Goal: Information Seeking & Learning: Find specific fact

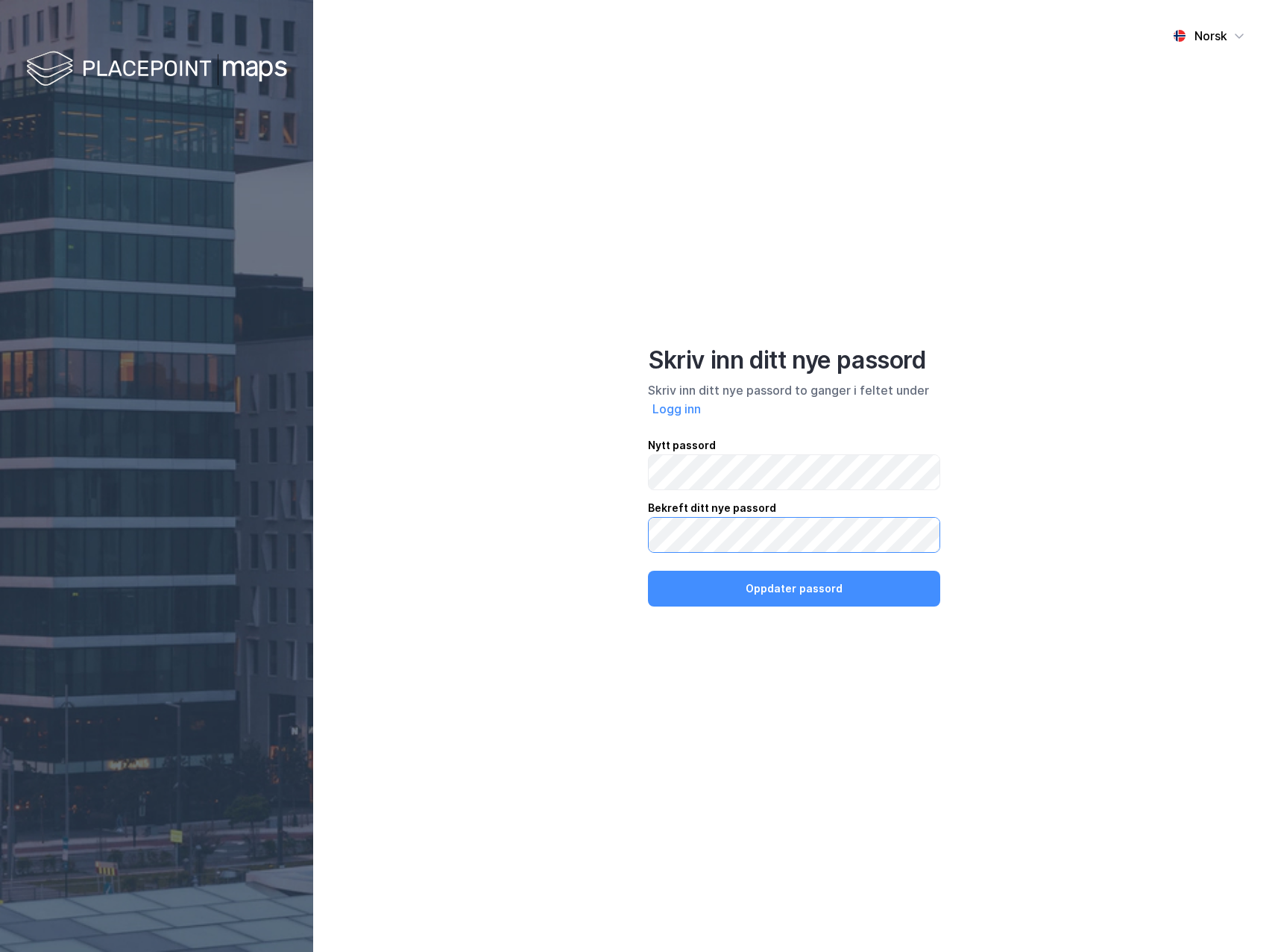
click button "Oppdater passord" at bounding box center [794, 588] width 292 height 36
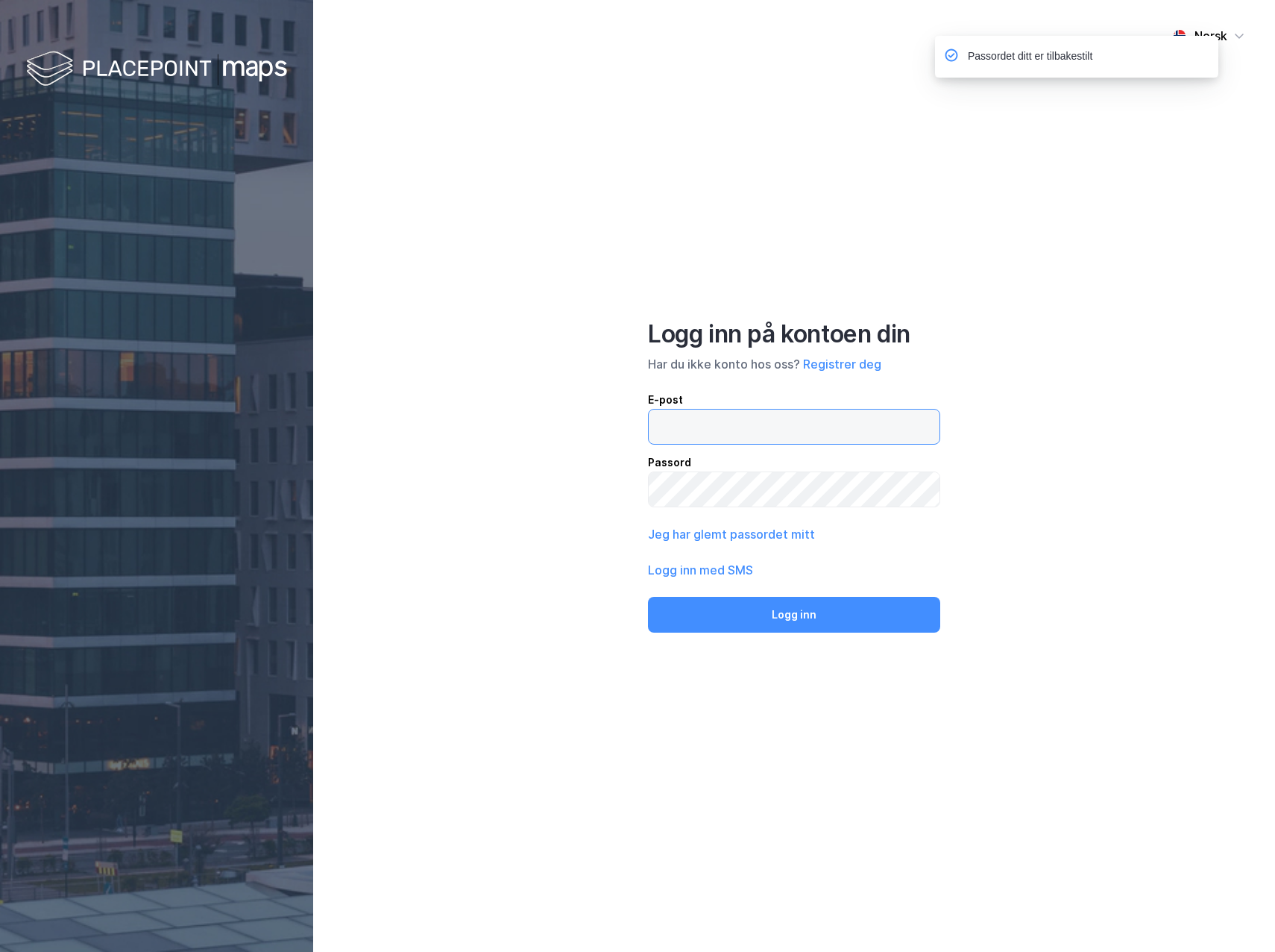
type input "[PERSON_NAME][EMAIL_ADDRESS][DOMAIN_NAME]"
click at [798, 615] on button "Logg inn" at bounding box center [794, 614] width 292 height 36
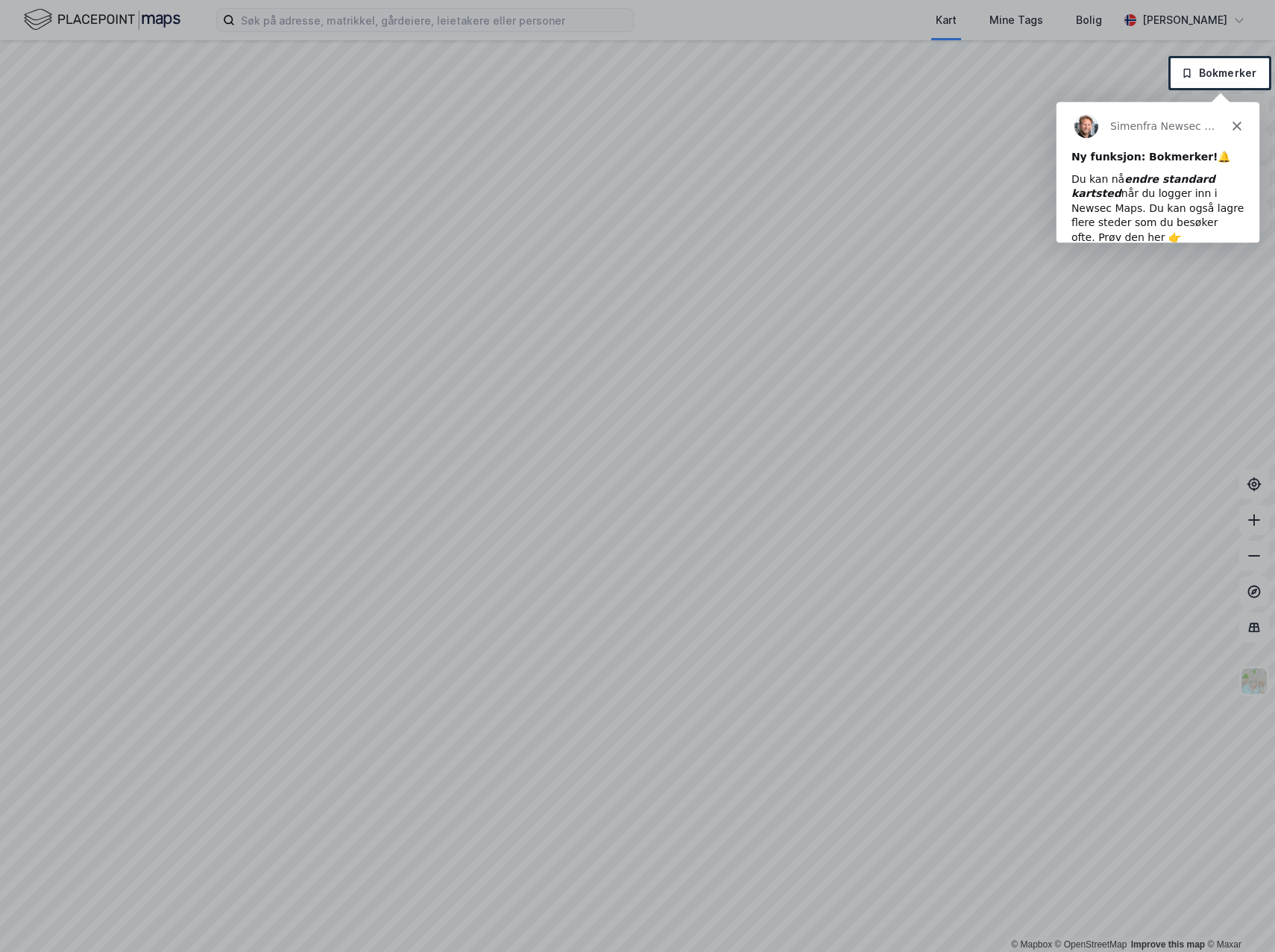
click at [459, 24] on div at bounding box center [638, 29] width 1275 height 58
click at [448, 17] on div at bounding box center [638, 29] width 1275 height 58
click at [418, 16] on div at bounding box center [638, 29] width 1275 height 58
click at [1234, 124] on polygon "Lukk" at bounding box center [1236, 125] width 9 height 9
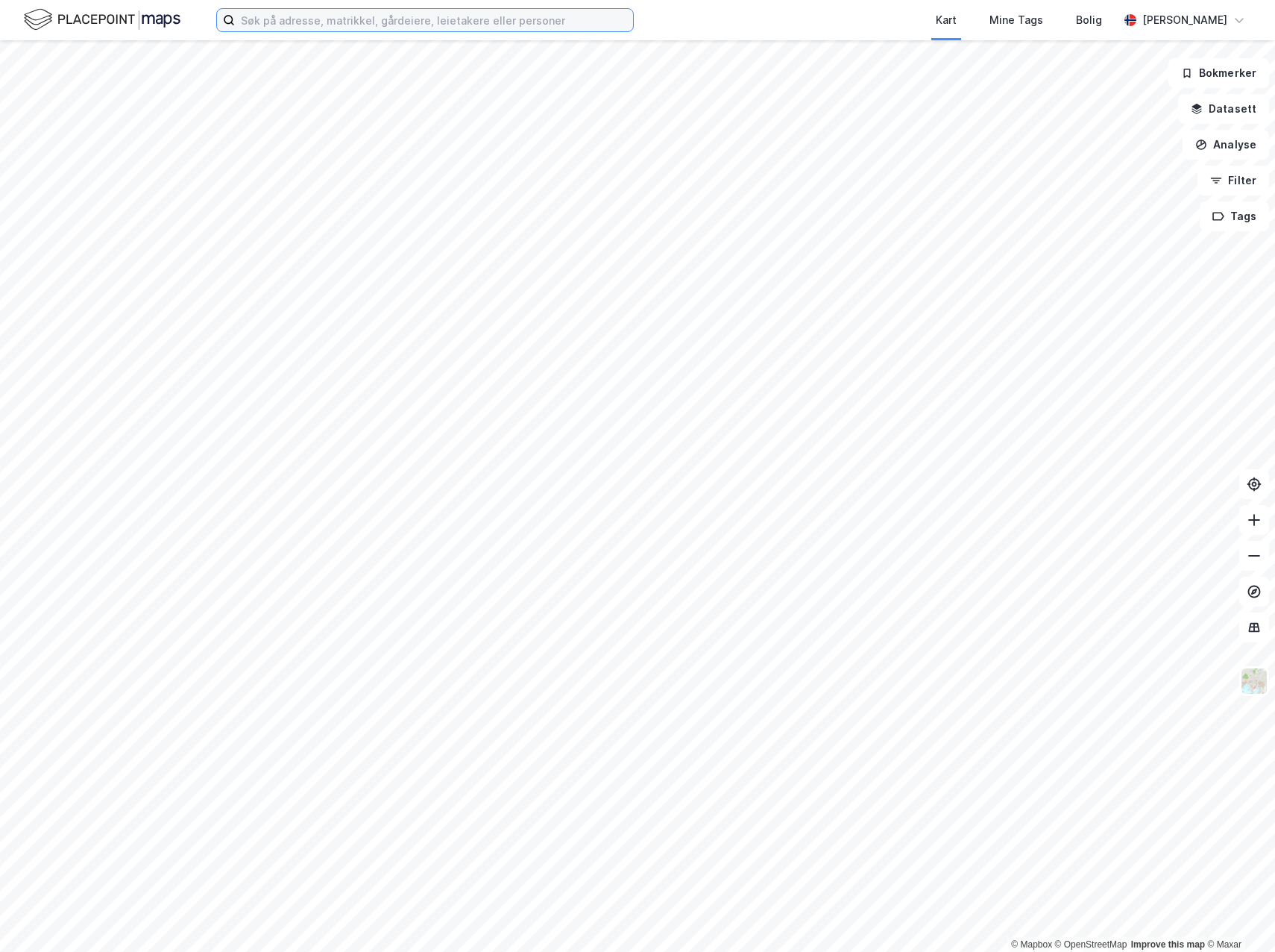
click at [382, 20] on input at bounding box center [434, 19] width 398 height 22
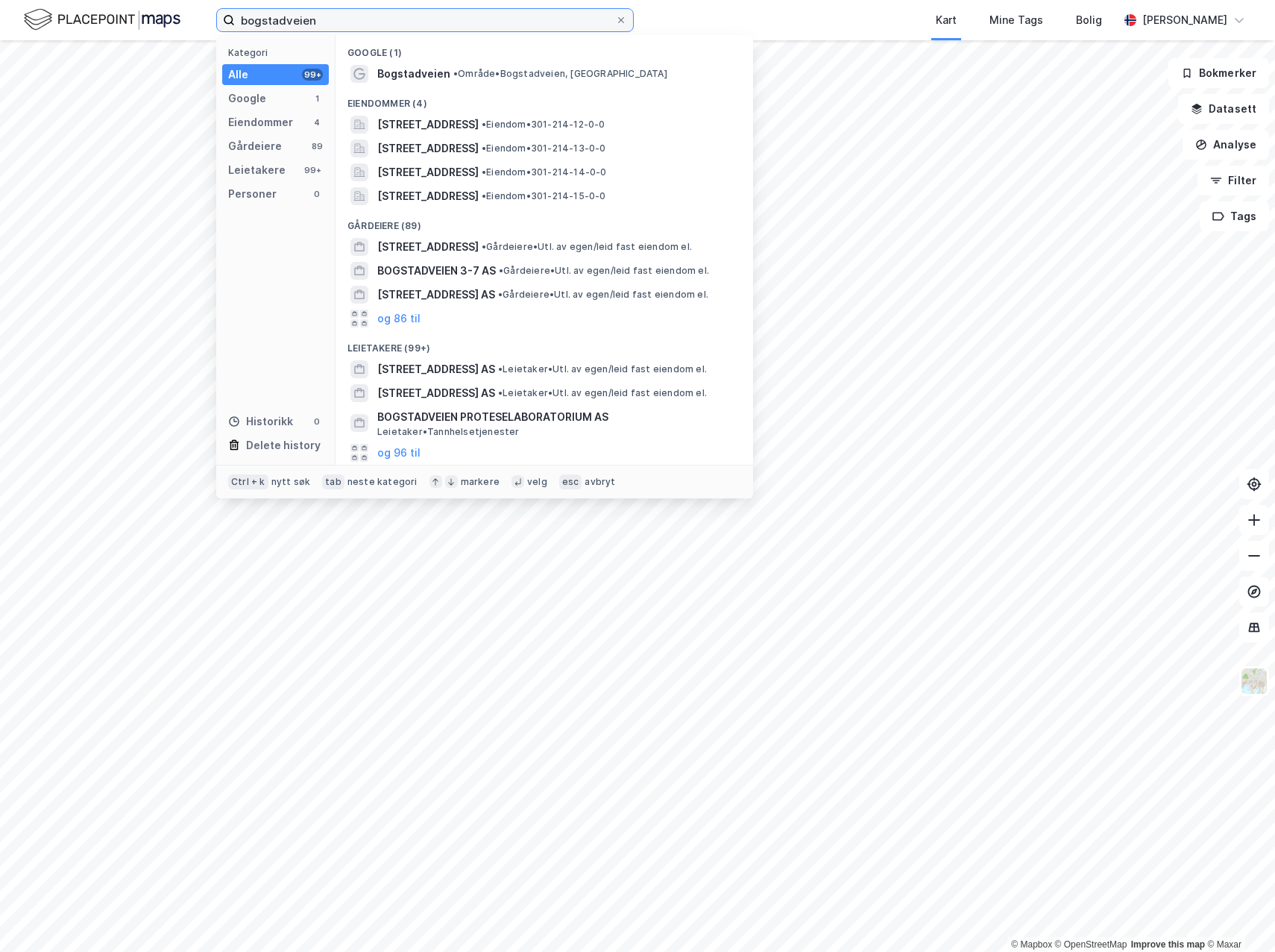
click at [359, 24] on input "bogstadveien" at bounding box center [425, 19] width 380 height 22
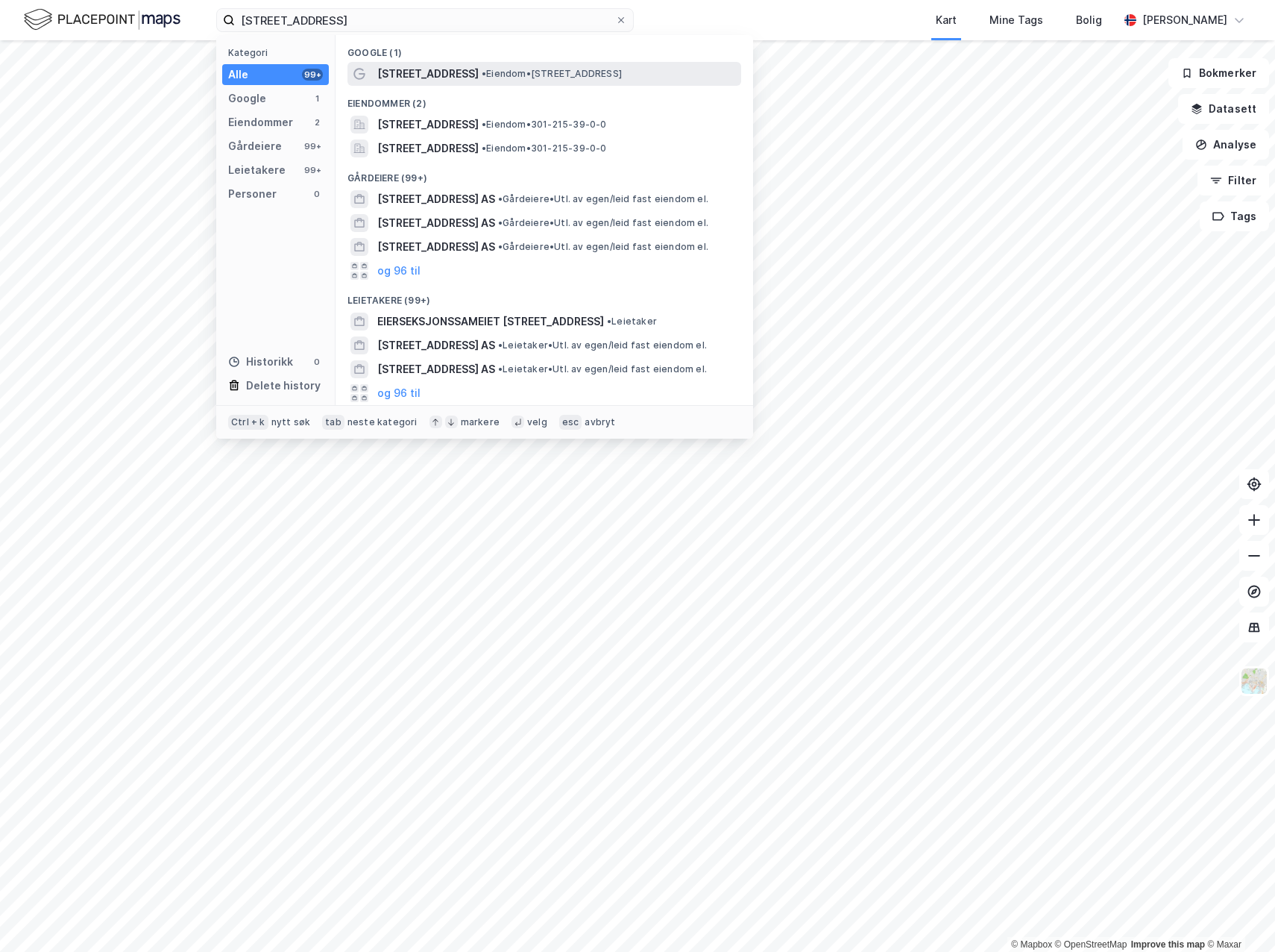
click at [427, 73] on span "[STREET_ADDRESS]" at bounding box center [428, 74] width 102 height 17
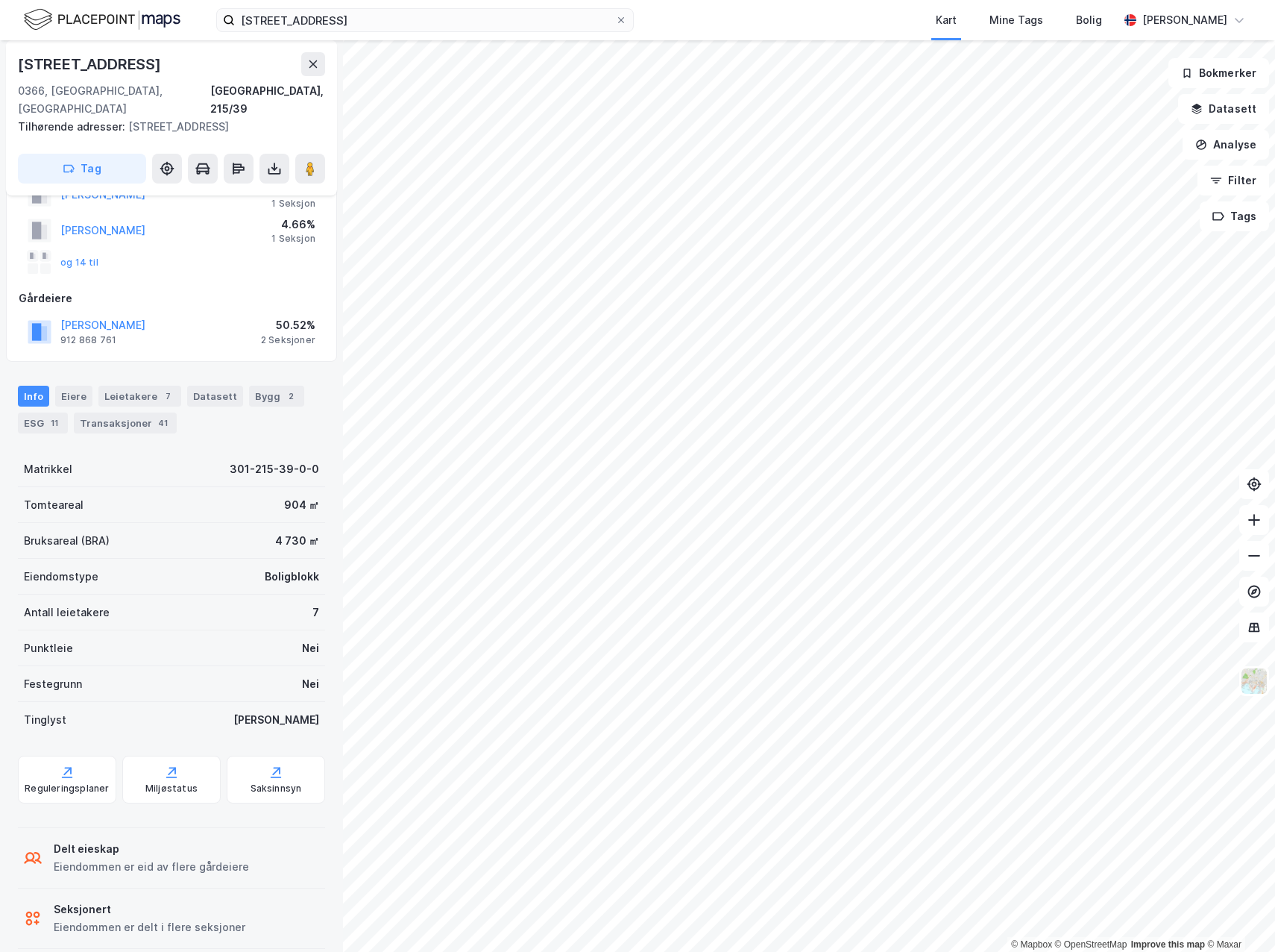
scroll to position [100, 0]
click at [93, 915] on div "Eiendommen er delt i flere seksjoner" at bounding box center [149, 924] width 192 height 17
click at [82, 898] on div "Seksjonert" at bounding box center [149, 906] width 192 height 17
click at [89, 837] on div "Delt eieskap" at bounding box center [150, 845] width 195 height 17
click at [88, 898] on div "Seksjonert" at bounding box center [149, 906] width 192 height 17
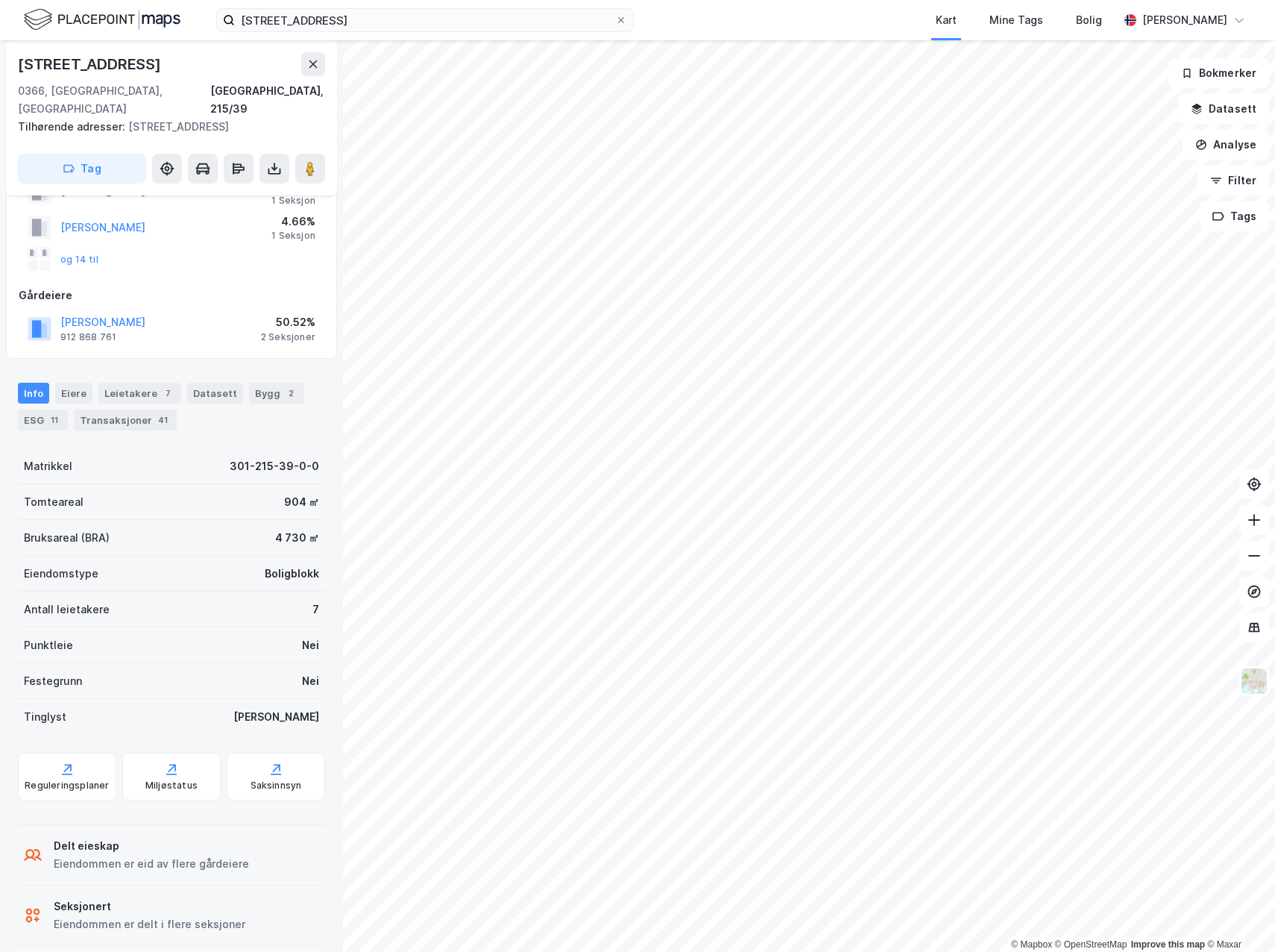
click at [61, 898] on div "Seksjonert" at bounding box center [149, 906] width 192 height 17
click at [71, 382] on div "Eiere" at bounding box center [74, 393] width 37 height 21
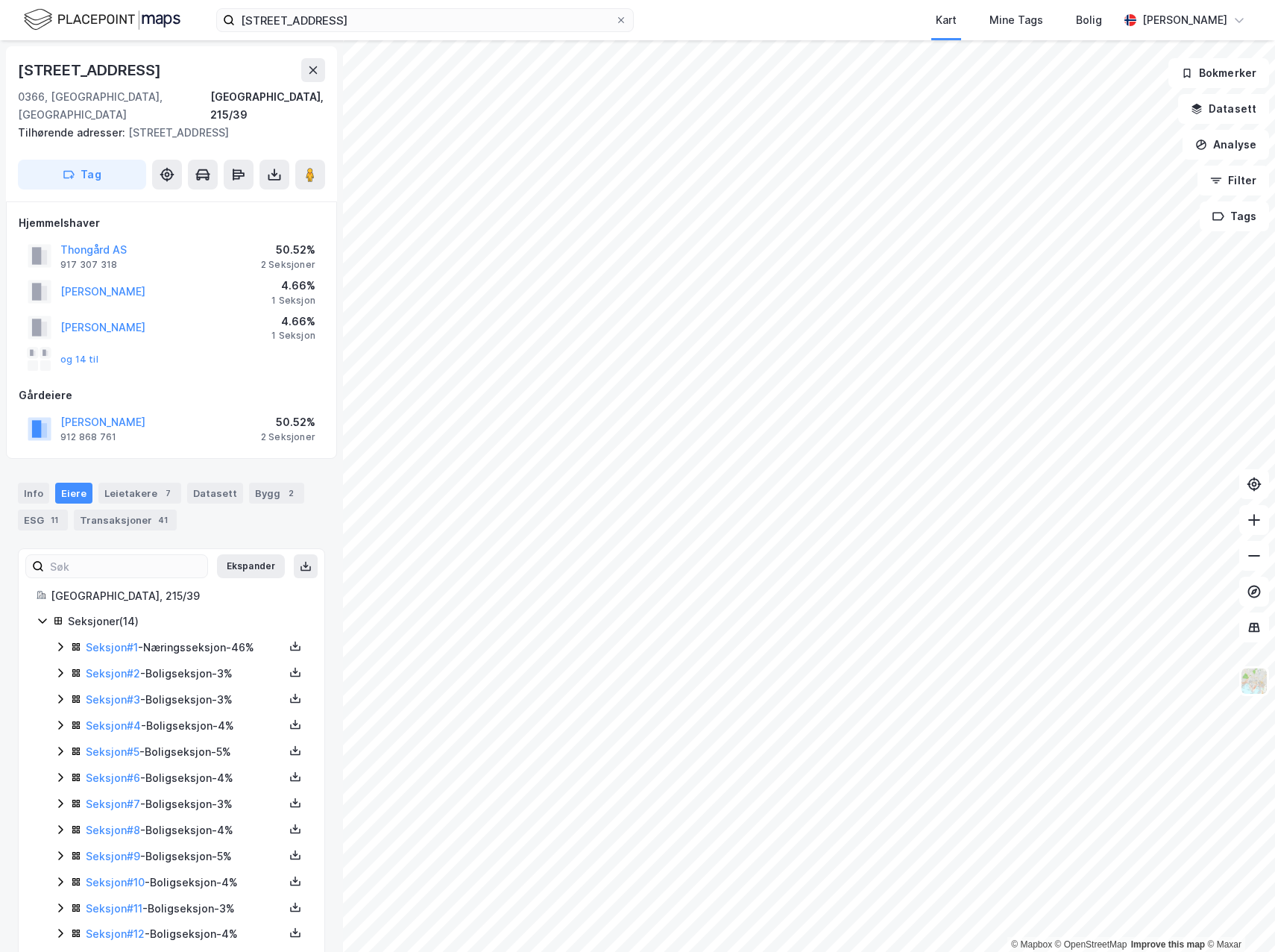
scroll to position [63, 0]
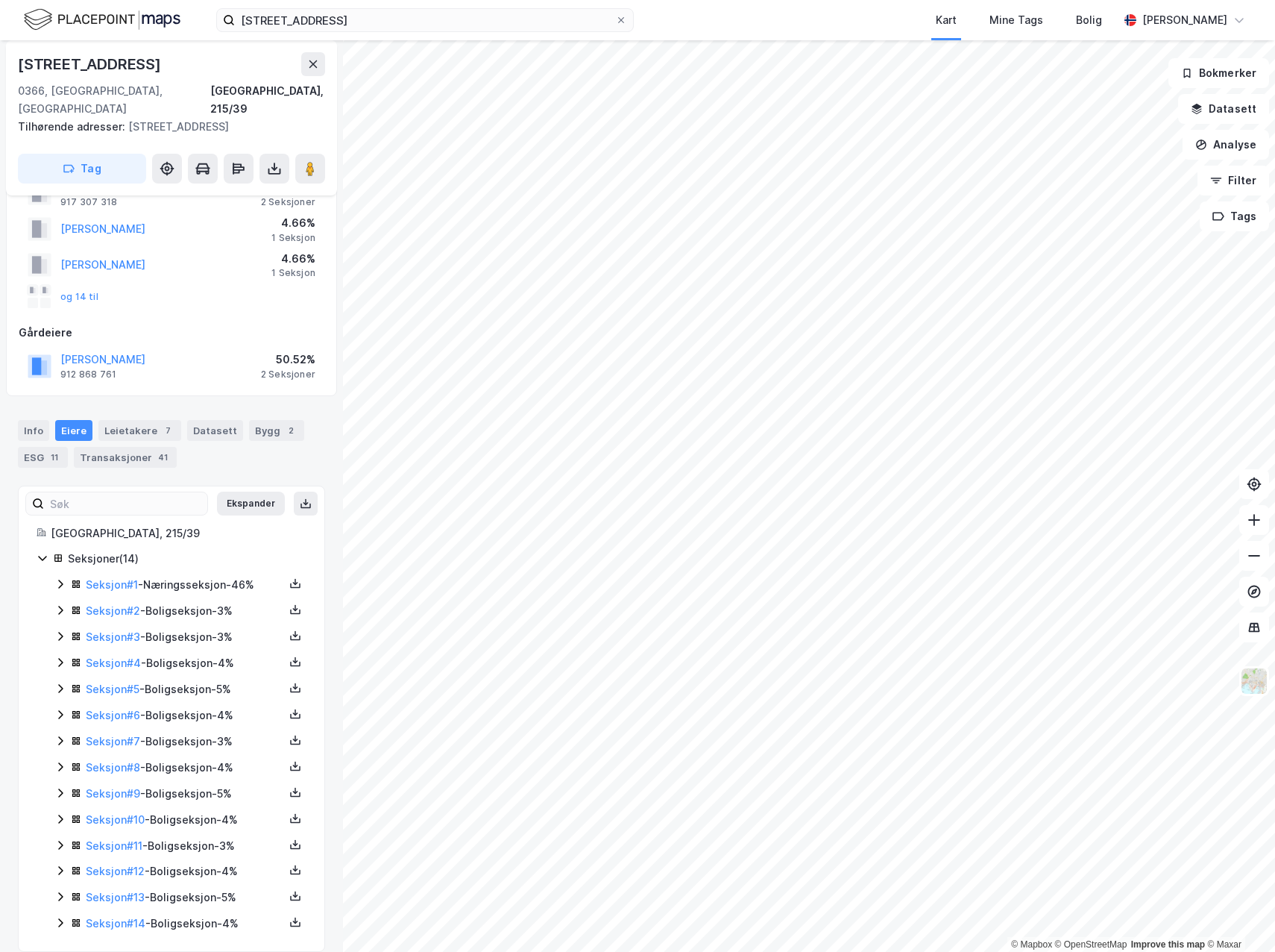
click at [57, 605] on icon at bounding box center [60, 610] width 12 height 12
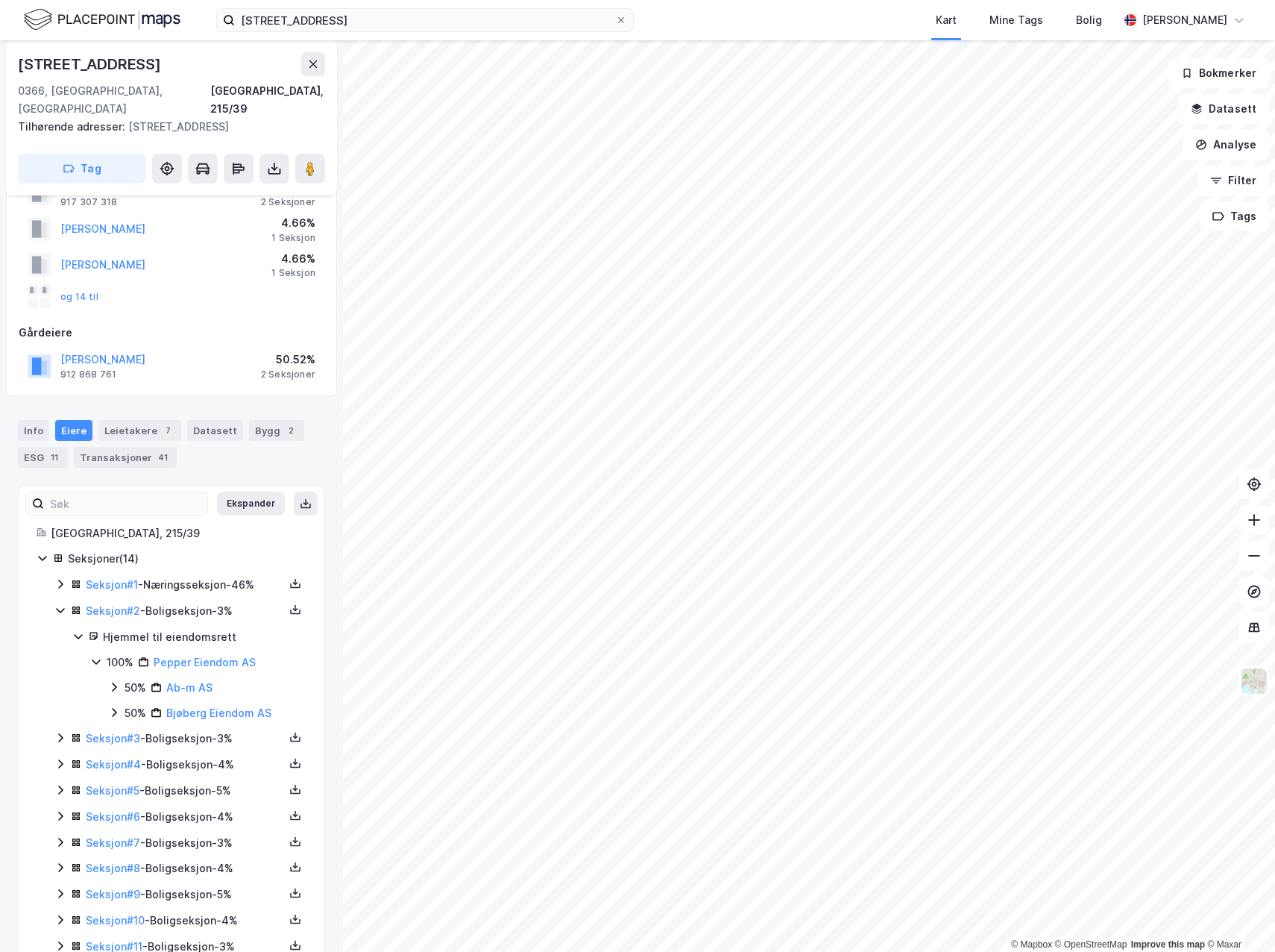
click at [58, 578] on icon at bounding box center [60, 584] width 12 height 12
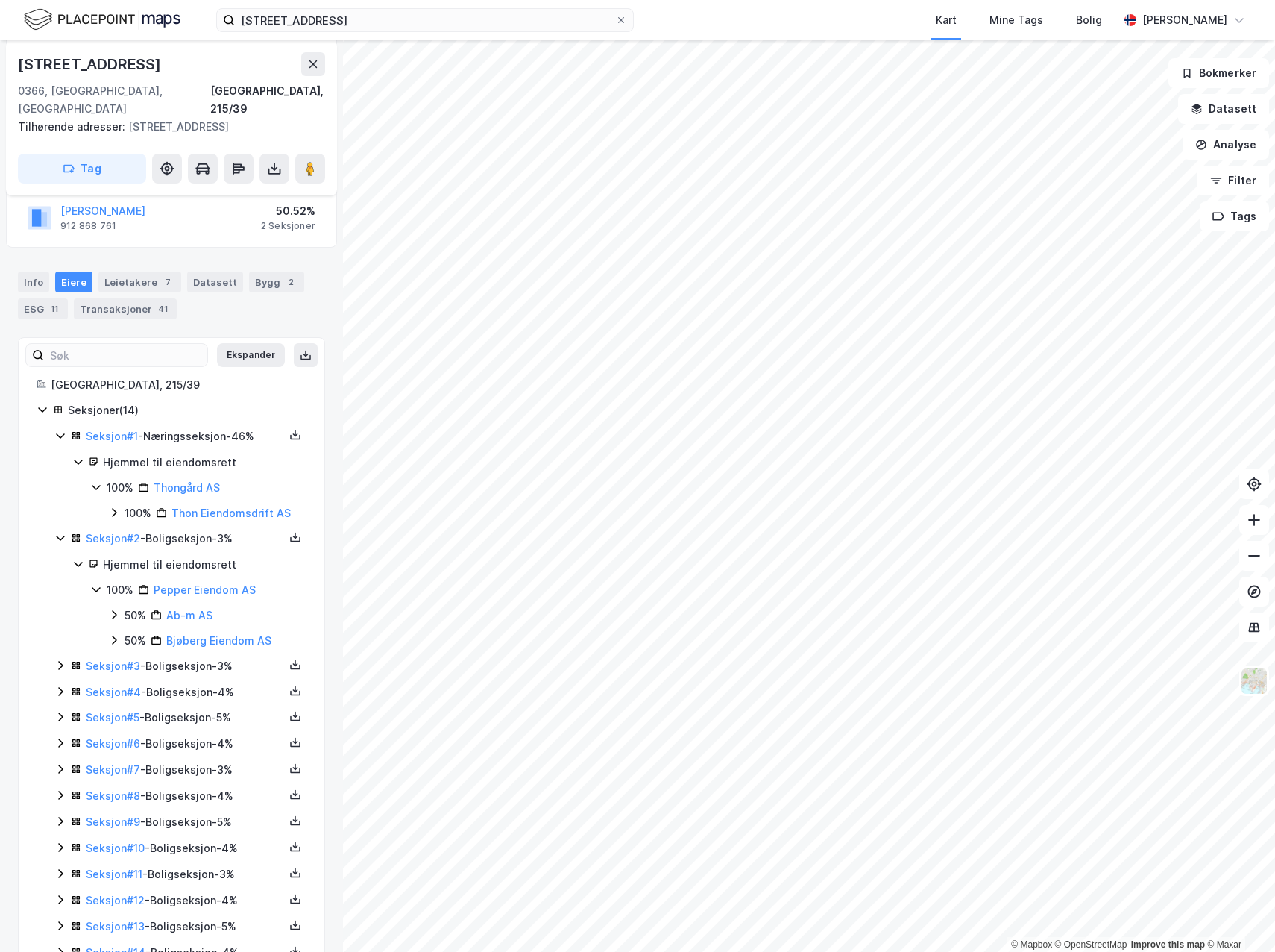
scroll to position [241, 0]
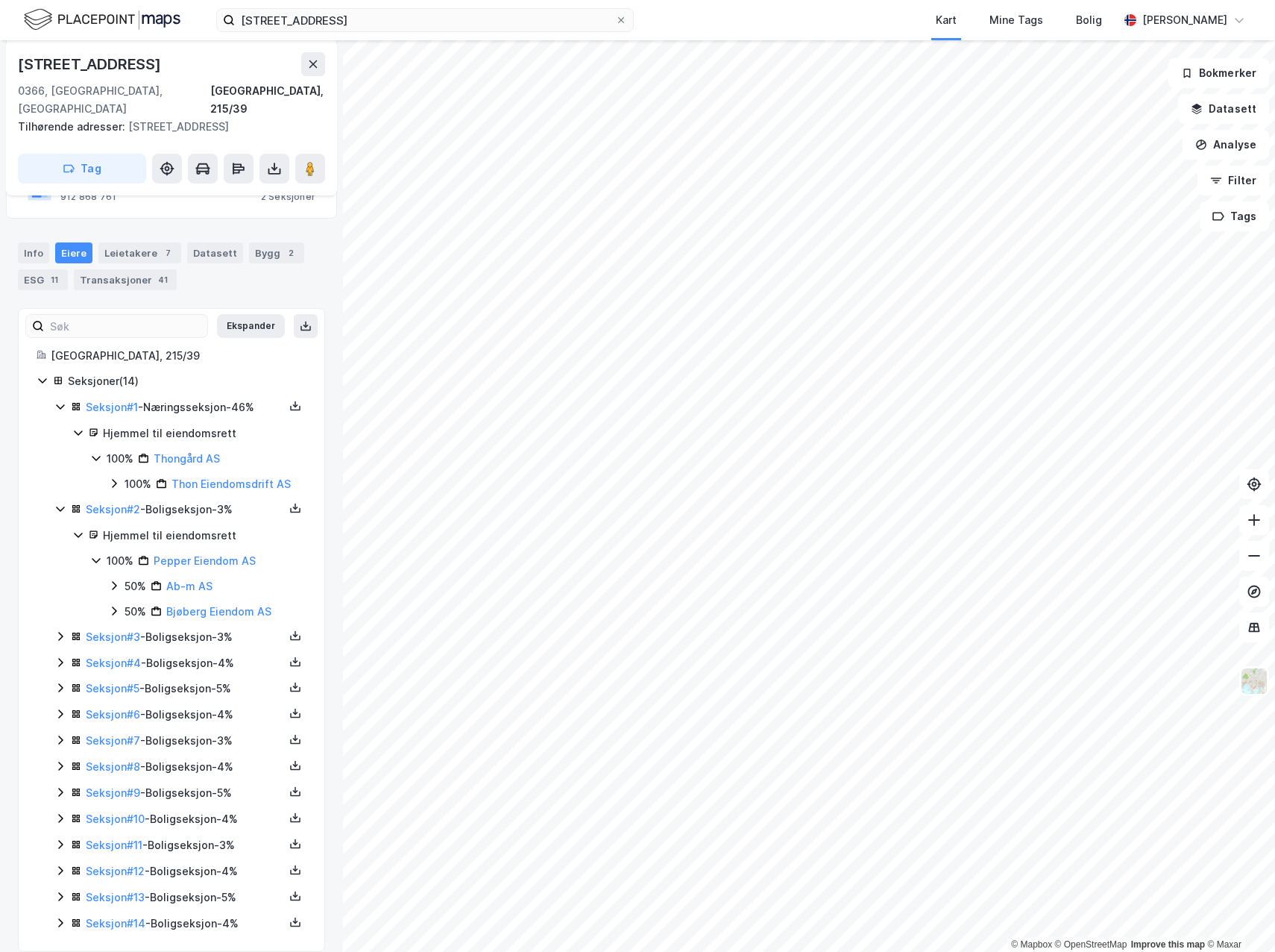
click at [56, 631] on icon at bounding box center [60, 637] width 12 height 12
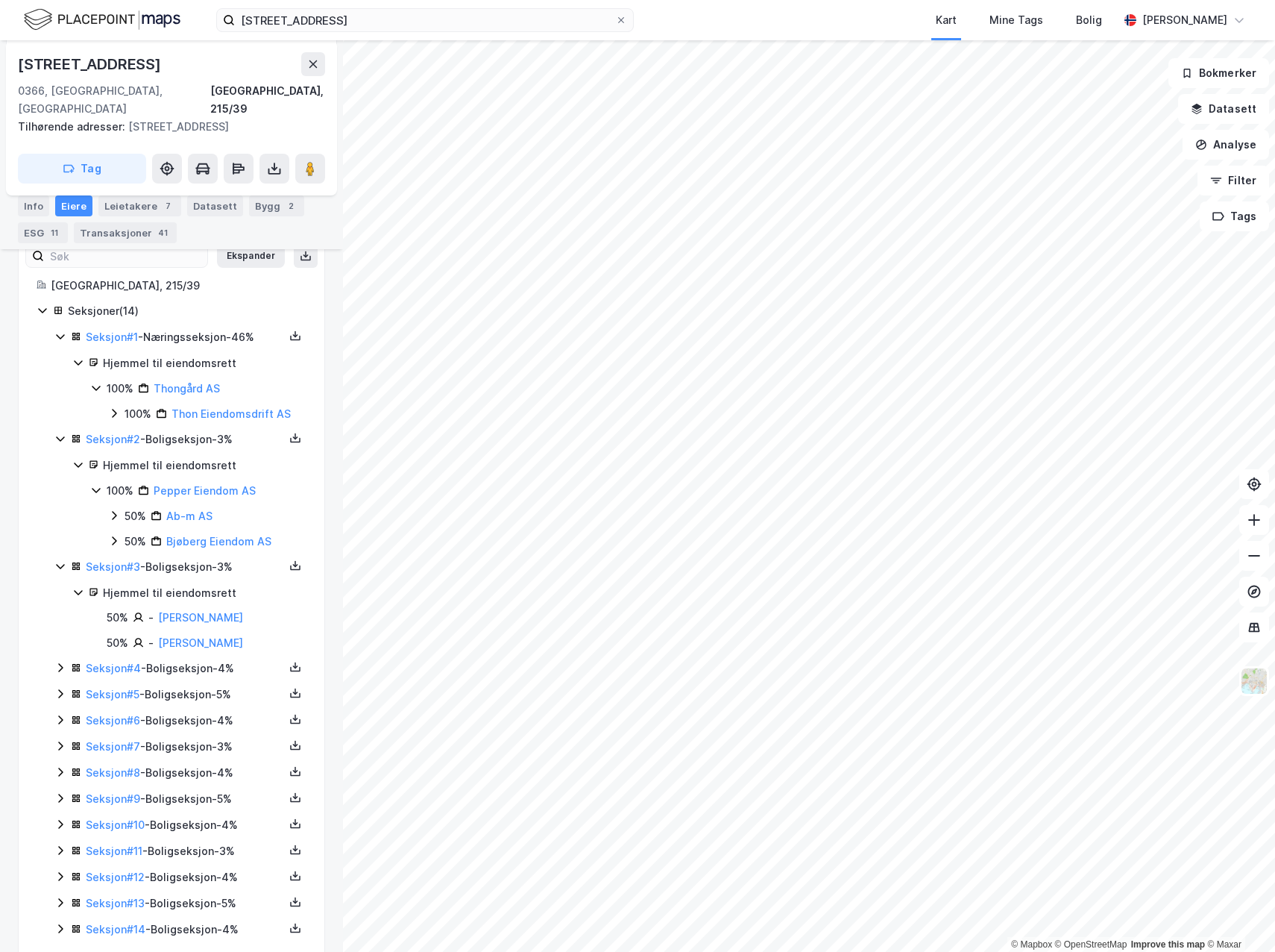
scroll to position [316, 0]
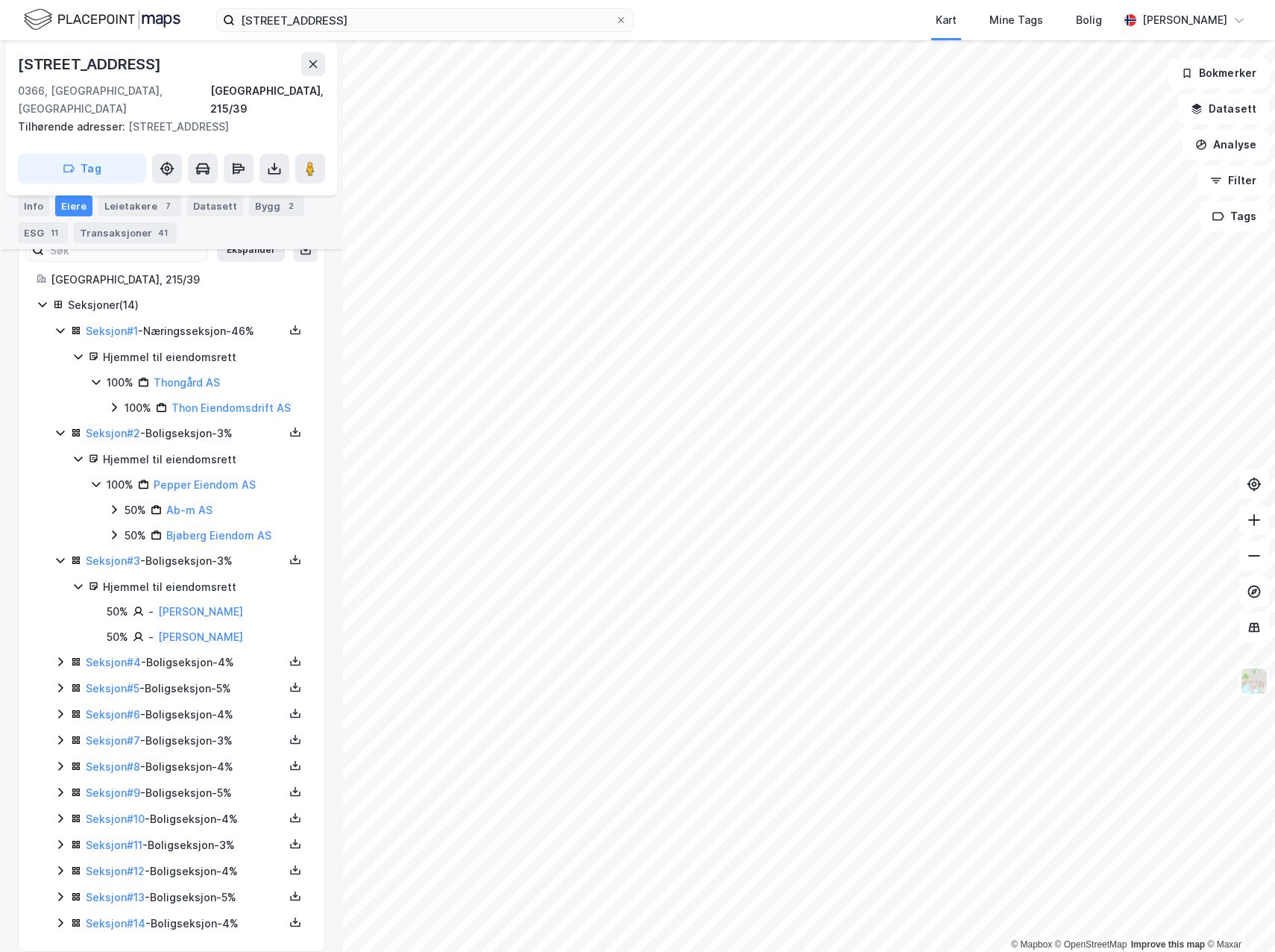
click at [54, 917] on icon at bounding box center [60, 923] width 12 height 12
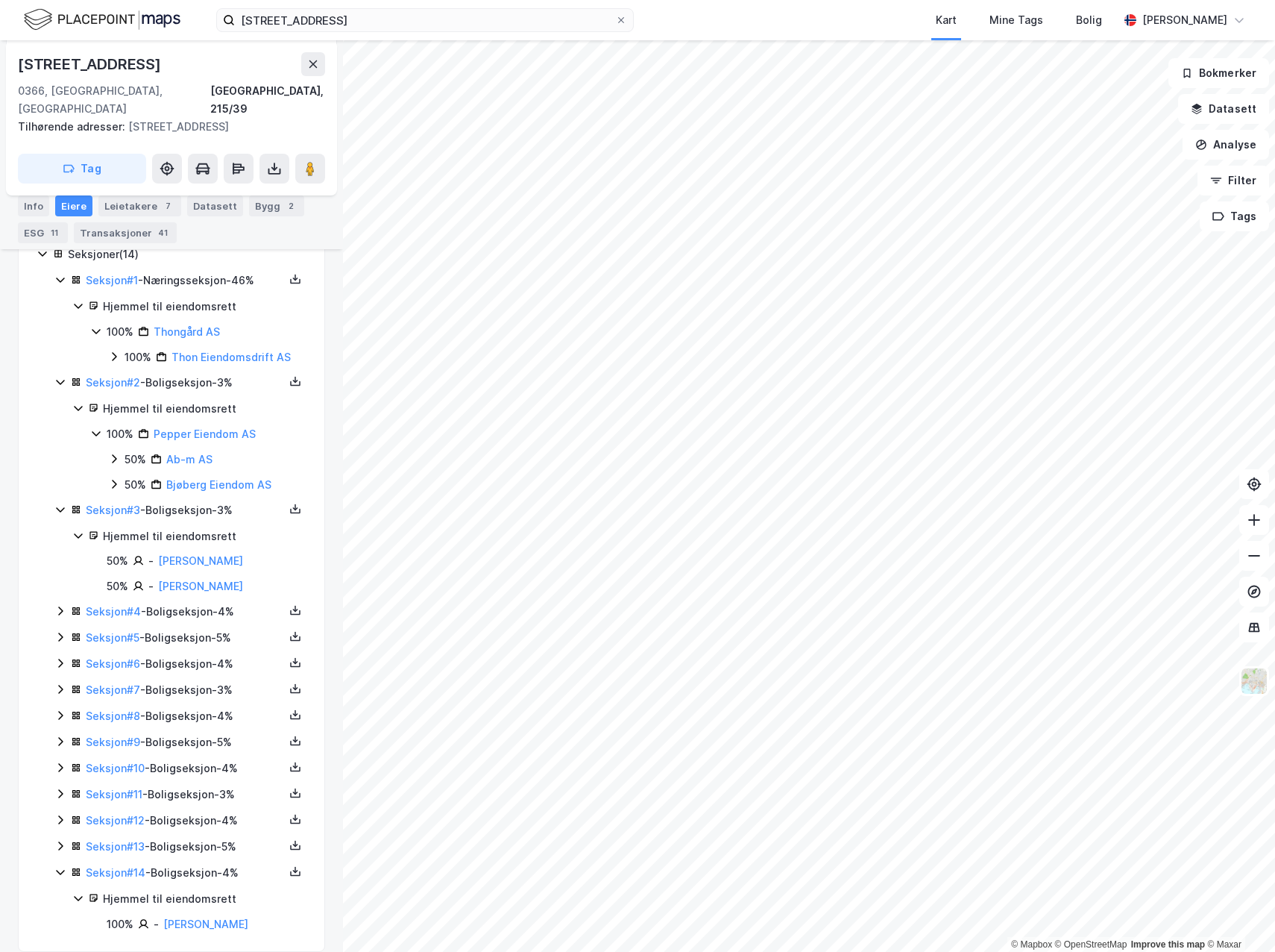
click at [59, 839] on icon at bounding box center [60, 845] width 12 height 12
click at [52, 798] on div "Seksjoner ( 14 ) Seksjon # 1 - Næringsseksjon - 46% Hjemmel til eiendomsrett 10…" at bounding box center [172, 614] width 270 height 738
click at [56, 814] on icon at bounding box center [60, 820] width 12 height 12
click at [56, 788] on icon at bounding box center [60, 794] width 12 height 12
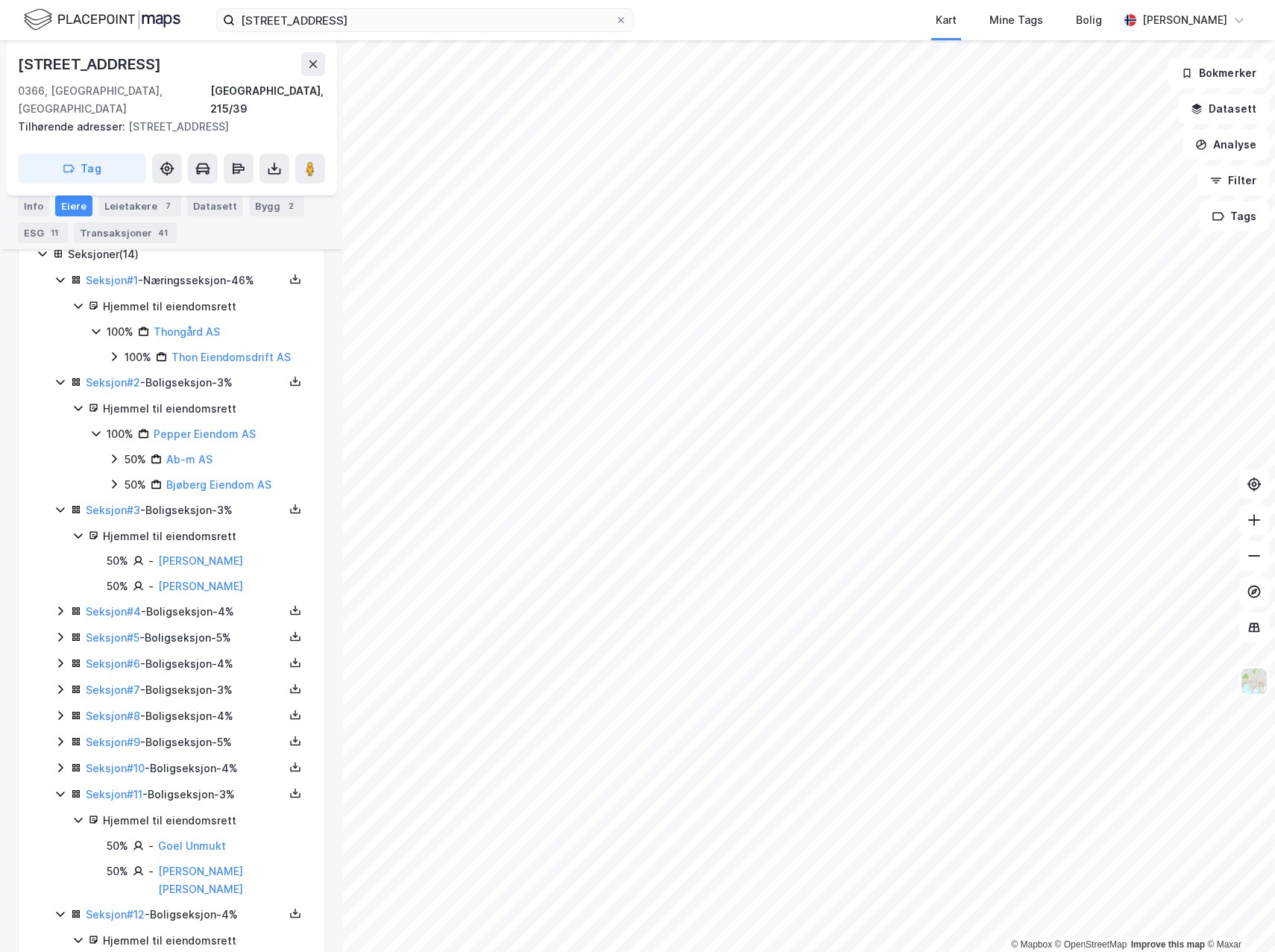
click at [60, 762] on icon at bounding box center [60, 768] width 12 height 12
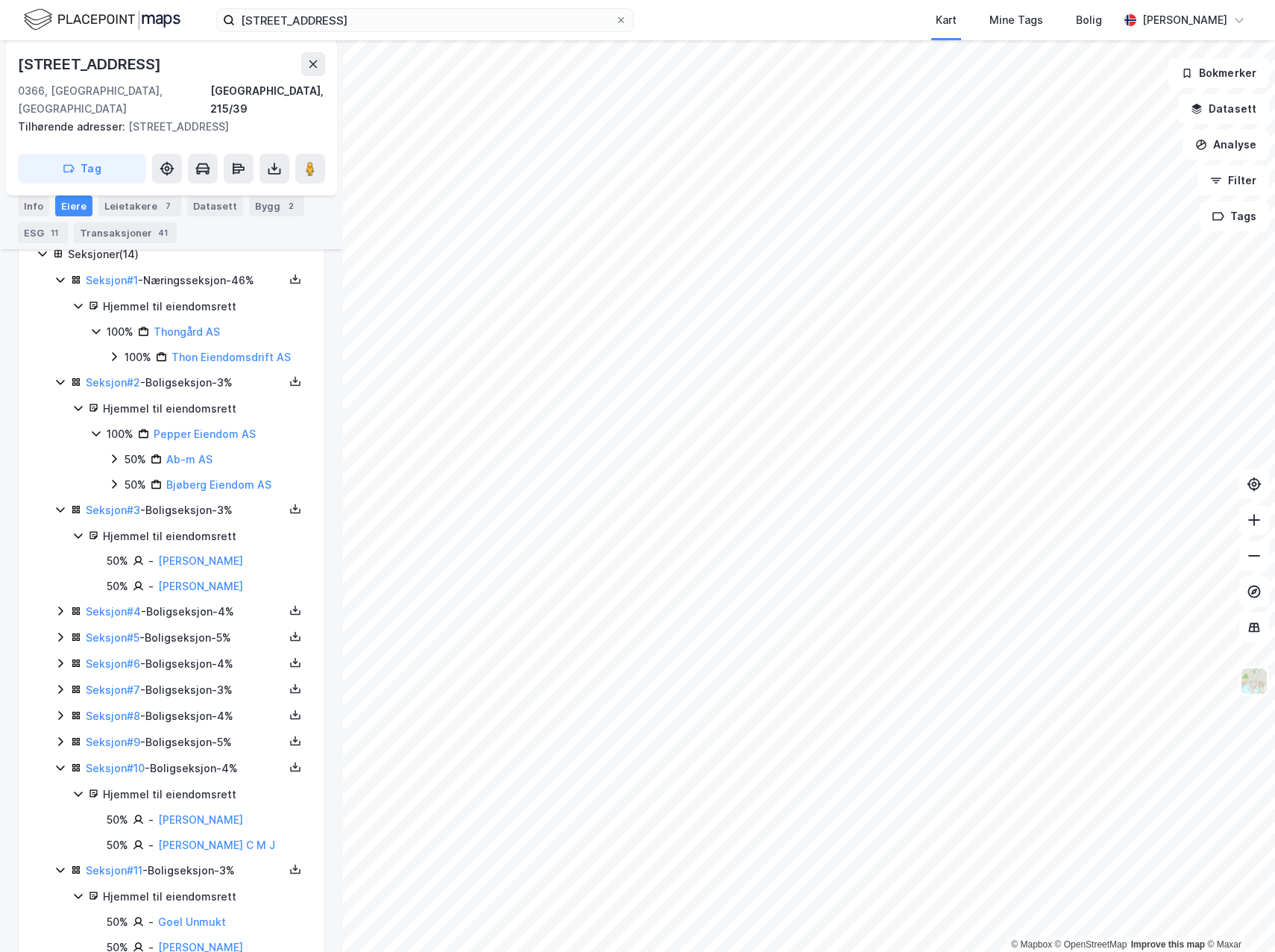
click at [60, 736] on icon at bounding box center [60, 741] width 12 height 12
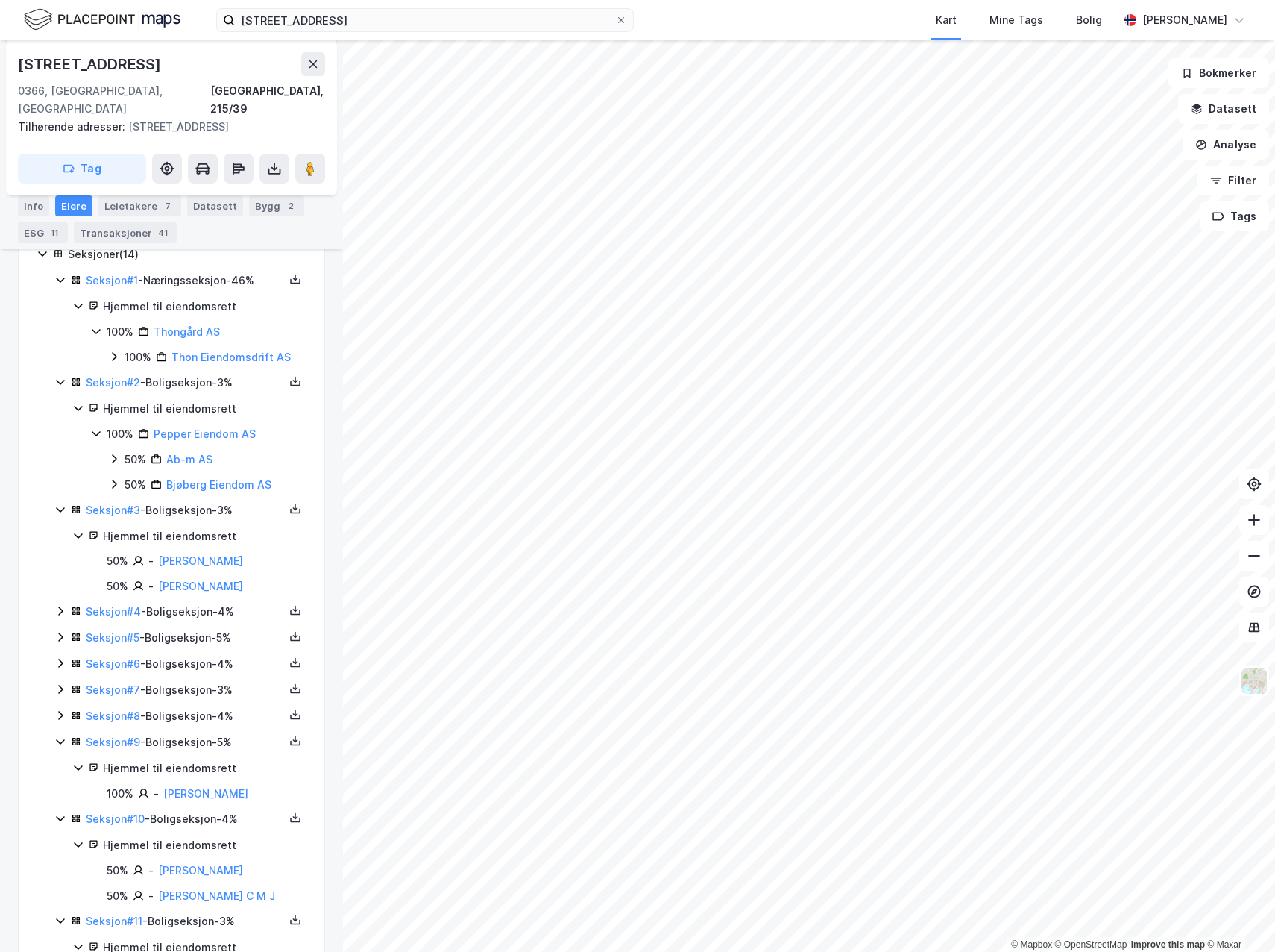
click at [56, 709] on icon at bounding box center [60, 715] width 12 height 12
click at [63, 683] on icon at bounding box center [60, 689] width 12 height 12
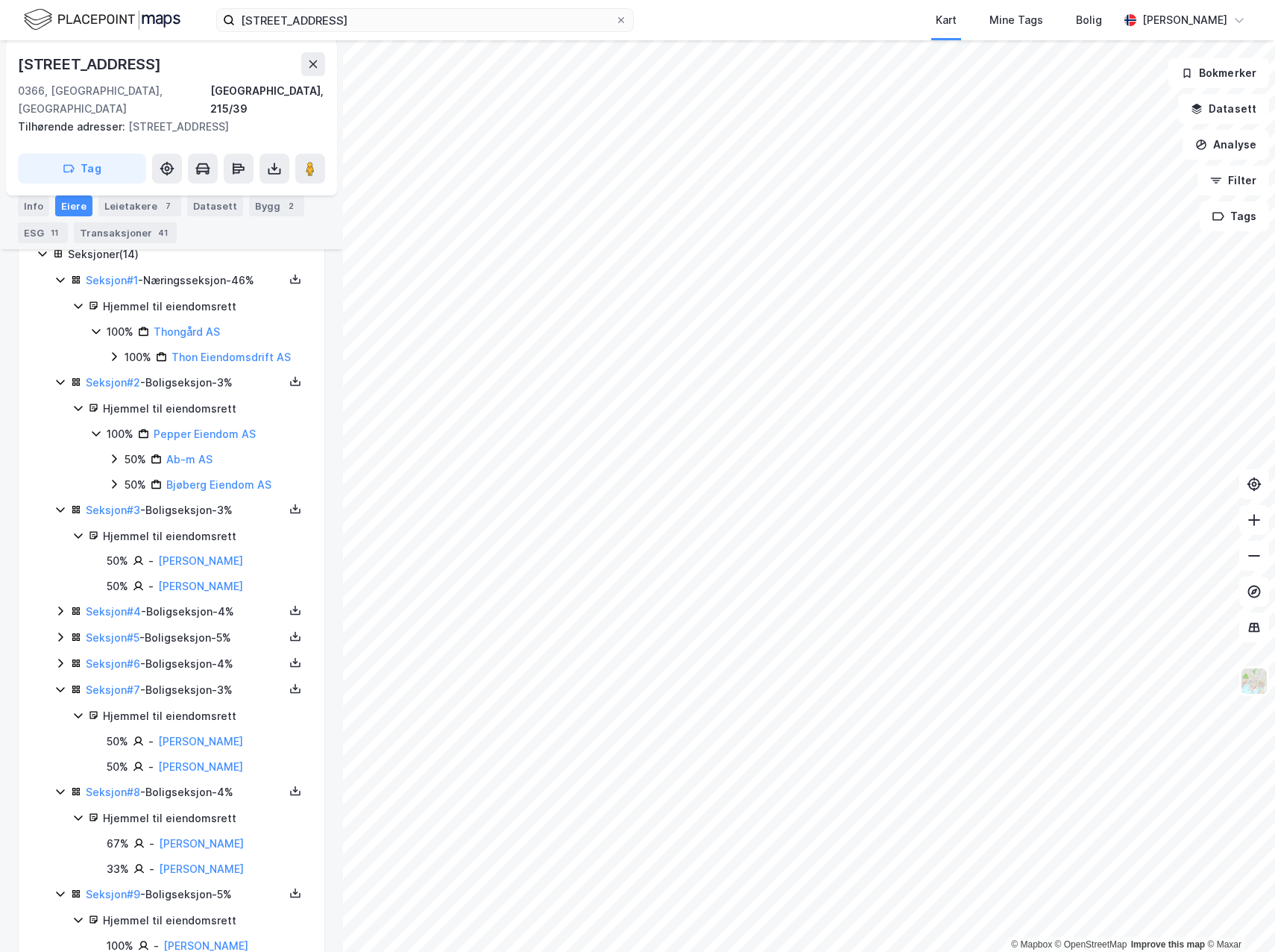
click at [58, 657] on icon at bounding box center [60, 663] width 12 height 12
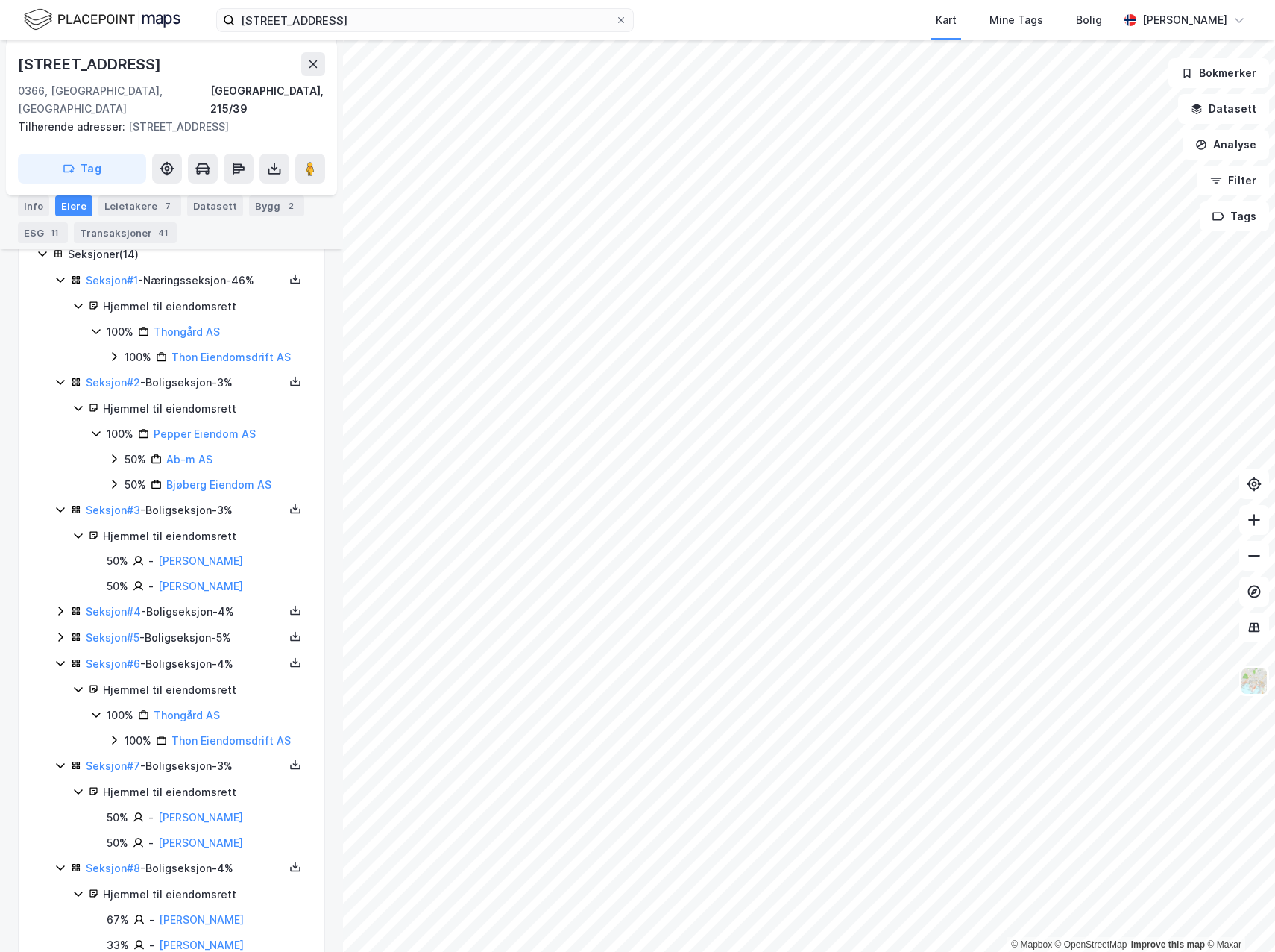
click at [61, 634] on icon at bounding box center [60, 638] width 5 height 9
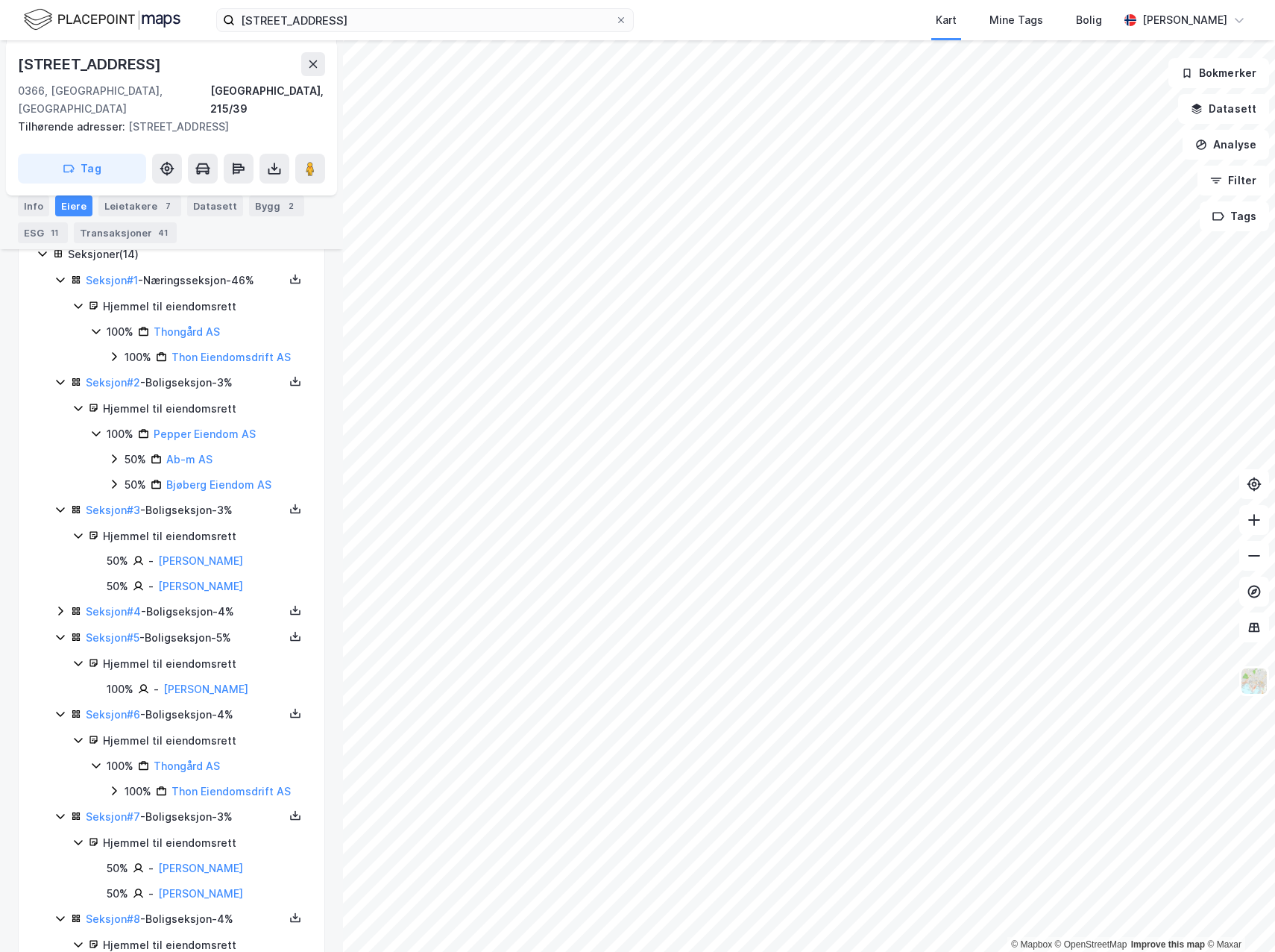
click at [56, 605] on icon at bounding box center [60, 610] width 12 height 12
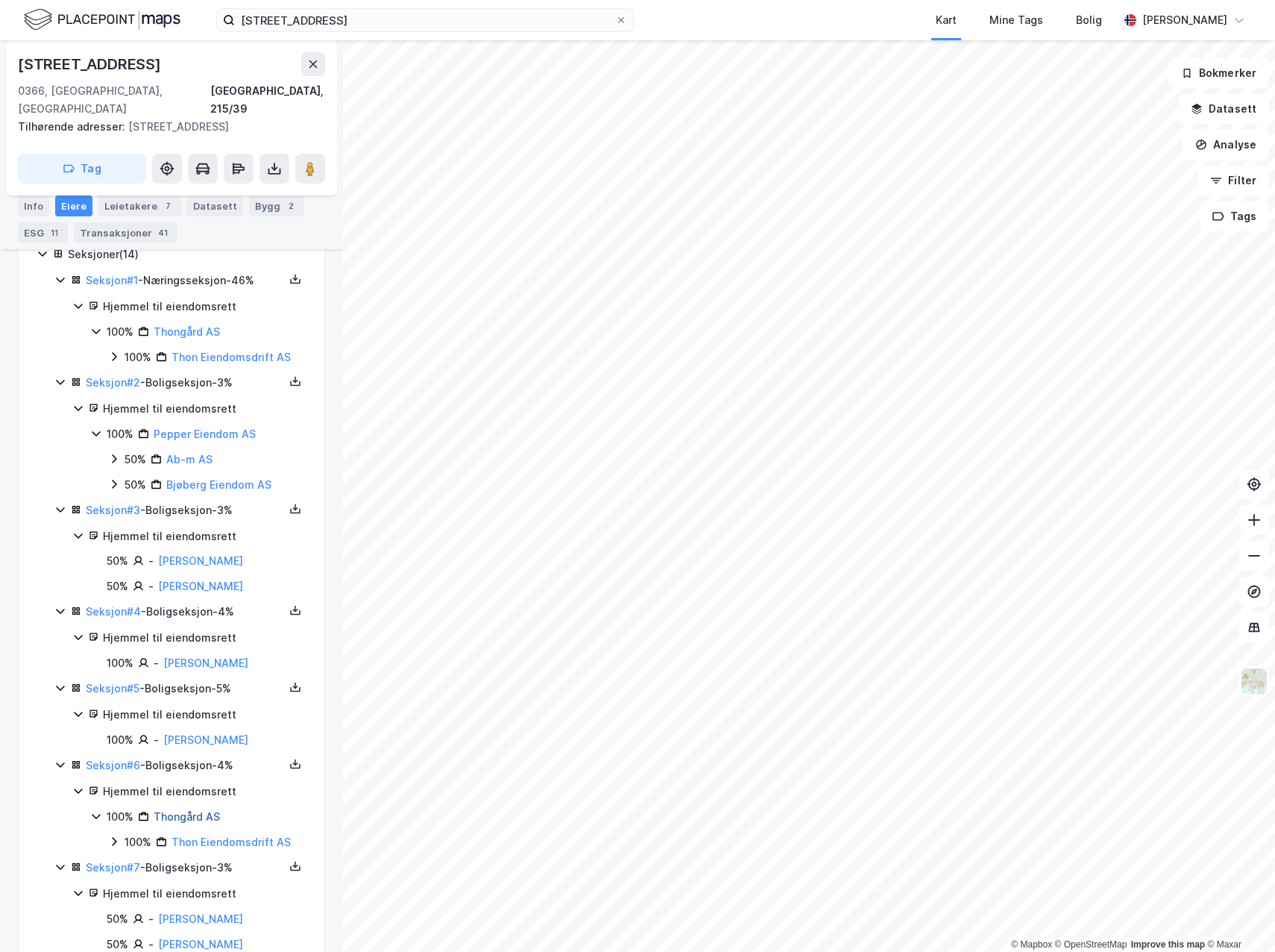
click at [179, 810] on link "Thongård AS" at bounding box center [186, 816] width 66 height 13
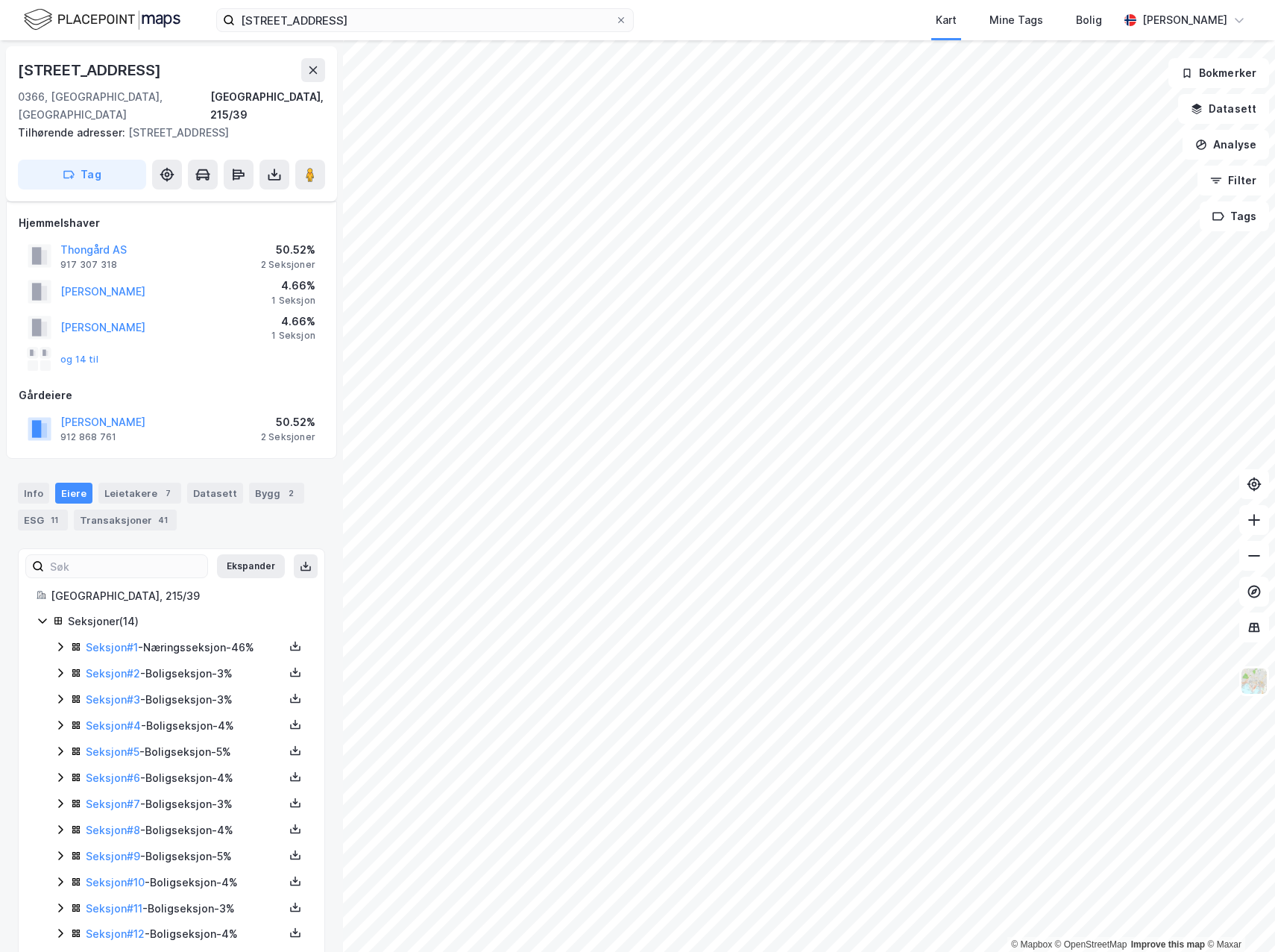
scroll to position [63, 0]
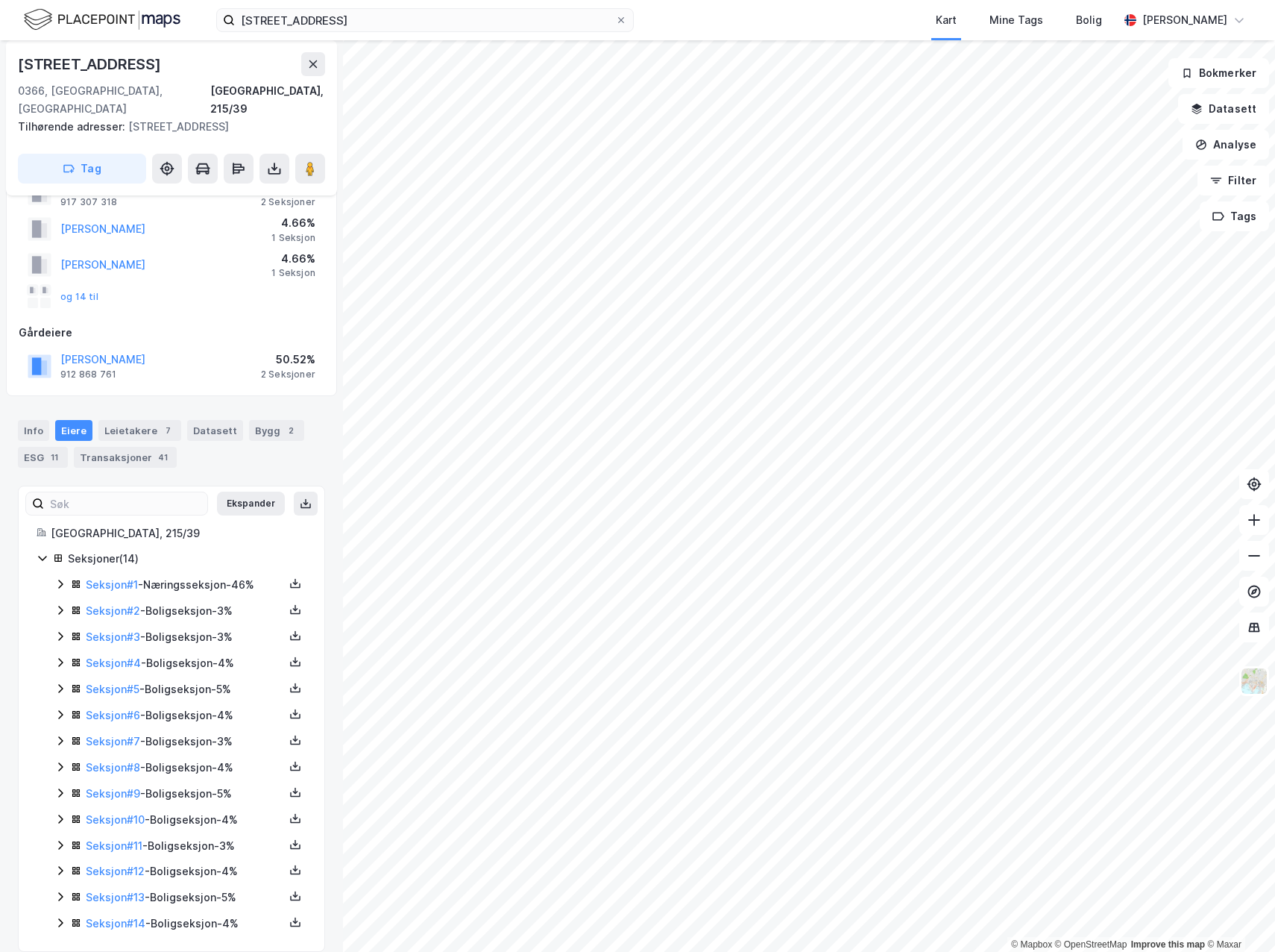
click at [56, 708] on icon at bounding box center [60, 714] width 12 height 12
click at [201, 785] on link "Thon Eiendomsdrift AS" at bounding box center [231, 791] width 119 height 13
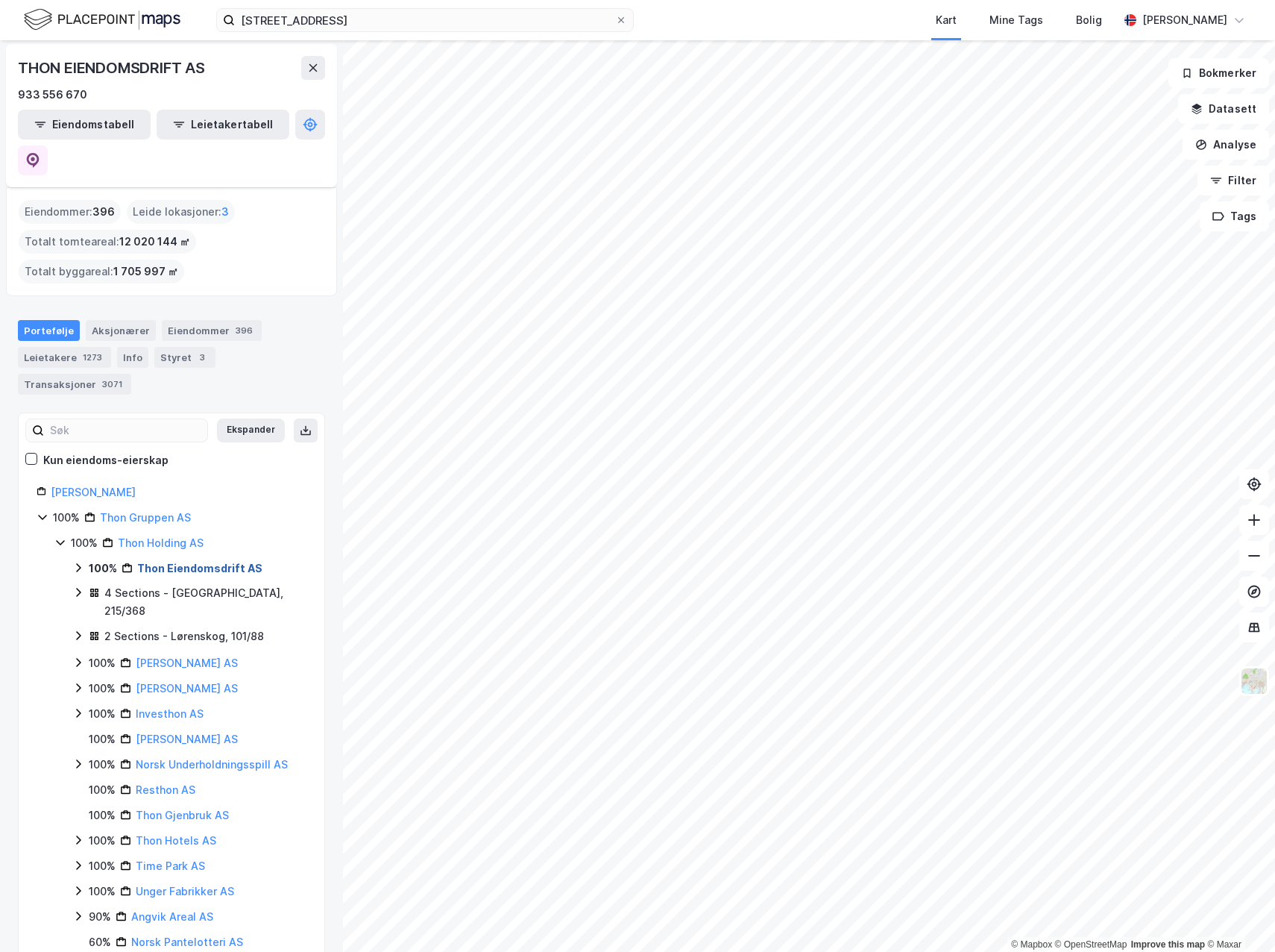
scroll to position [75, 0]
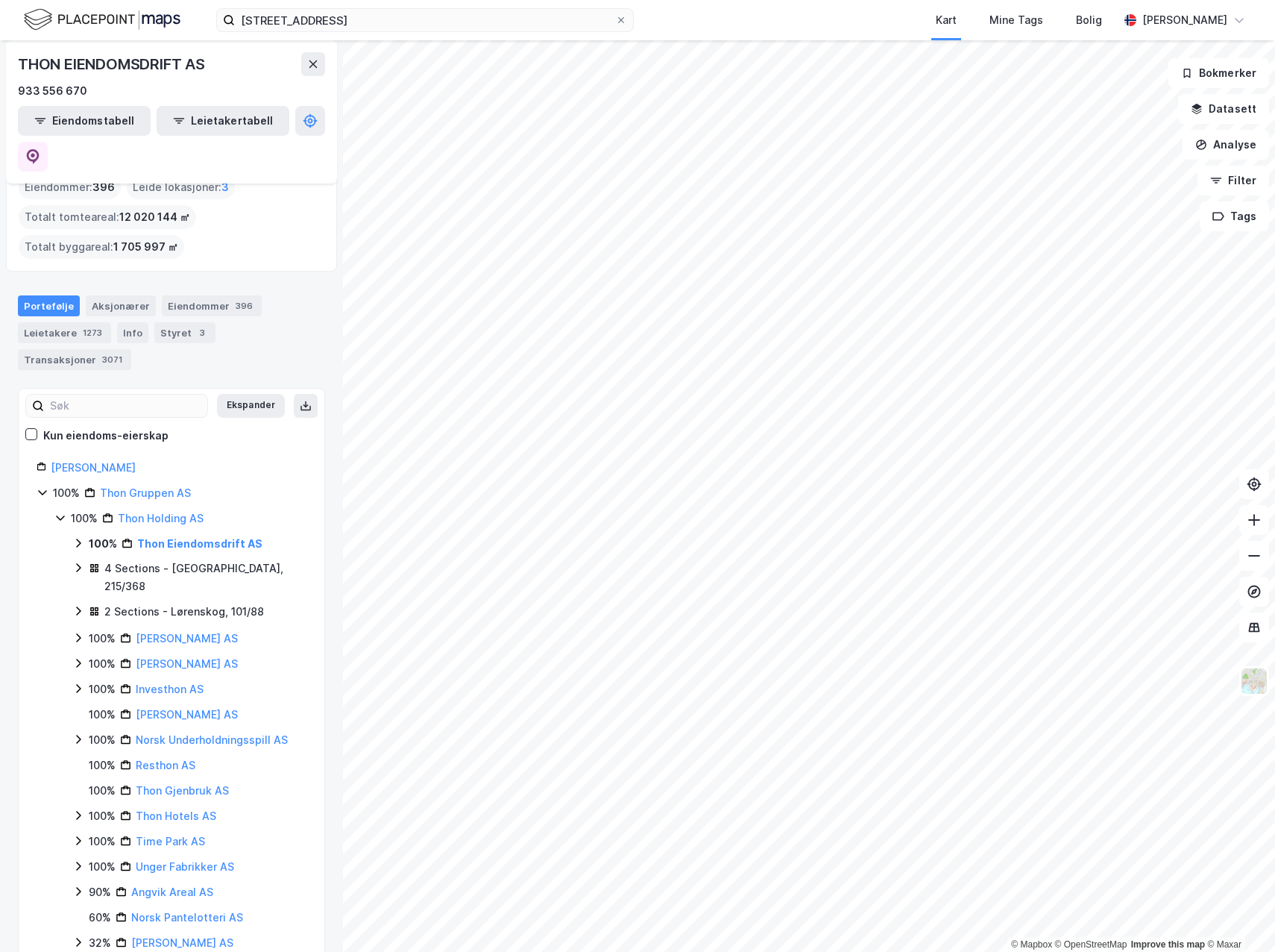
click at [76, 562] on icon at bounding box center [79, 568] width 12 height 12
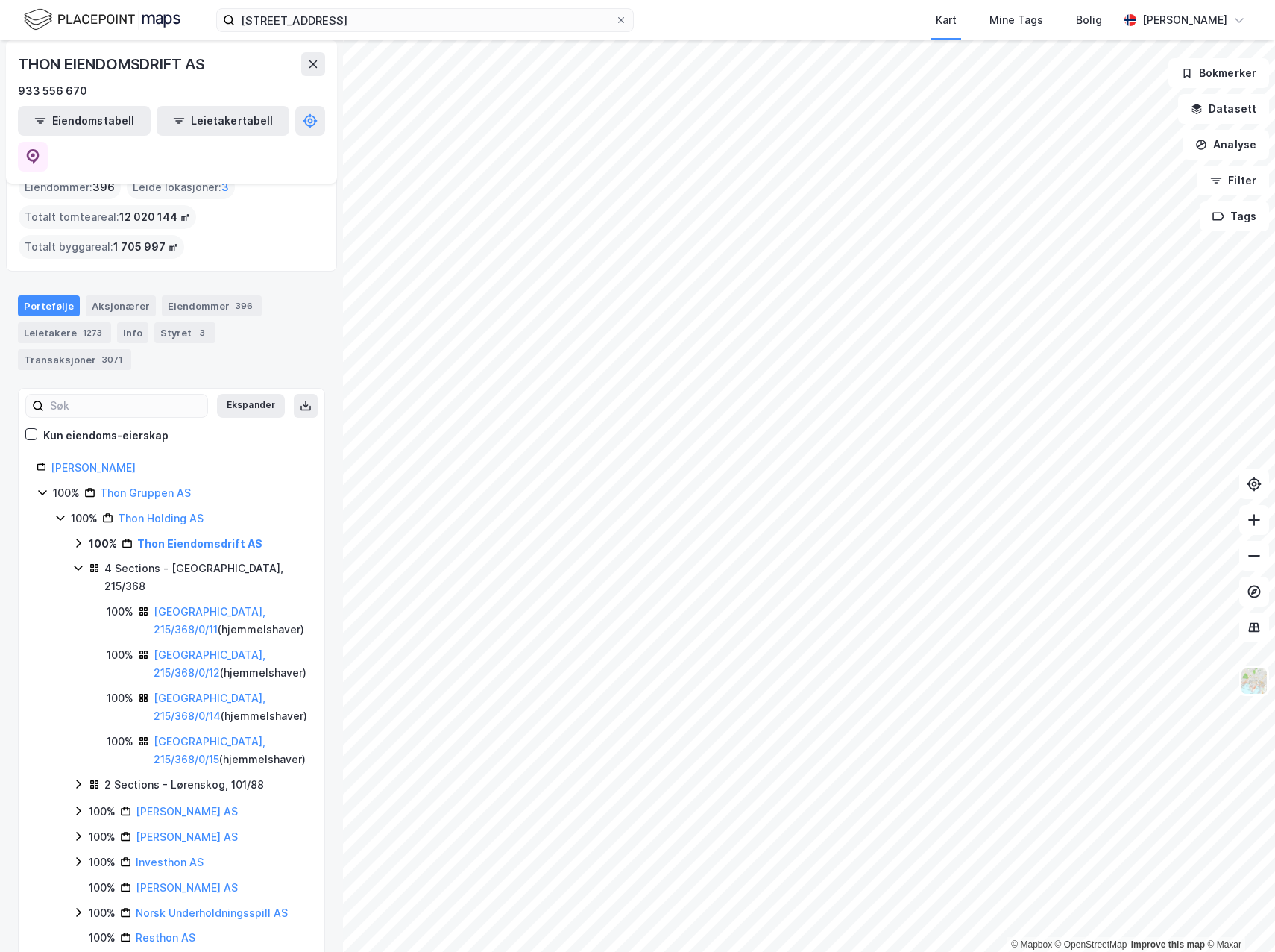
click at [73, 562] on icon at bounding box center [79, 568] width 12 height 12
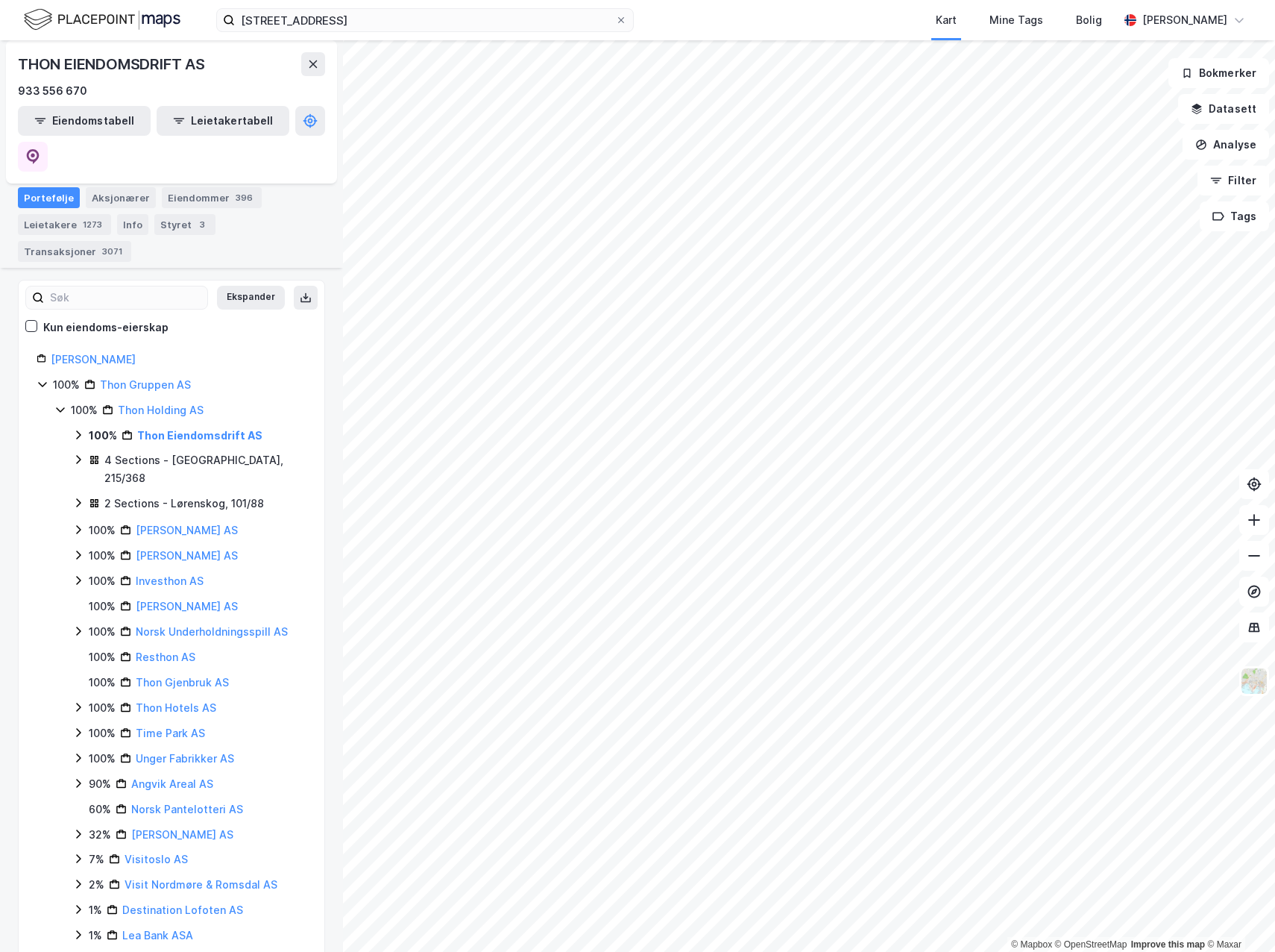
scroll to position [185, 0]
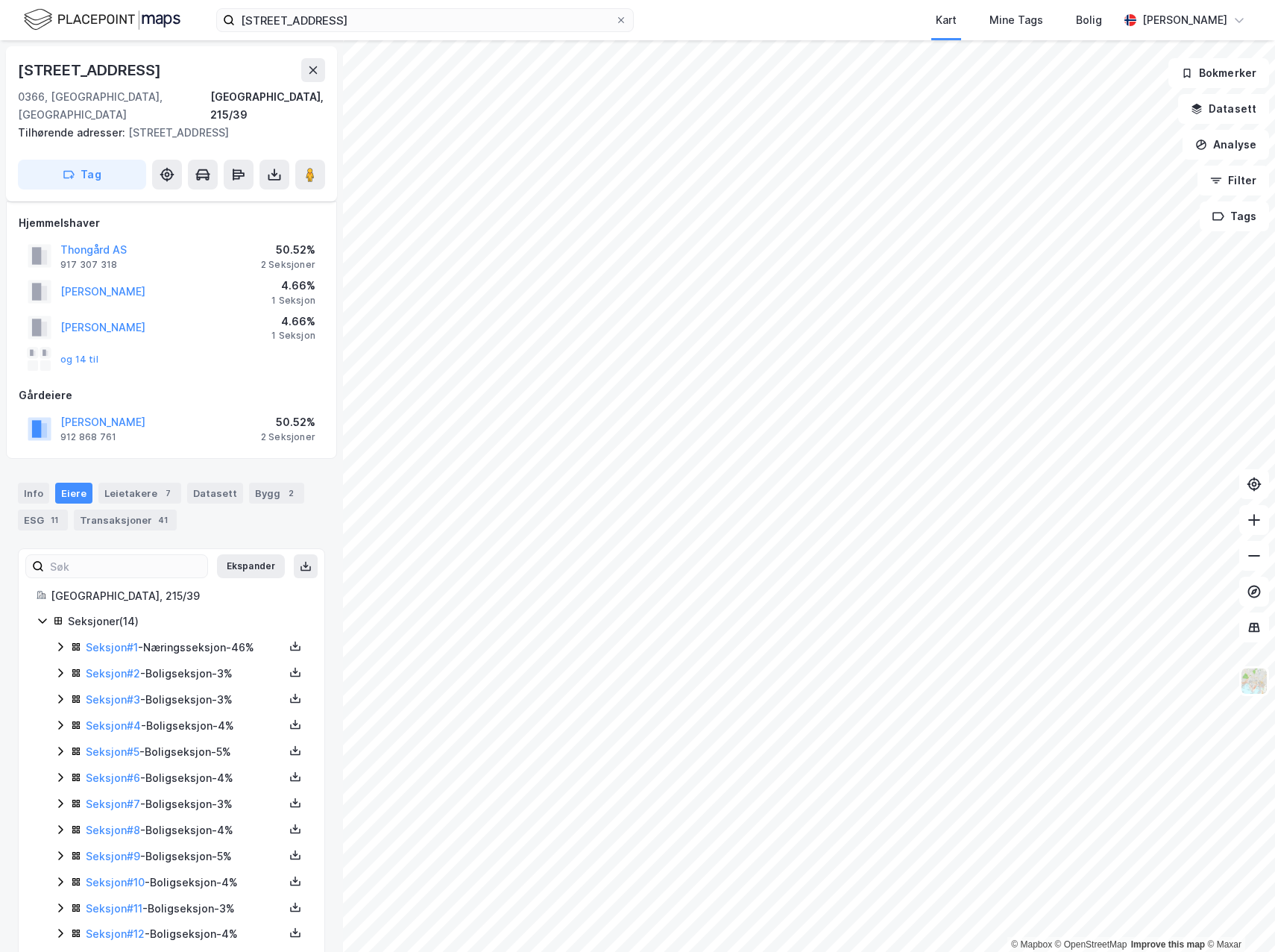
scroll to position [63, 0]
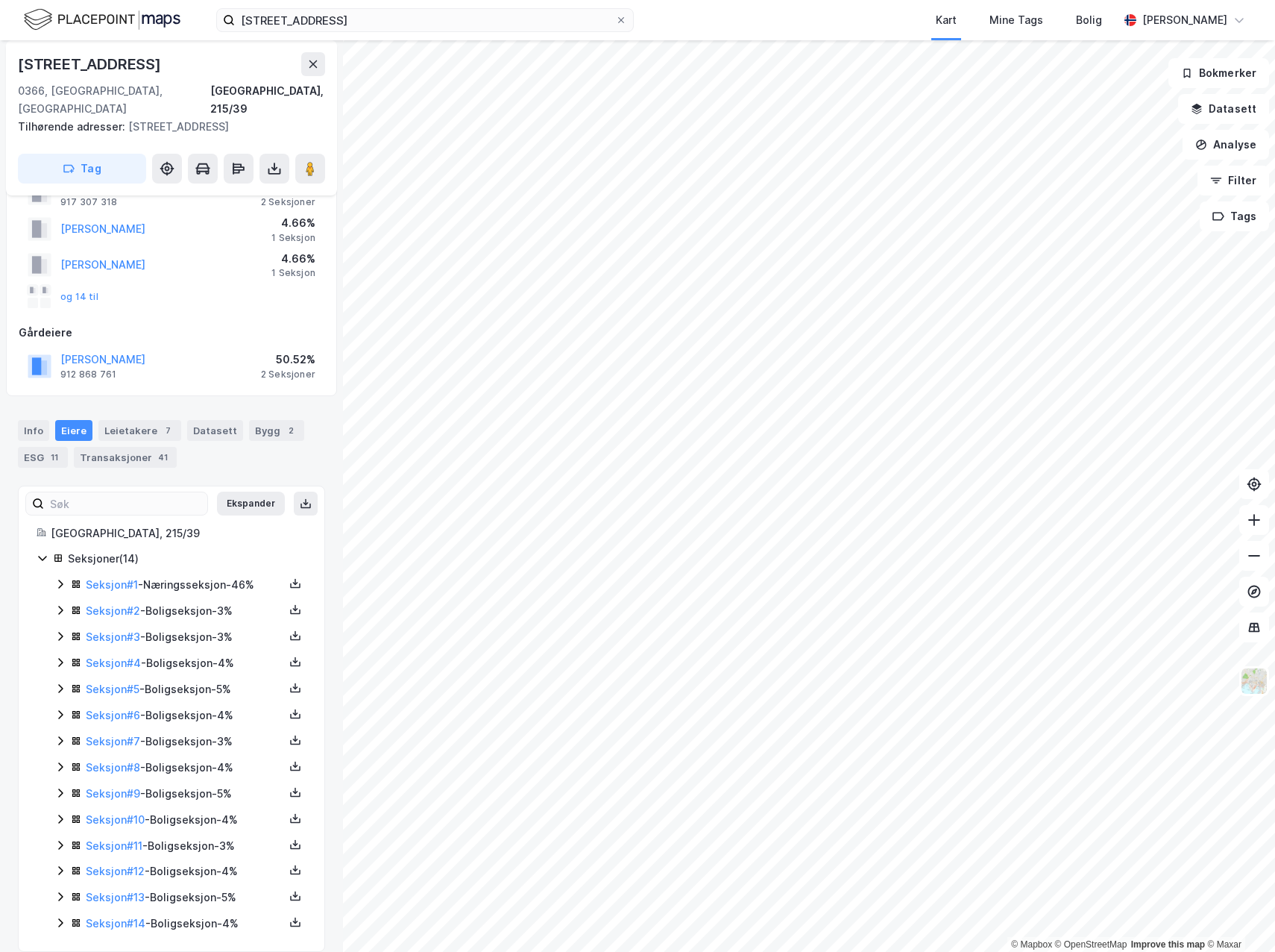
click at [62, 708] on icon at bounding box center [60, 714] width 12 height 12
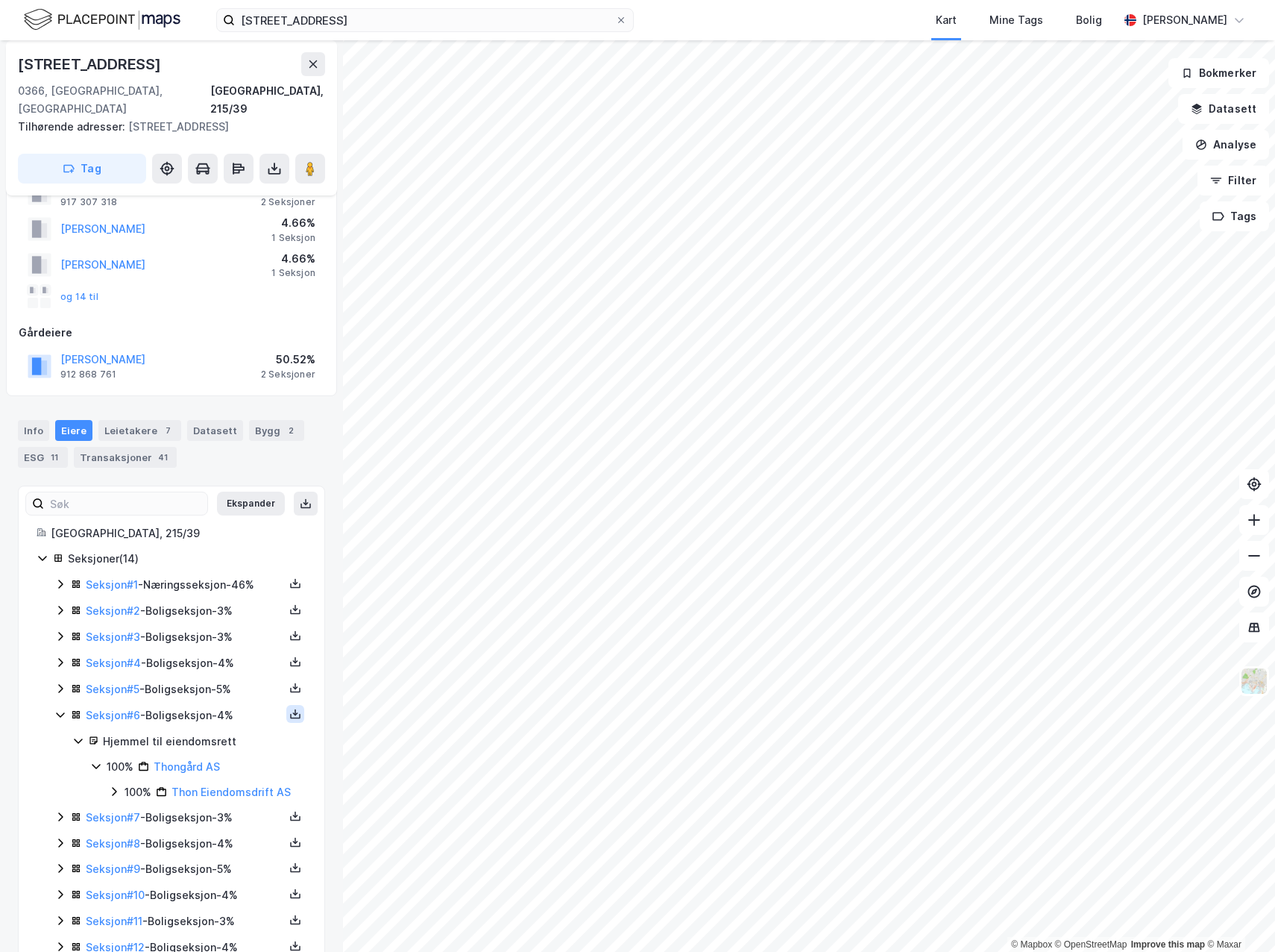
click at [289, 707] on icon at bounding box center [295, 713] width 12 height 12
click at [201, 660] on div "Grunnbok" at bounding box center [205, 669] width 49 height 17
click at [253, 420] on div "Bygg 2" at bounding box center [277, 431] width 55 height 21
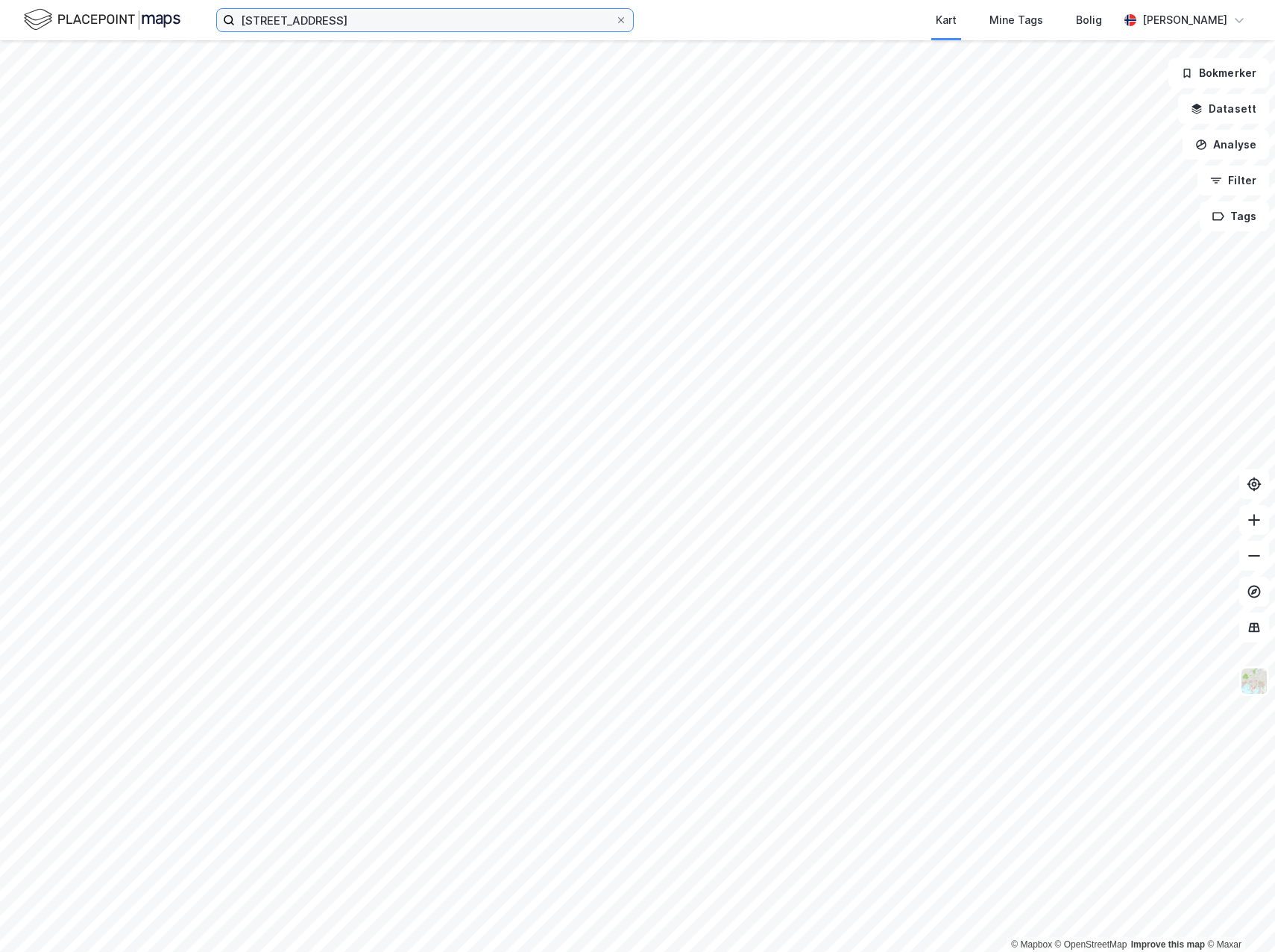
click at [365, 23] on input "[STREET_ADDRESS]" at bounding box center [425, 19] width 380 height 22
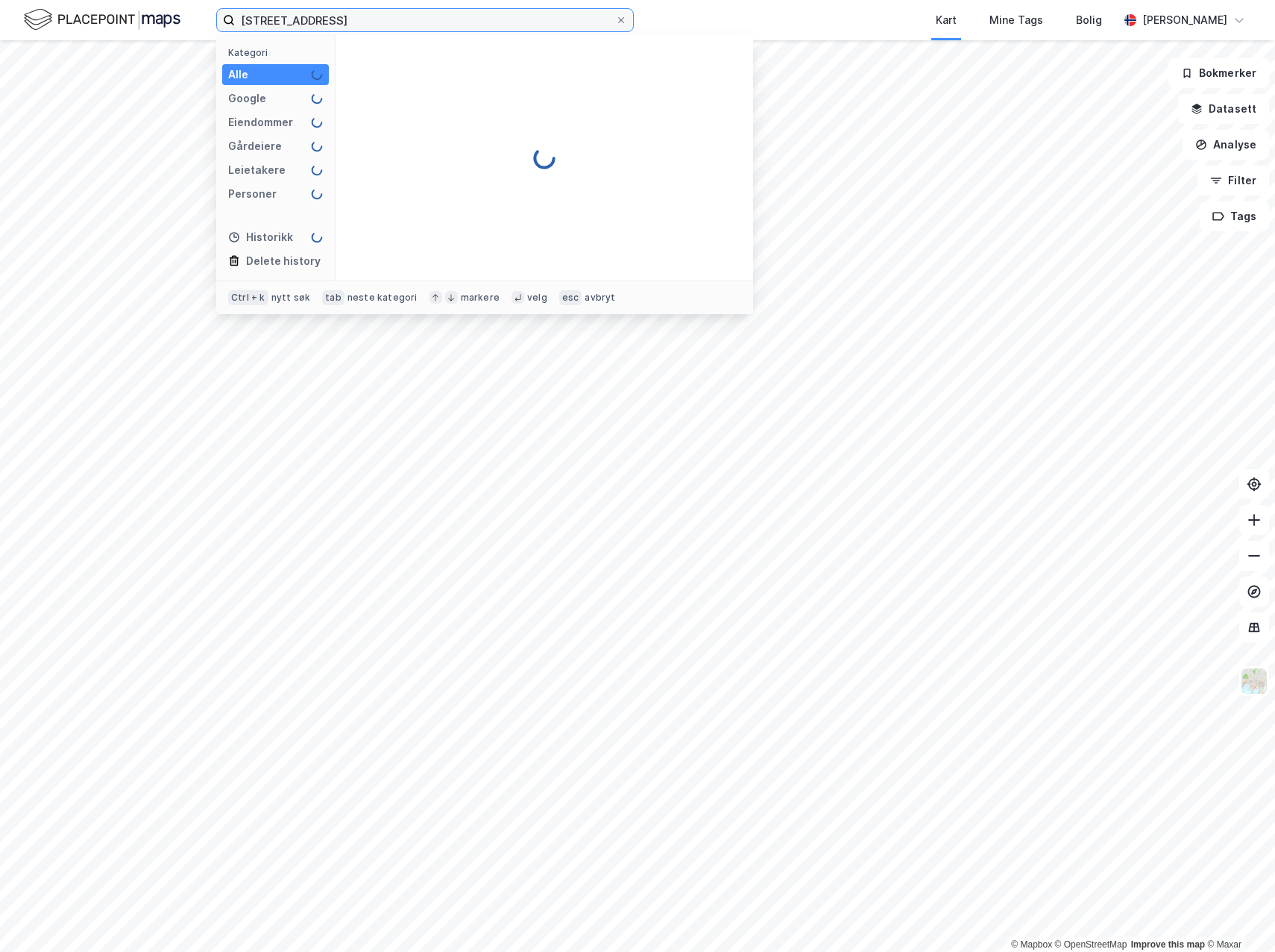
type input "[STREET_ADDRESS]"
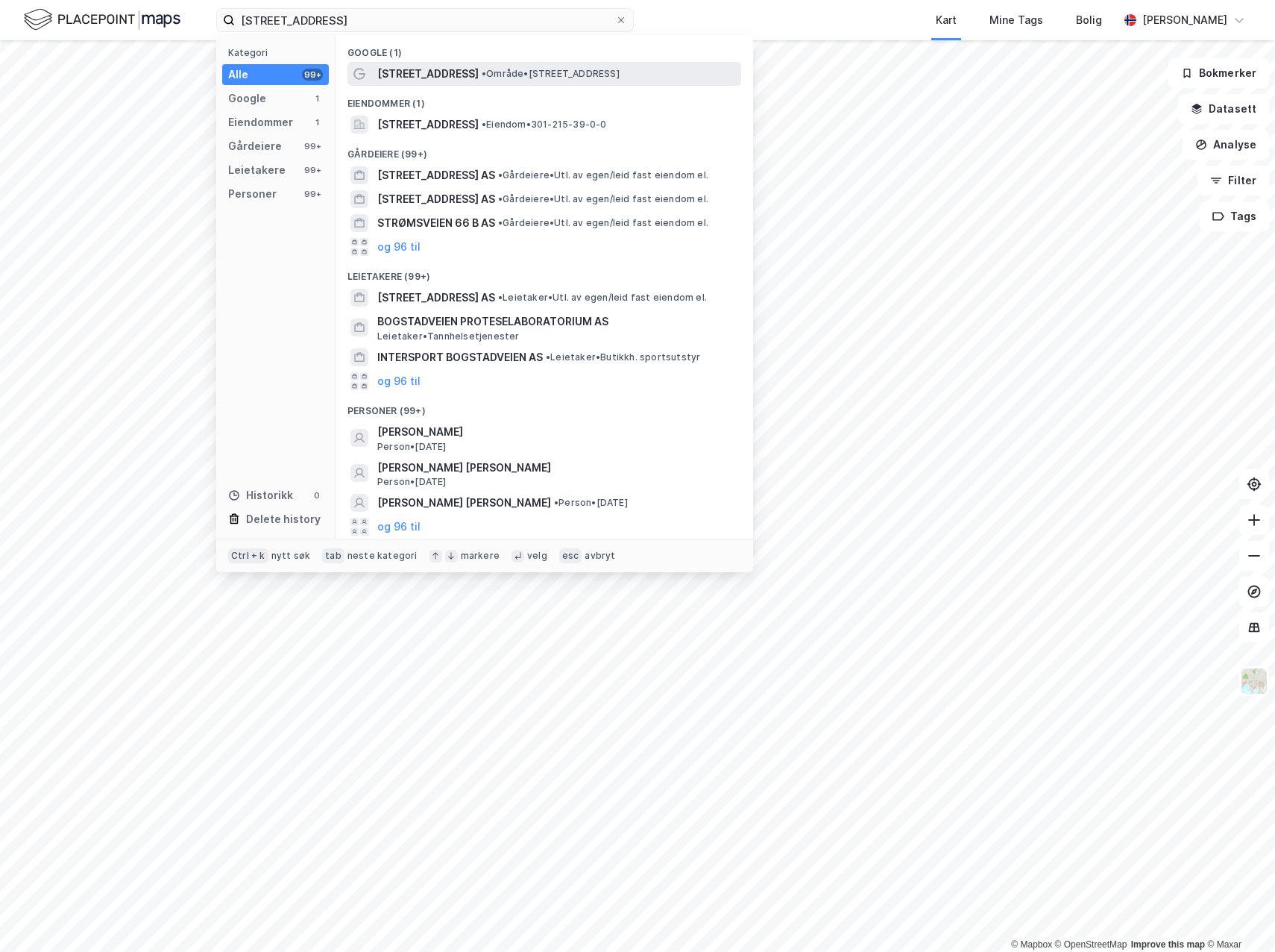
click at [410, 65] on span "[STREET_ADDRESS]" at bounding box center [428, 74] width 102 height 17
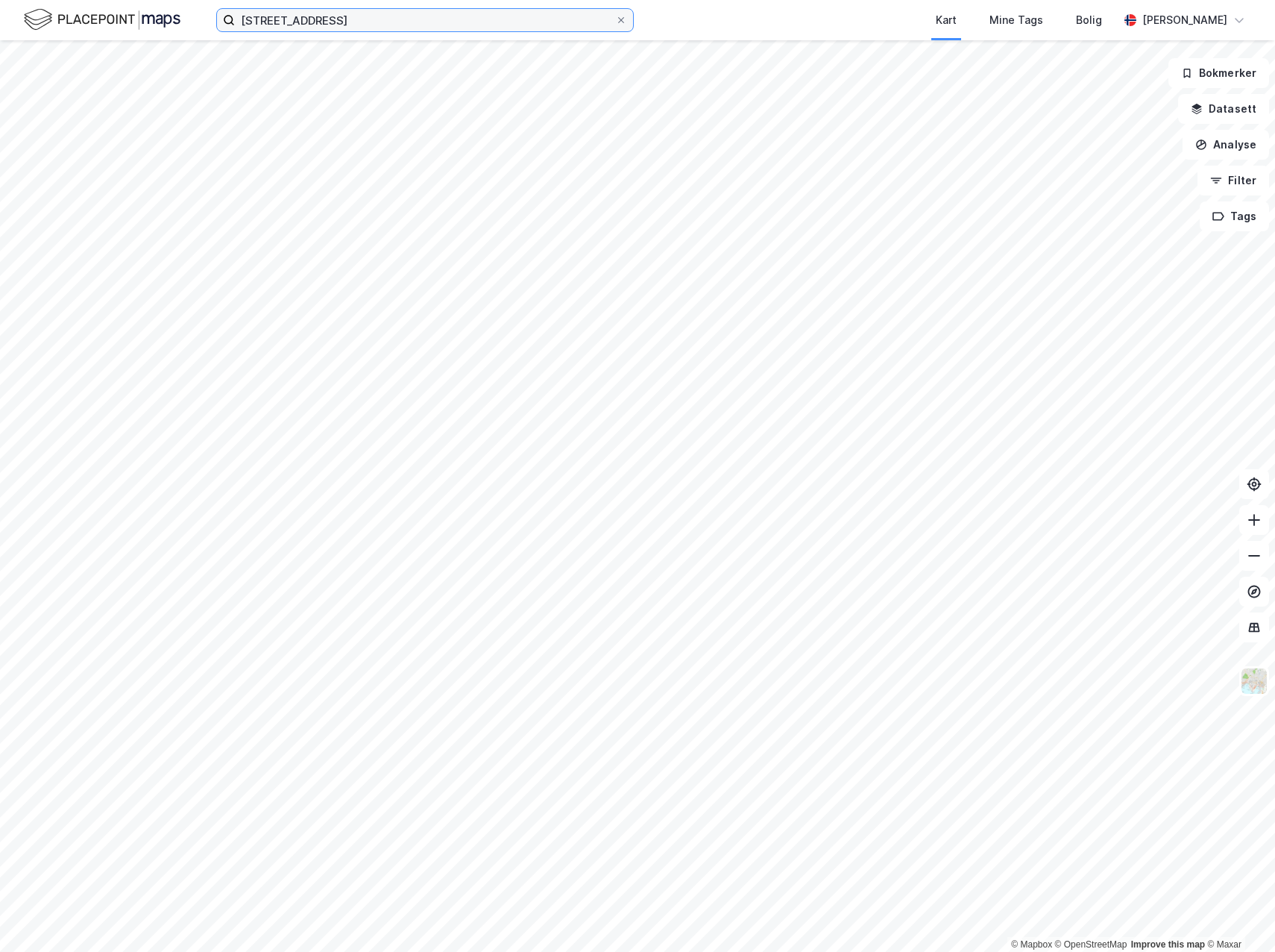
click at [360, 24] on input "[STREET_ADDRESS]" at bounding box center [425, 19] width 380 height 22
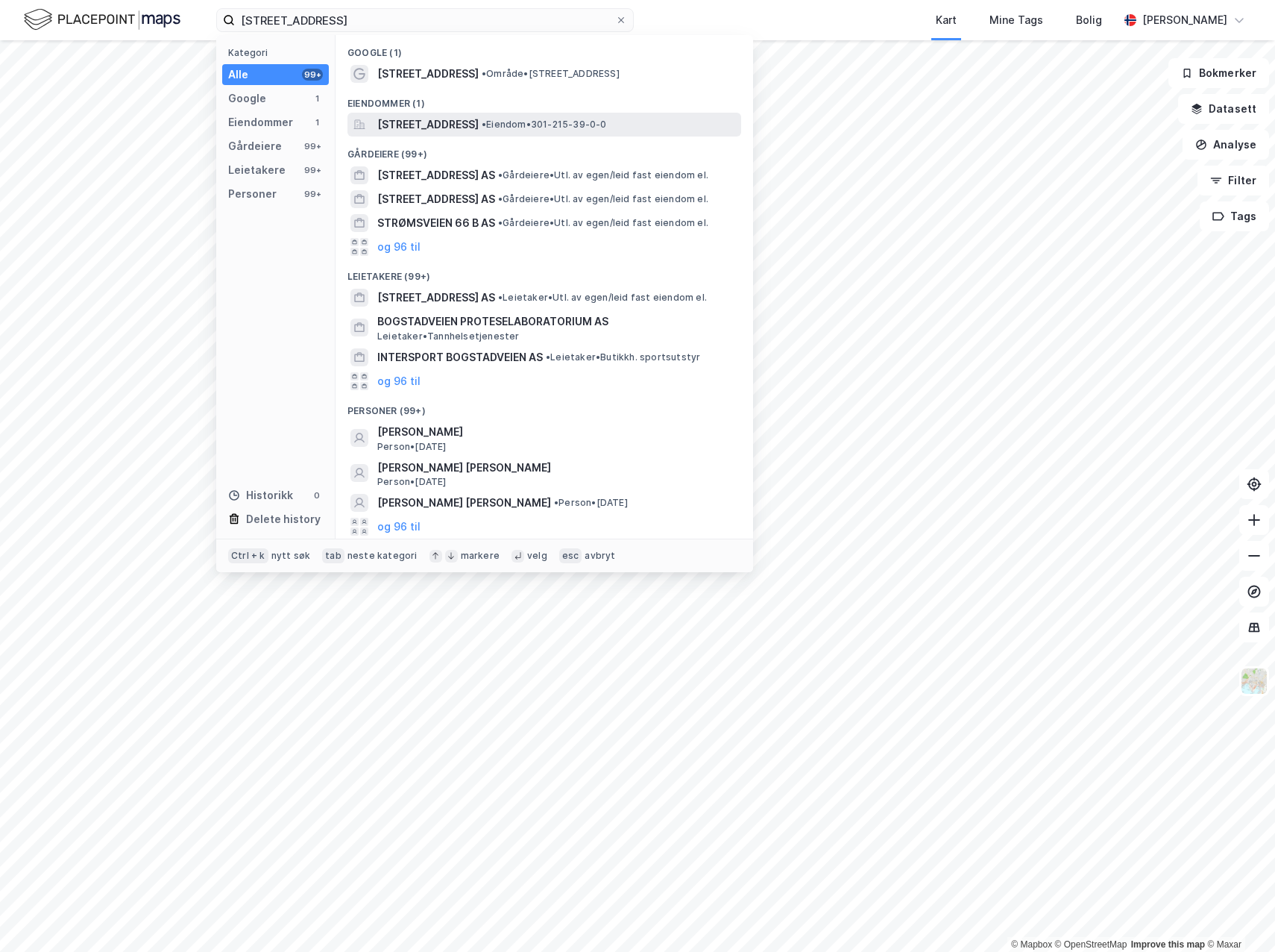
click at [409, 118] on span "[STREET_ADDRESS]" at bounding box center [428, 124] width 102 height 17
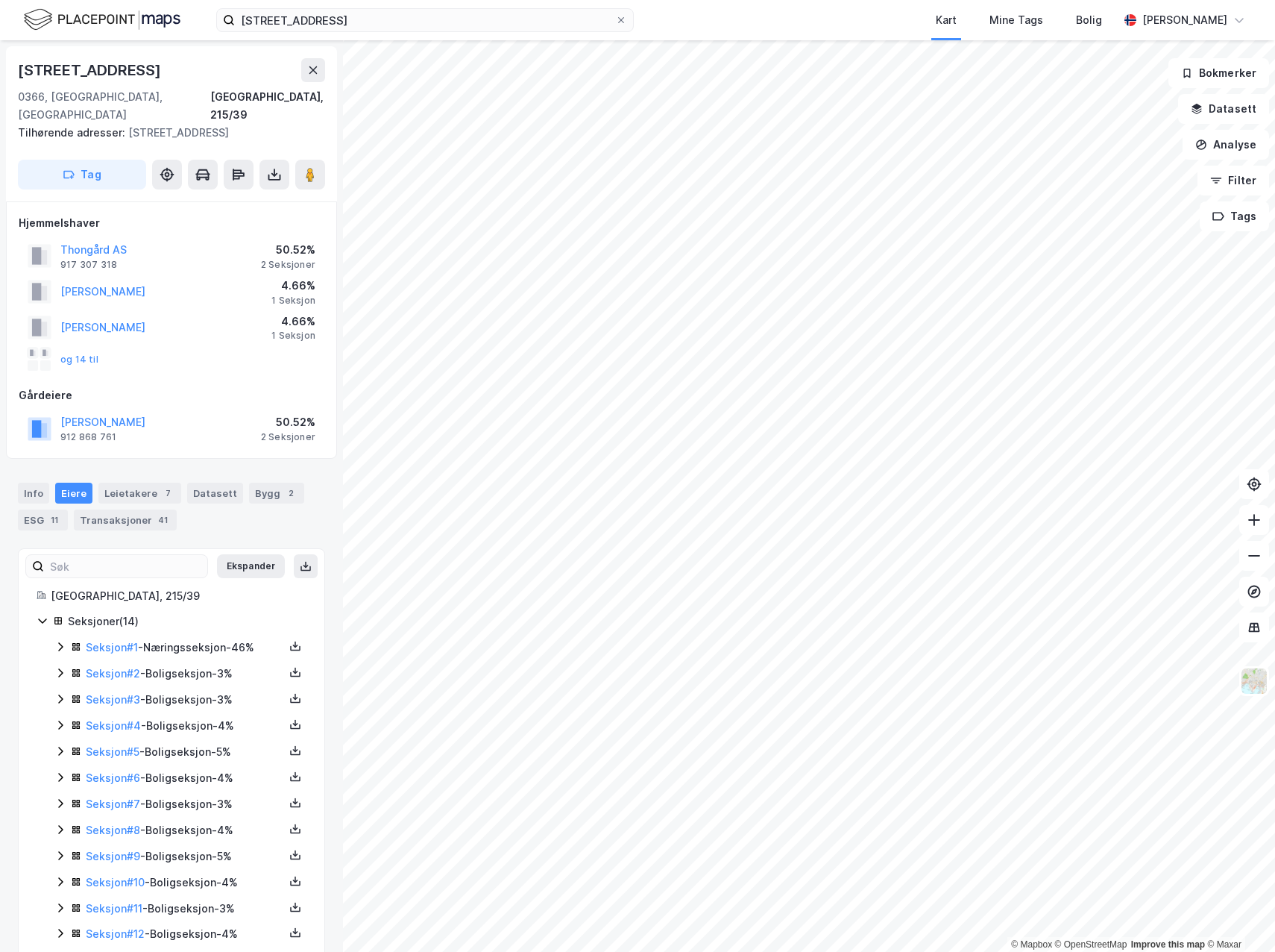
scroll to position [63, 0]
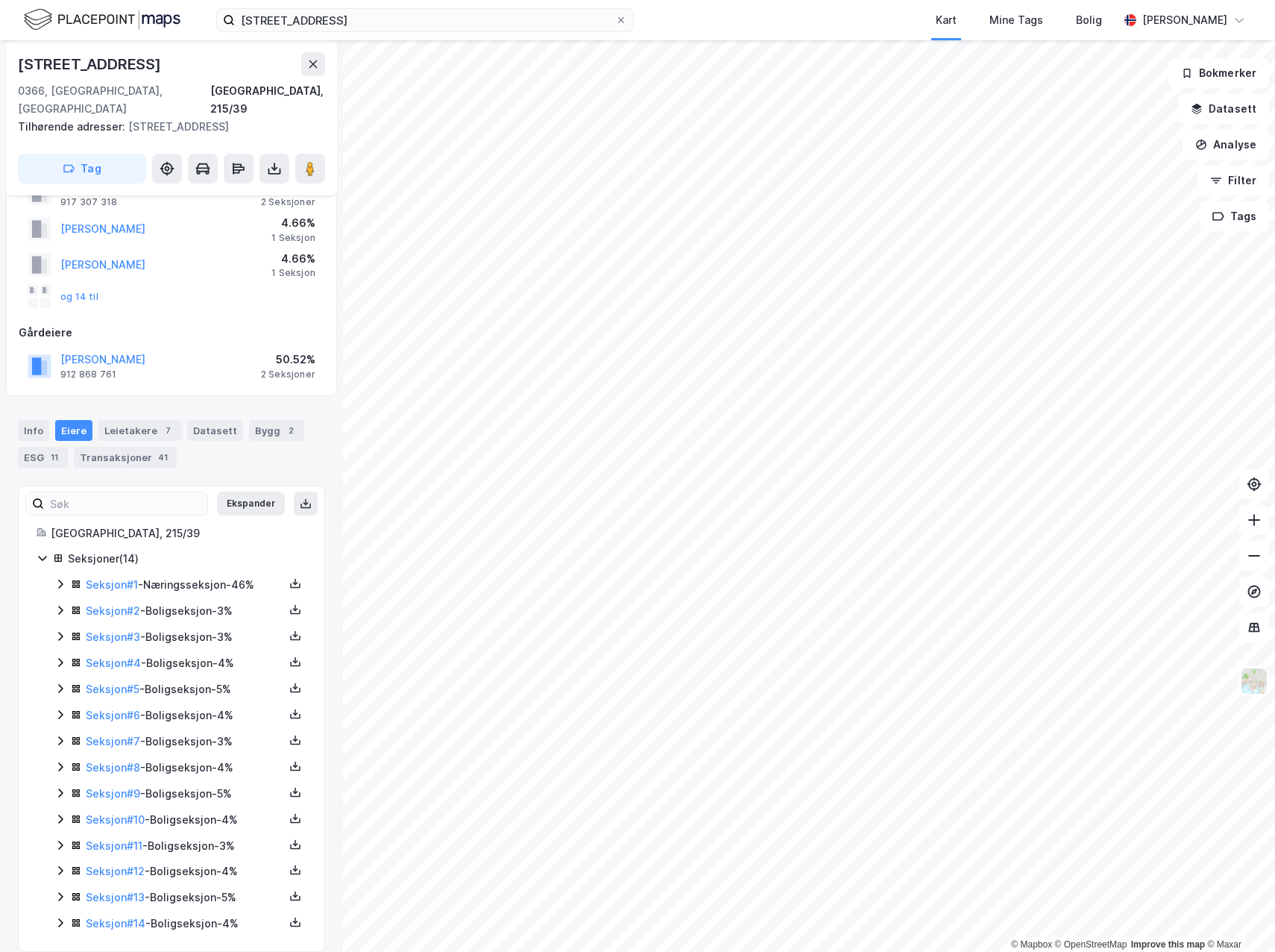
click at [54, 706] on div "Seksjon # 6 - Boligseksjon - 4%" at bounding box center [180, 715] width 252 height 18
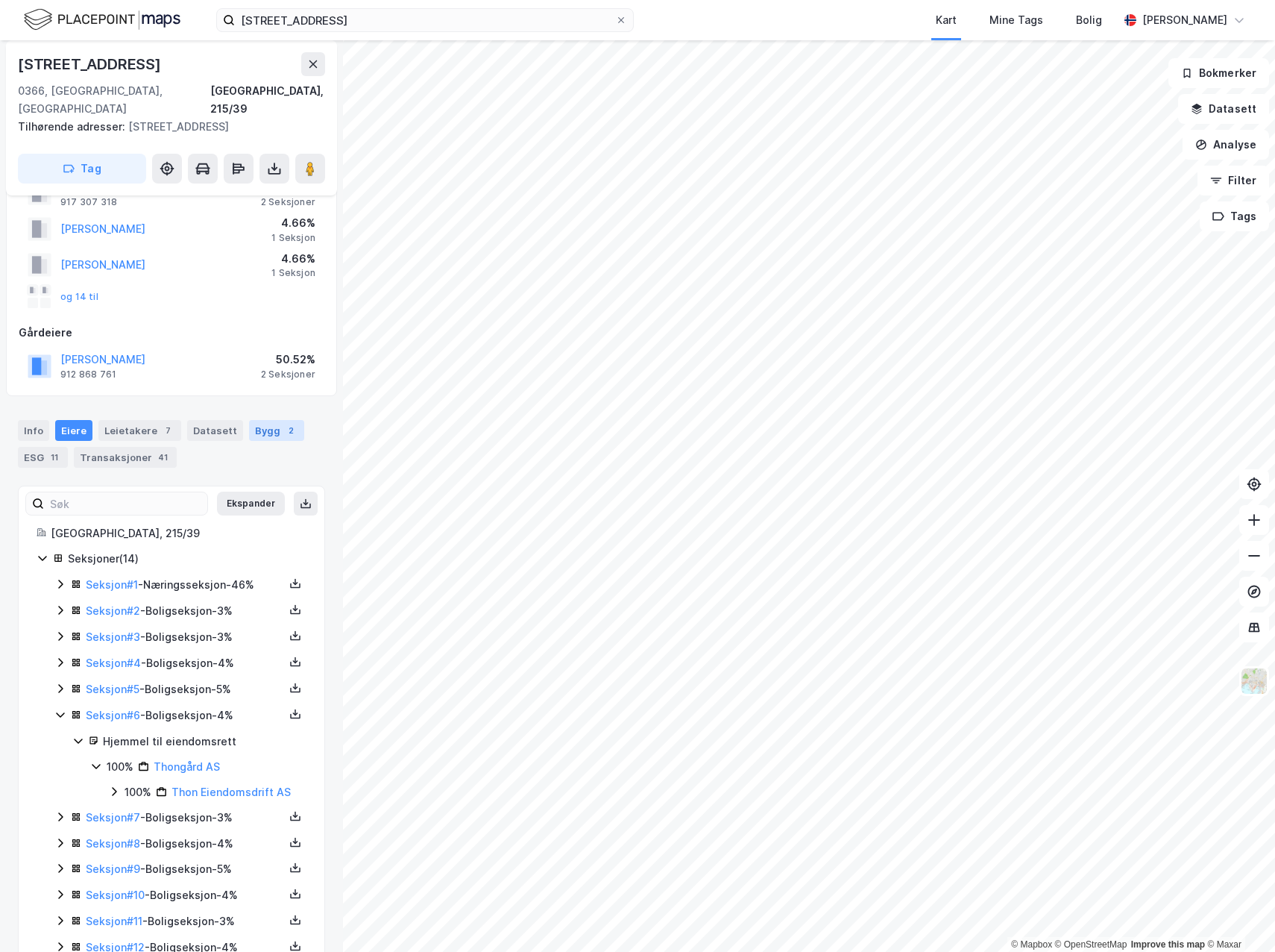
click at [249, 420] on div "Bygg 2" at bounding box center [277, 431] width 55 height 21
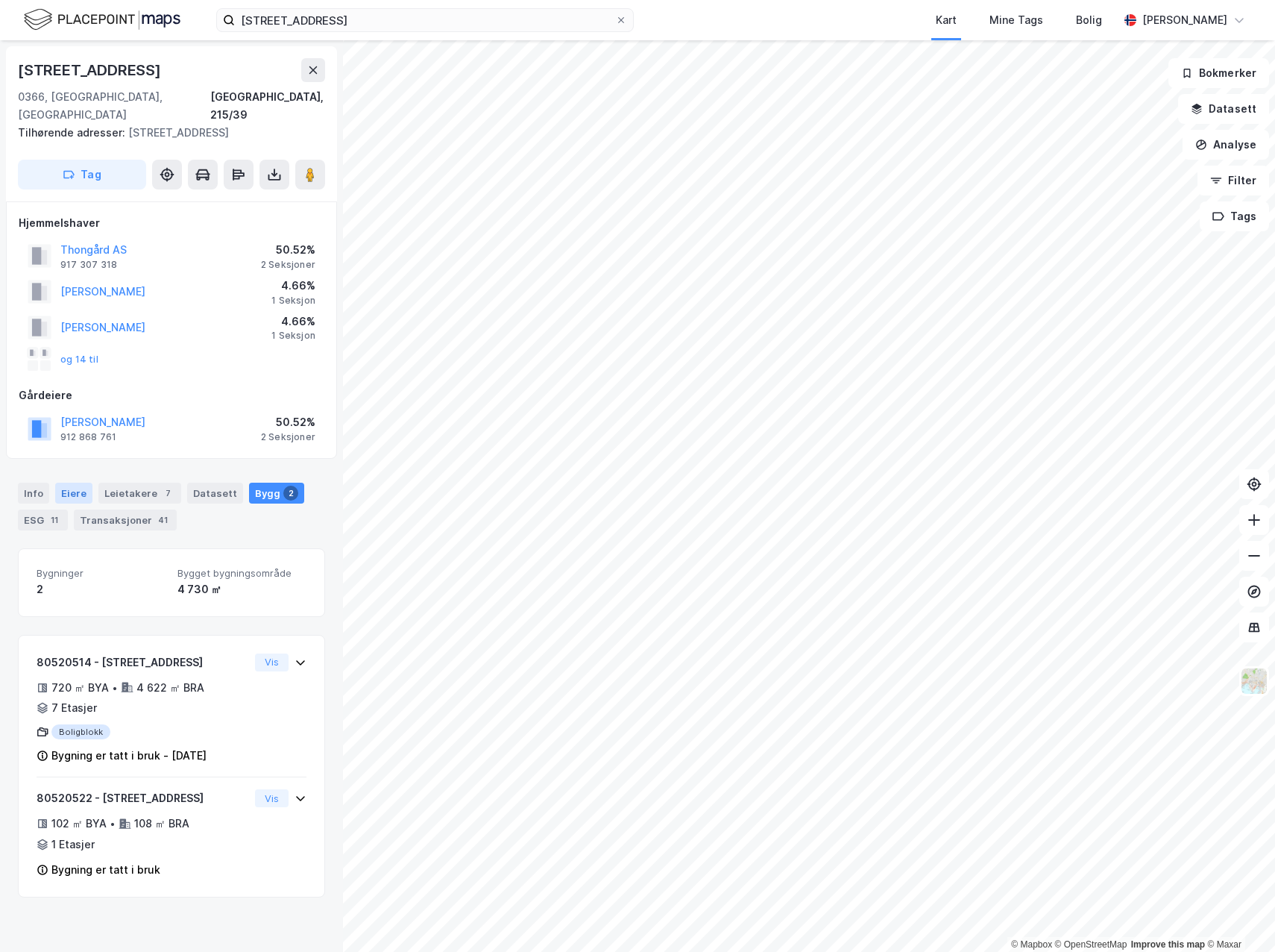
click at [75, 482] on div "Eiere" at bounding box center [74, 493] width 37 height 21
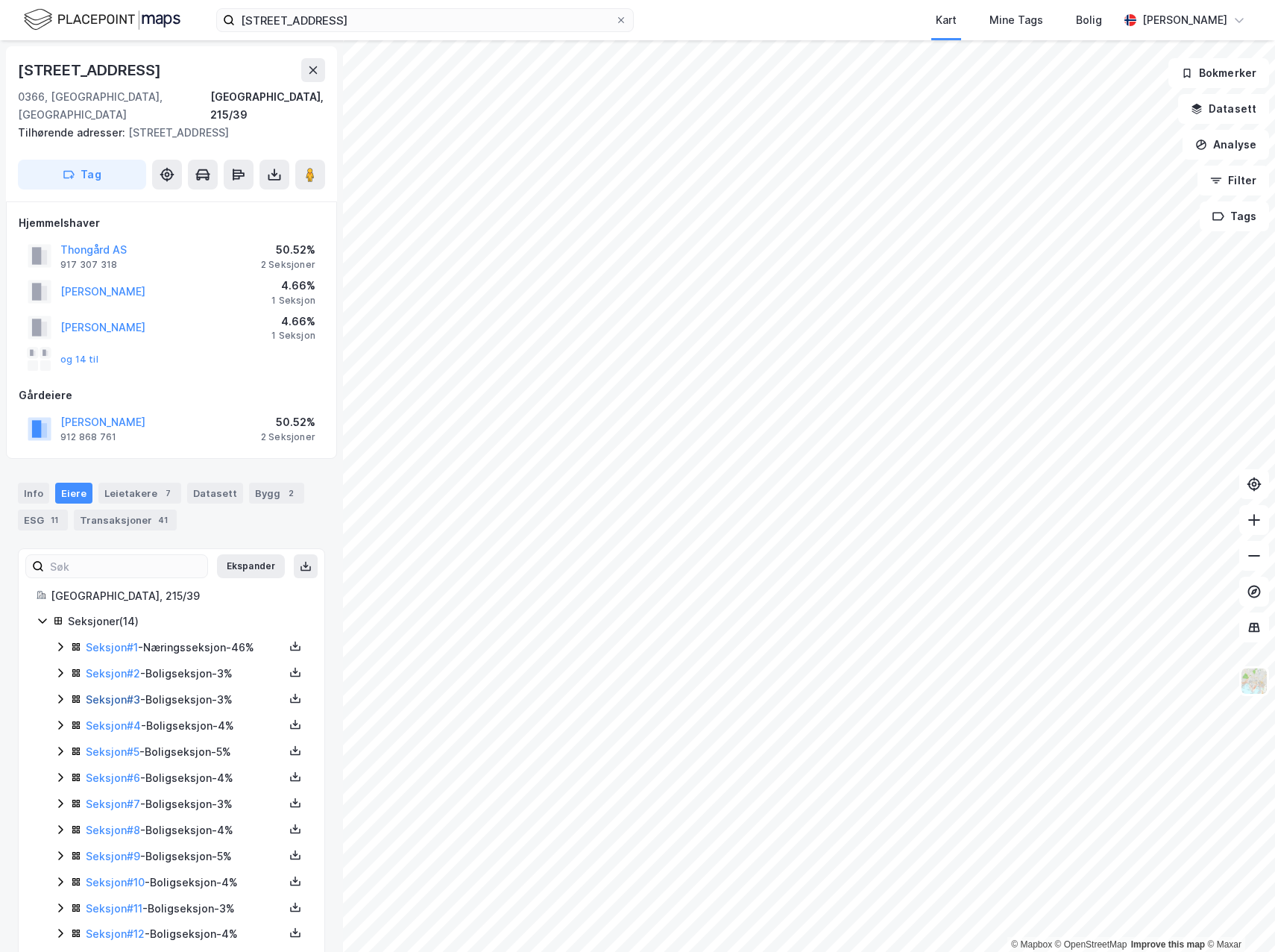
scroll to position [63, 0]
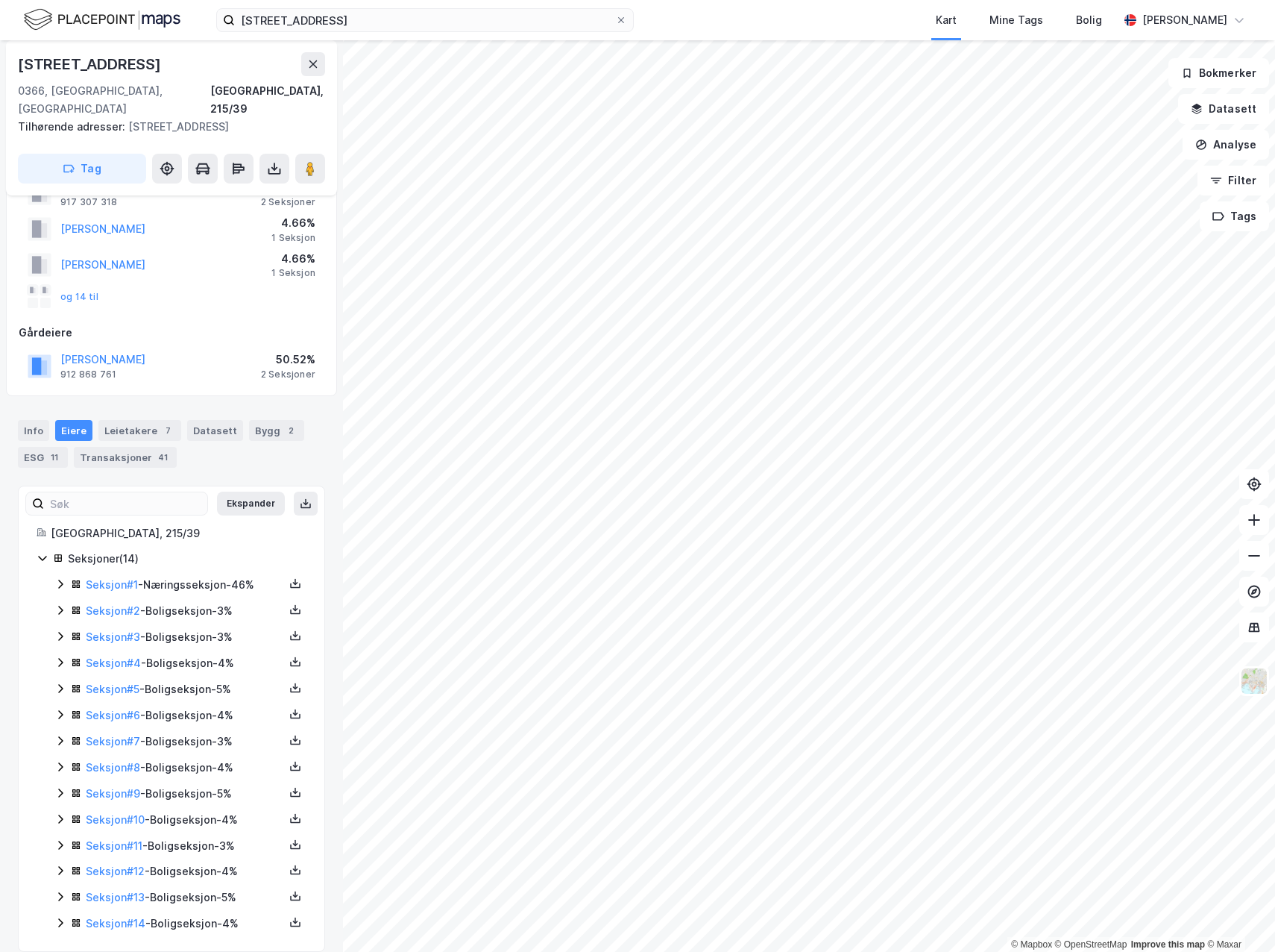
click at [56, 839] on icon at bounding box center [60, 845] width 12 height 12
click at [56, 813] on icon at bounding box center [60, 819] width 12 height 12
click at [56, 787] on icon at bounding box center [60, 793] width 12 height 12
click at [56, 761] on icon at bounding box center [60, 767] width 12 height 12
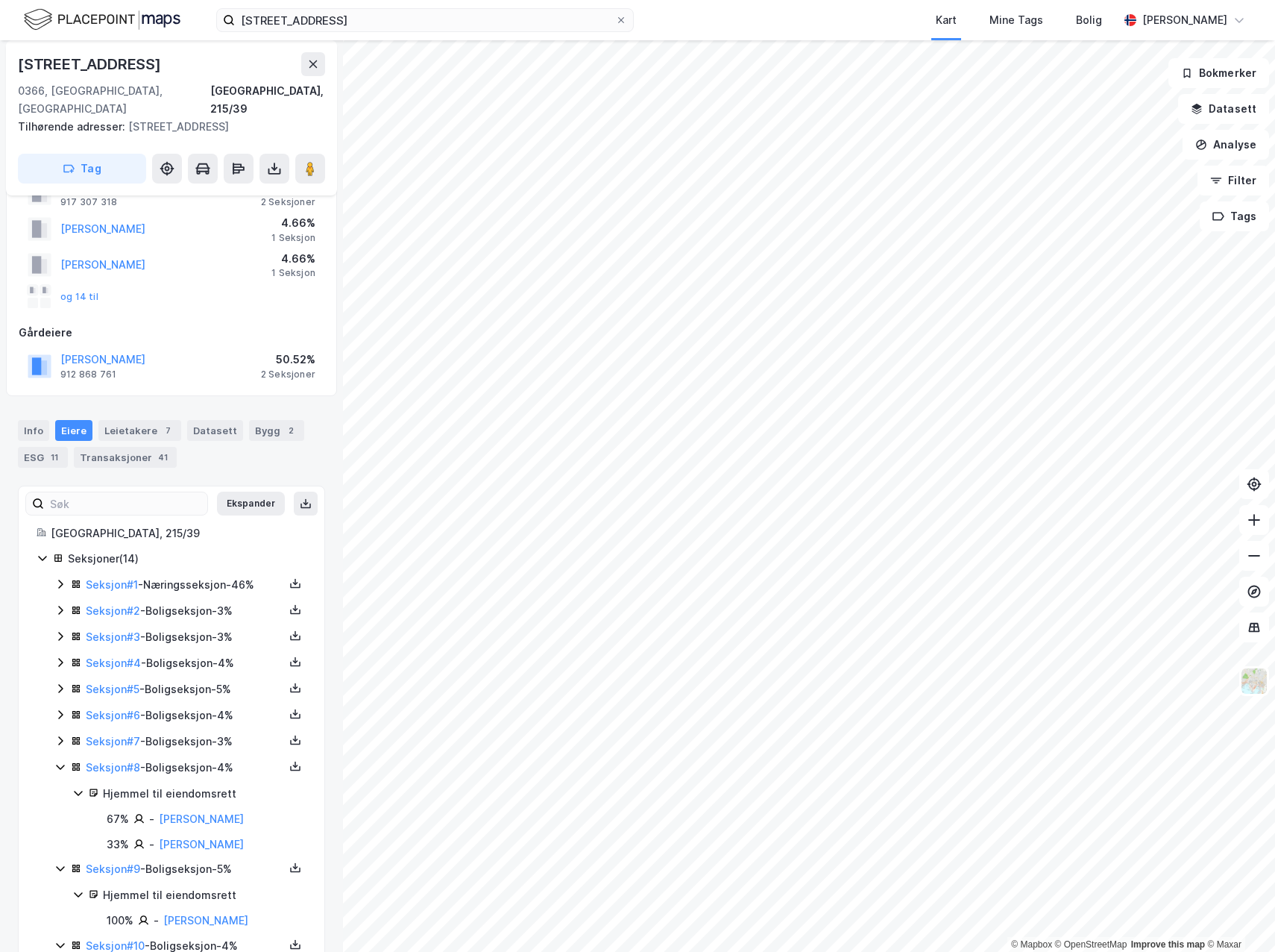
click at [177, 785] on div "Hjemmel til eiendomsrett" at bounding box center [205, 794] width 204 height 17
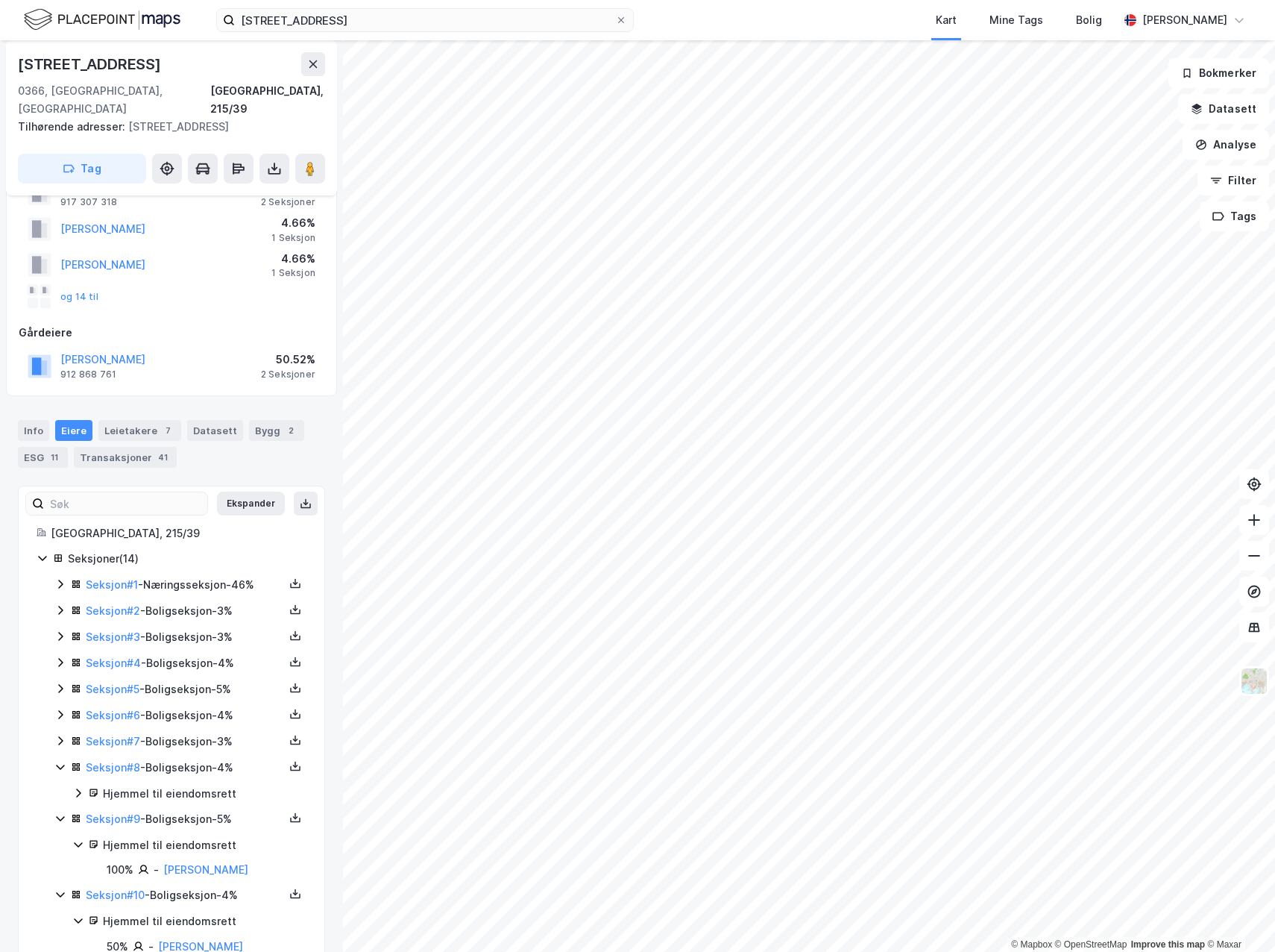
click at [177, 785] on div "Hjemmel til eiendomsrett" at bounding box center [205, 794] width 204 height 17
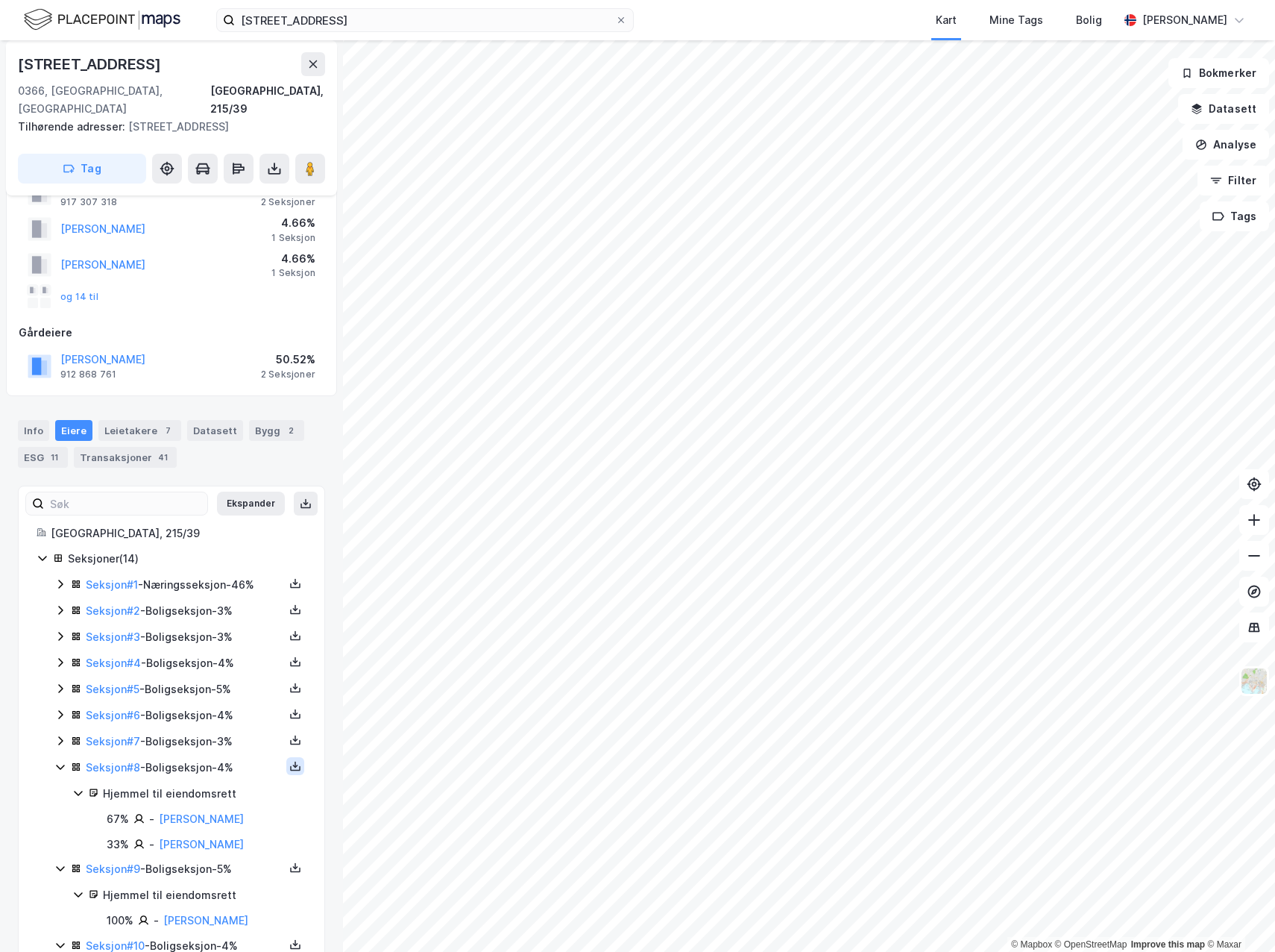
click at [289, 760] on icon at bounding box center [295, 766] width 12 height 12
click at [214, 712] on div "Grunnbok" at bounding box center [205, 721] width 49 height 17
click at [60, 765] on icon at bounding box center [60, 767] width 8 height 5
click at [60, 787] on icon at bounding box center [60, 793] width 12 height 12
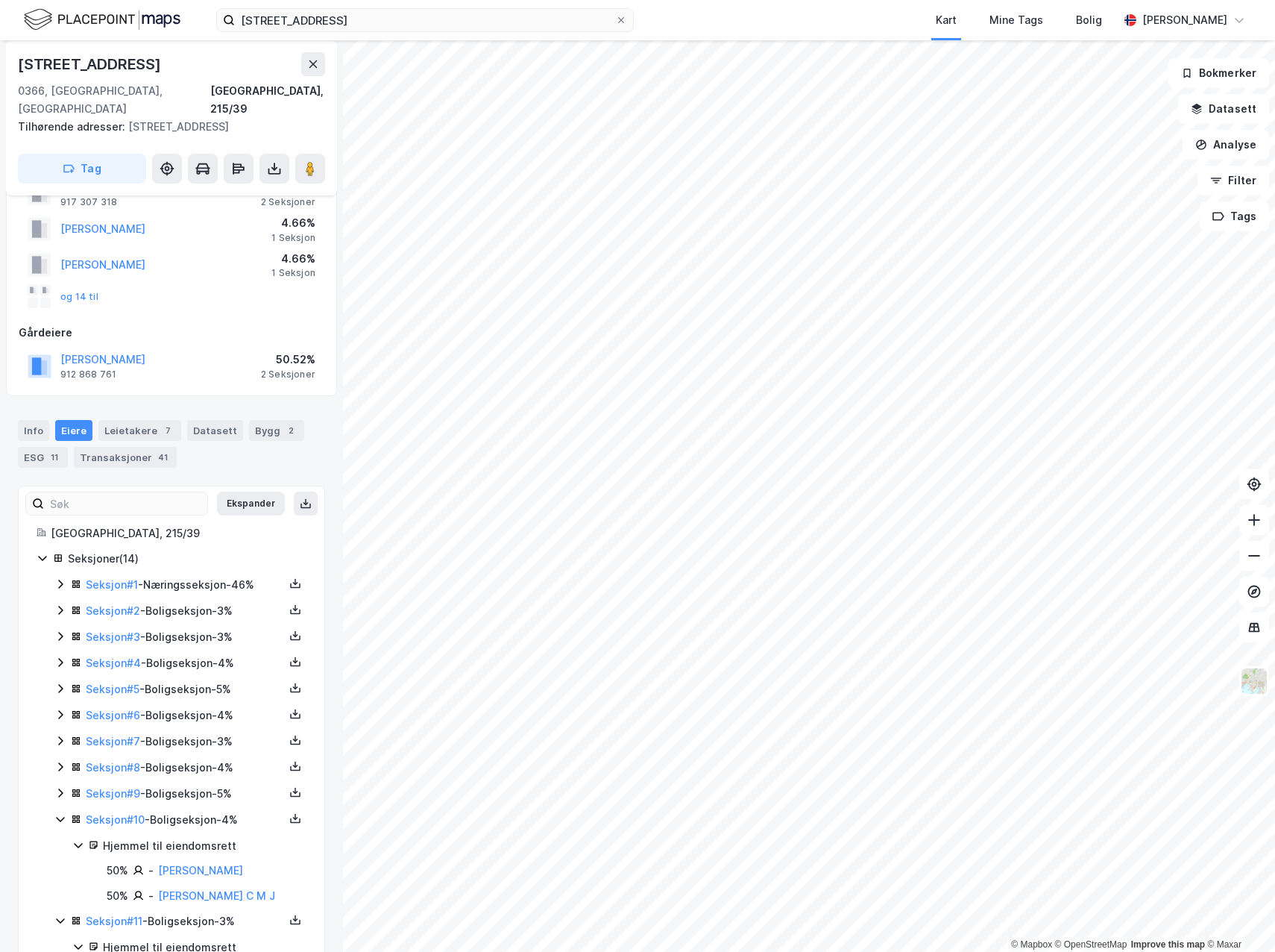
click at [64, 813] on icon at bounding box center [60, 819] width 12 height 12
click at [61, 839] on icon at bounding box center [60, 845] width 12 height 12
click at [63, 578] on icon at bounding box center [60, 584] width 12 height 12
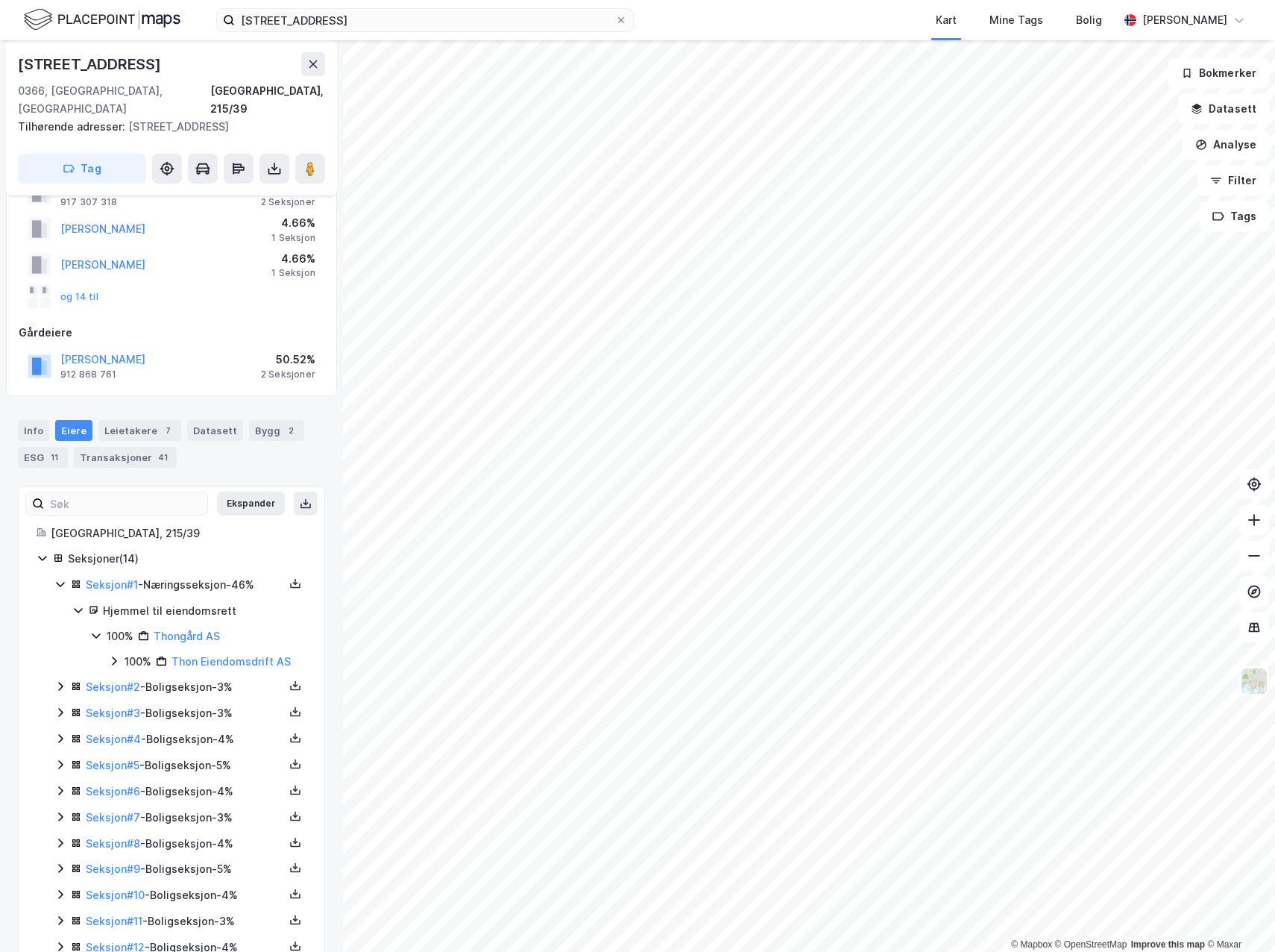
click at [59, 578] on icon at bounding box center [60, 584] width 12 height 12
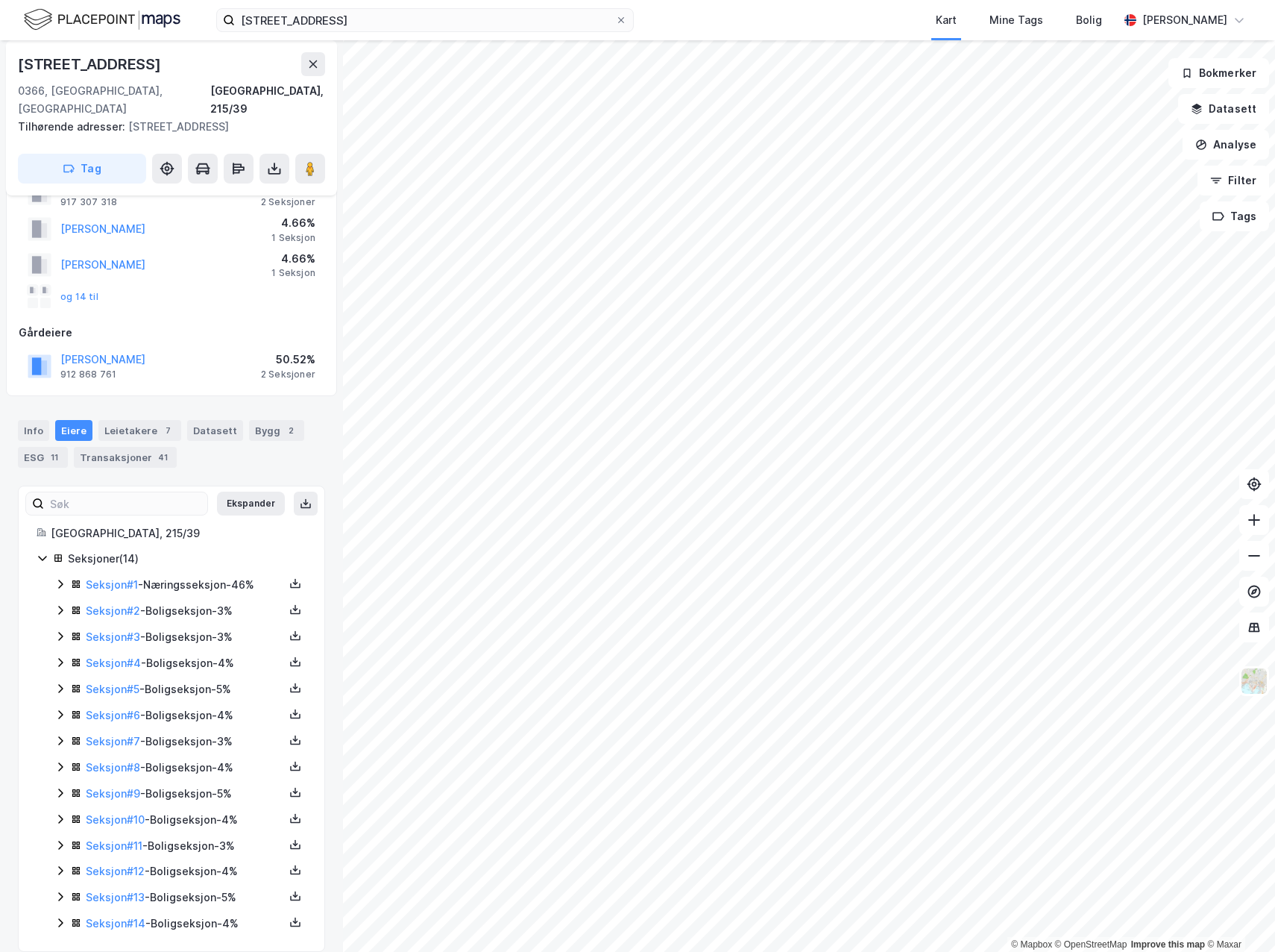
click at [58, 605] on icon at bounding box center [60, 610] width 12 height 12
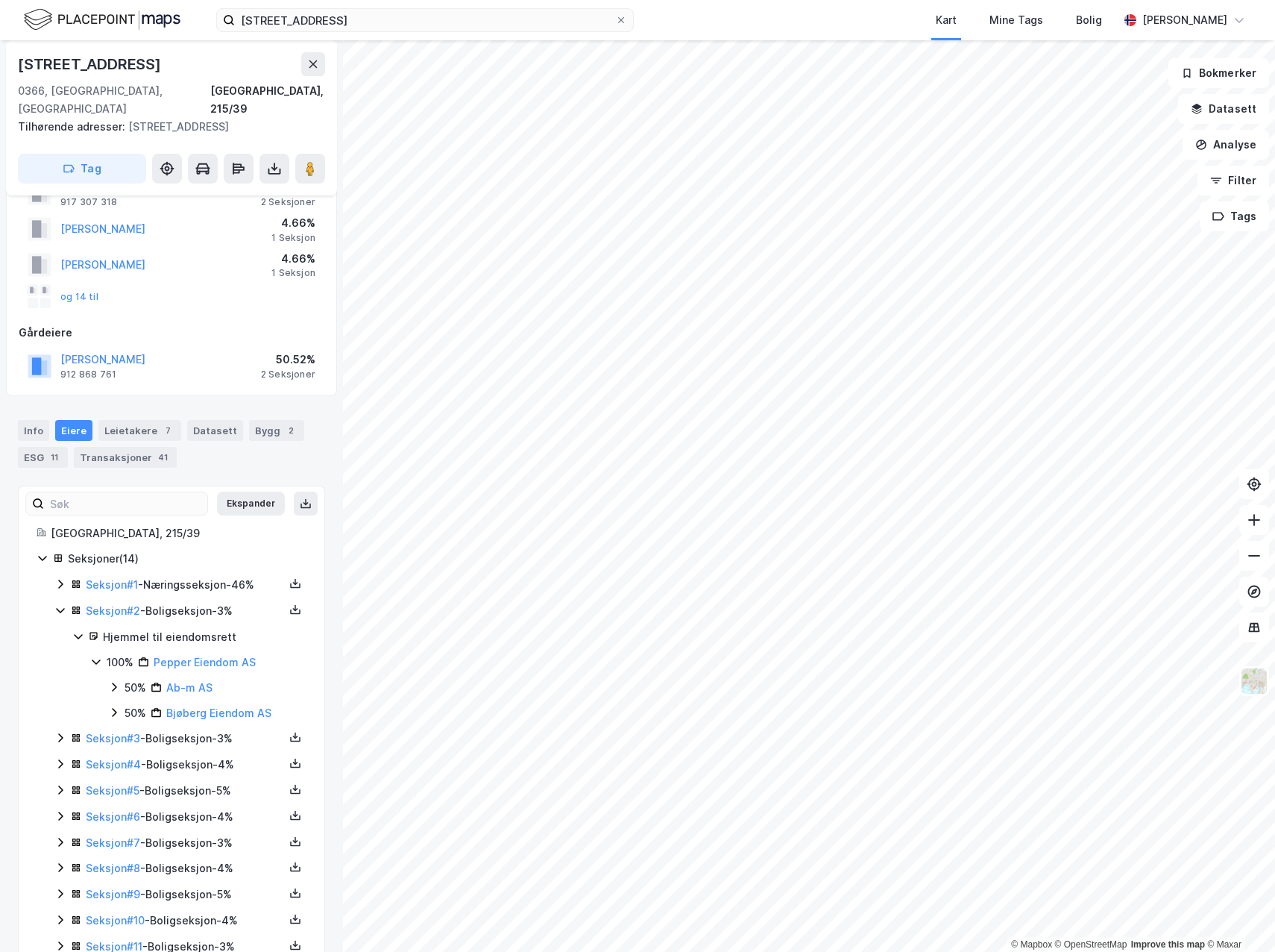
click at [58, 605] on icon at bounding box center [60, 610] width 12 height 12
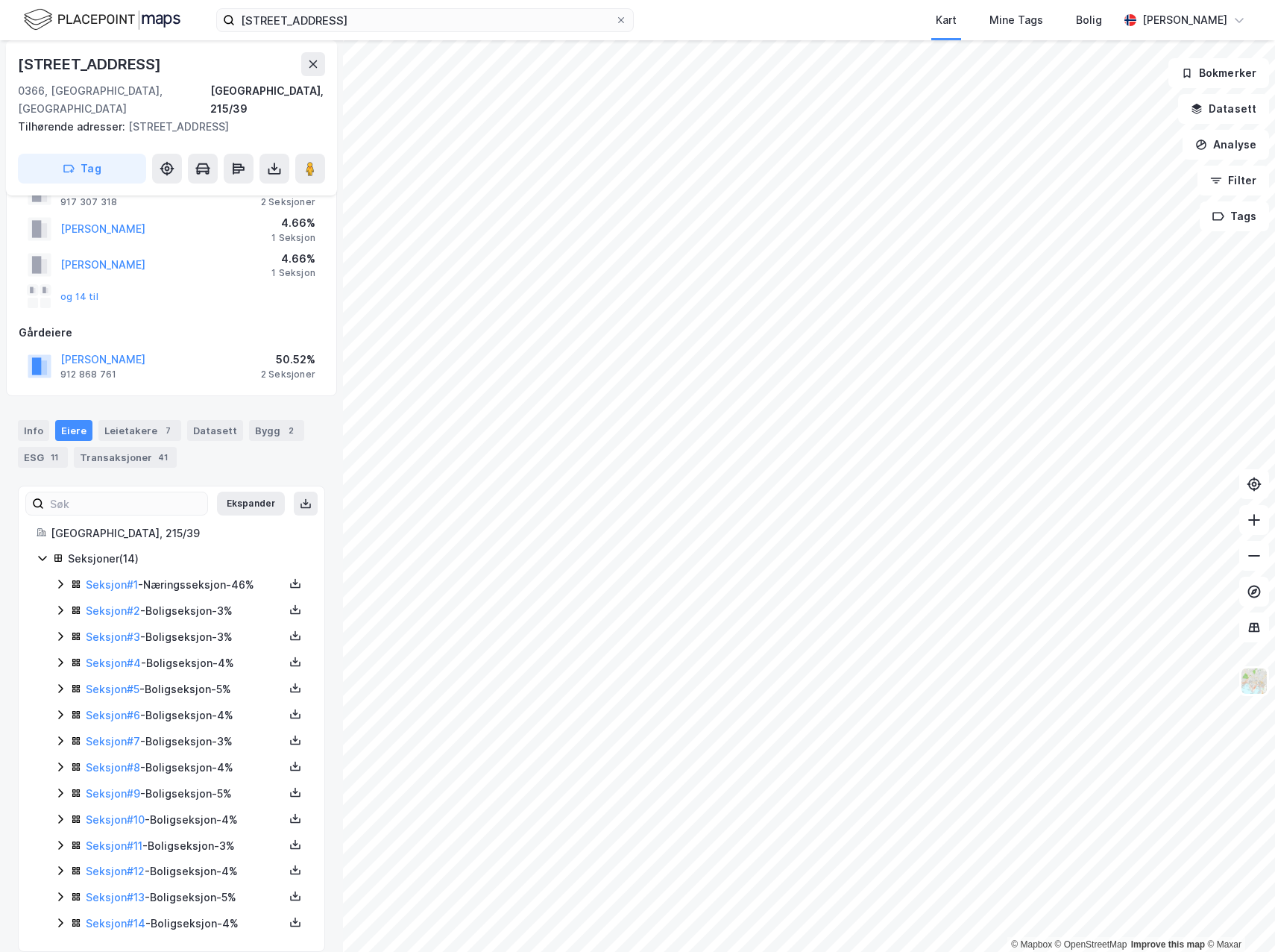
click at [59, 631] on icon at bounding box center [60, 637] width 12 height 12
click at [60, 605] on icon at bounding box center [60, 610] width 12 height 12
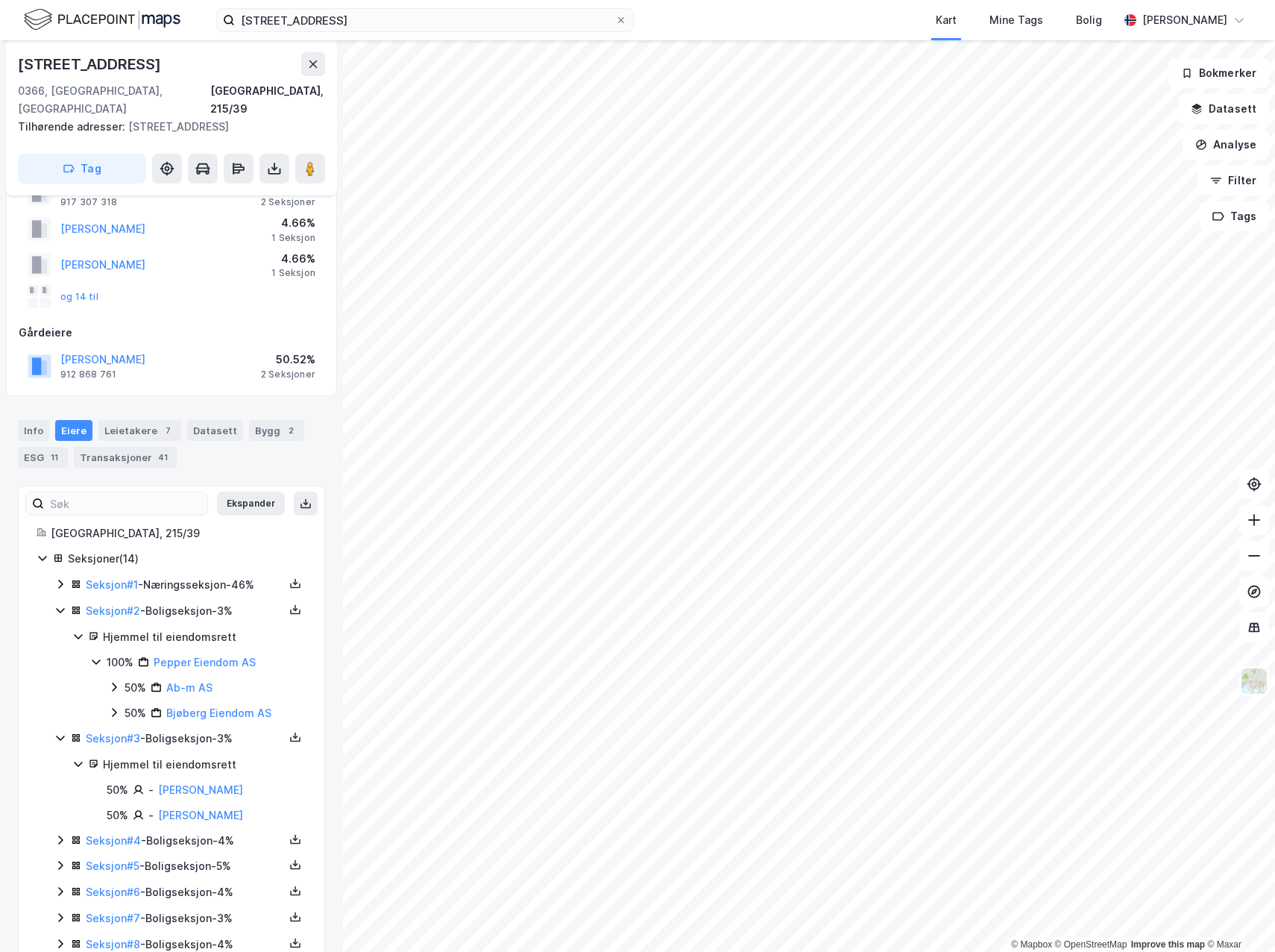
click at [56, 834] on icon at bounding box center [60, 839] width 12 height 12
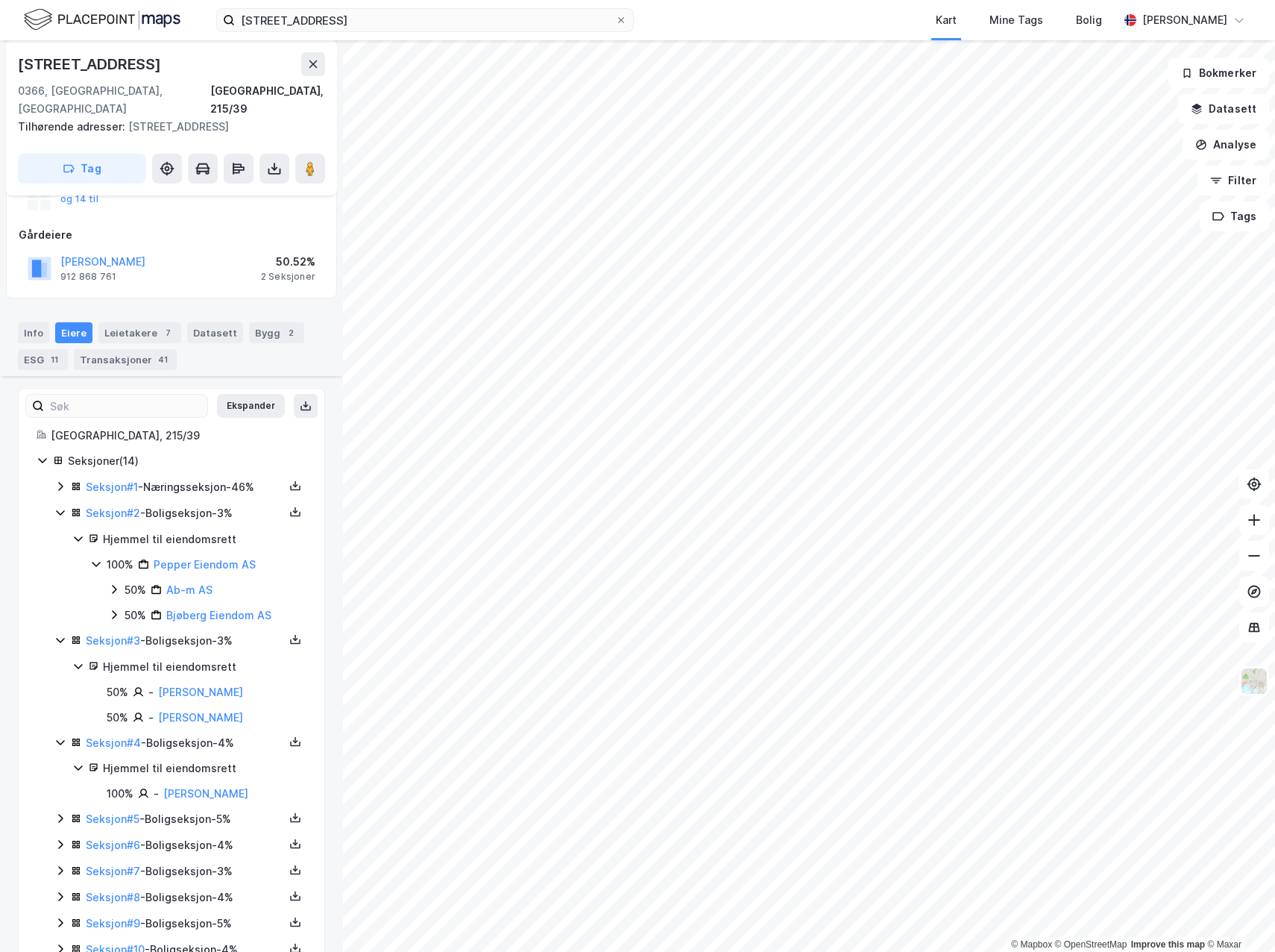
scroll to position [291, 0]
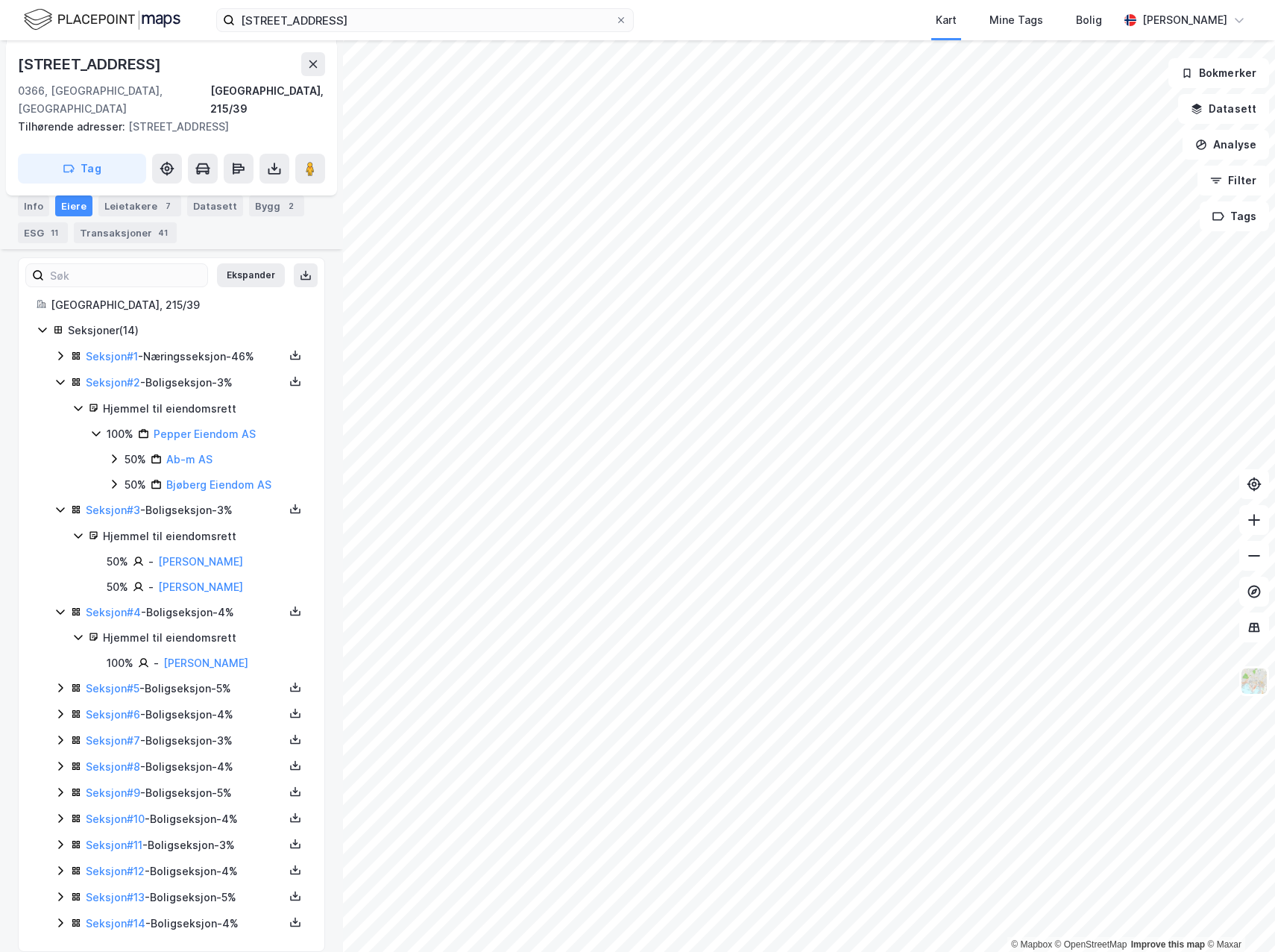
click at [62, 684] on icon at bounding box center [60, 688] width 5 height 9
click at [61, 760] on icon at bounding box center [60, 764] width 5 height 9
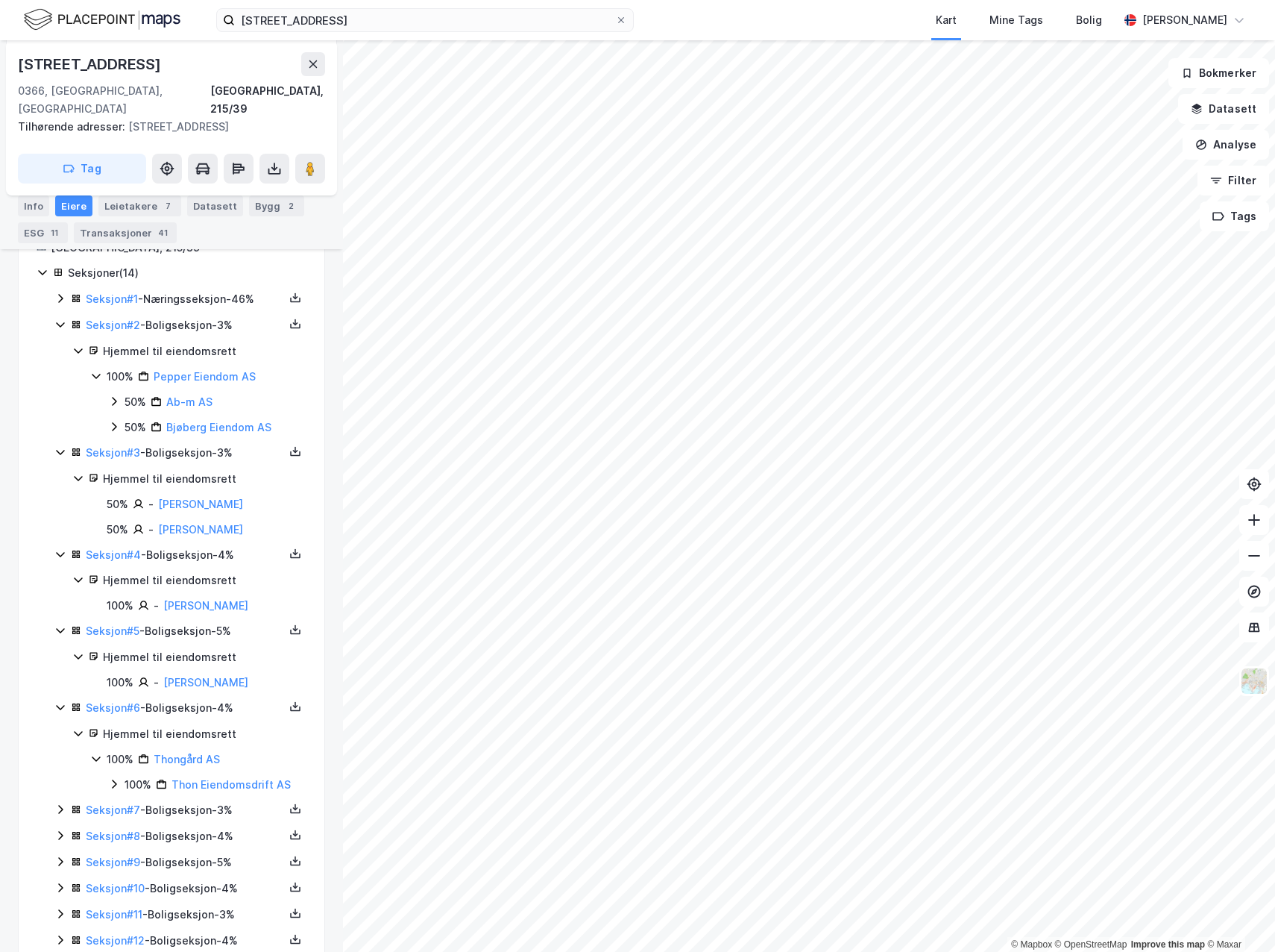
scroll to position [417, 0]
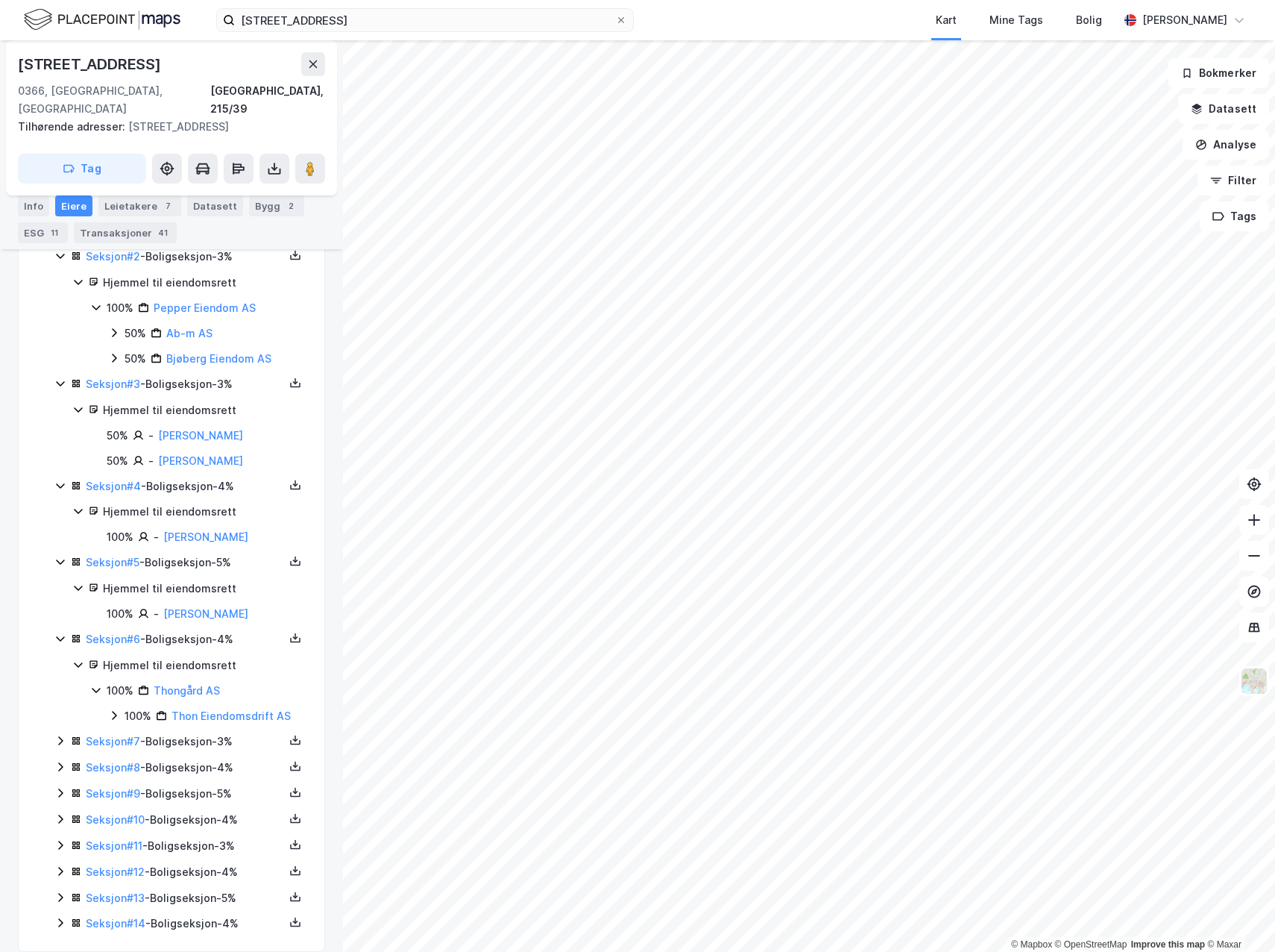
click at [59, 733] on div "Seksjon # 7 - Boligseksjon - 3%" at bounding box center [180, 741] width 252 height 18
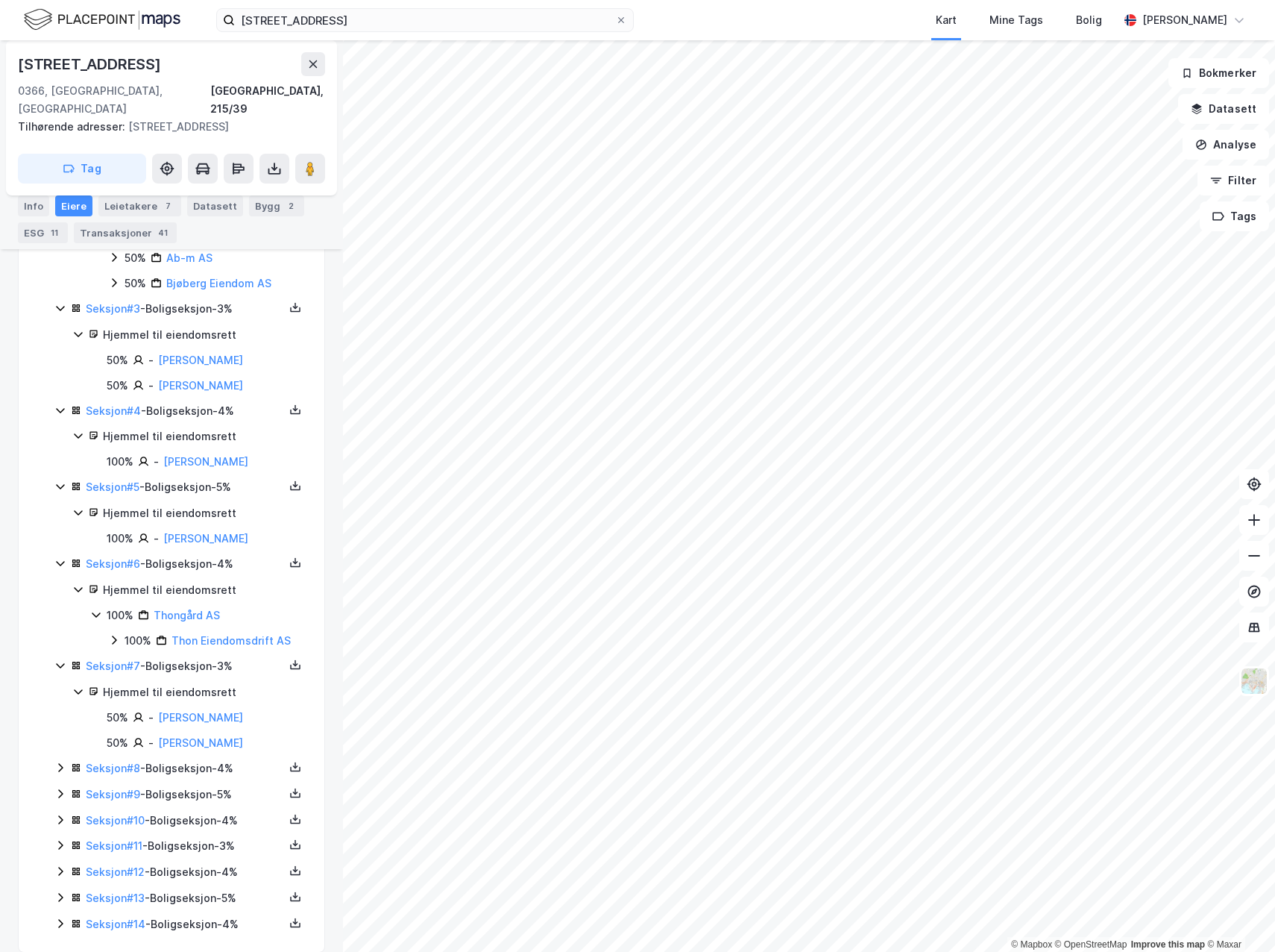
scroll to position [493, 0]
click at [56, 761] on icon at bounding box center [60, 767] width 12 height 12
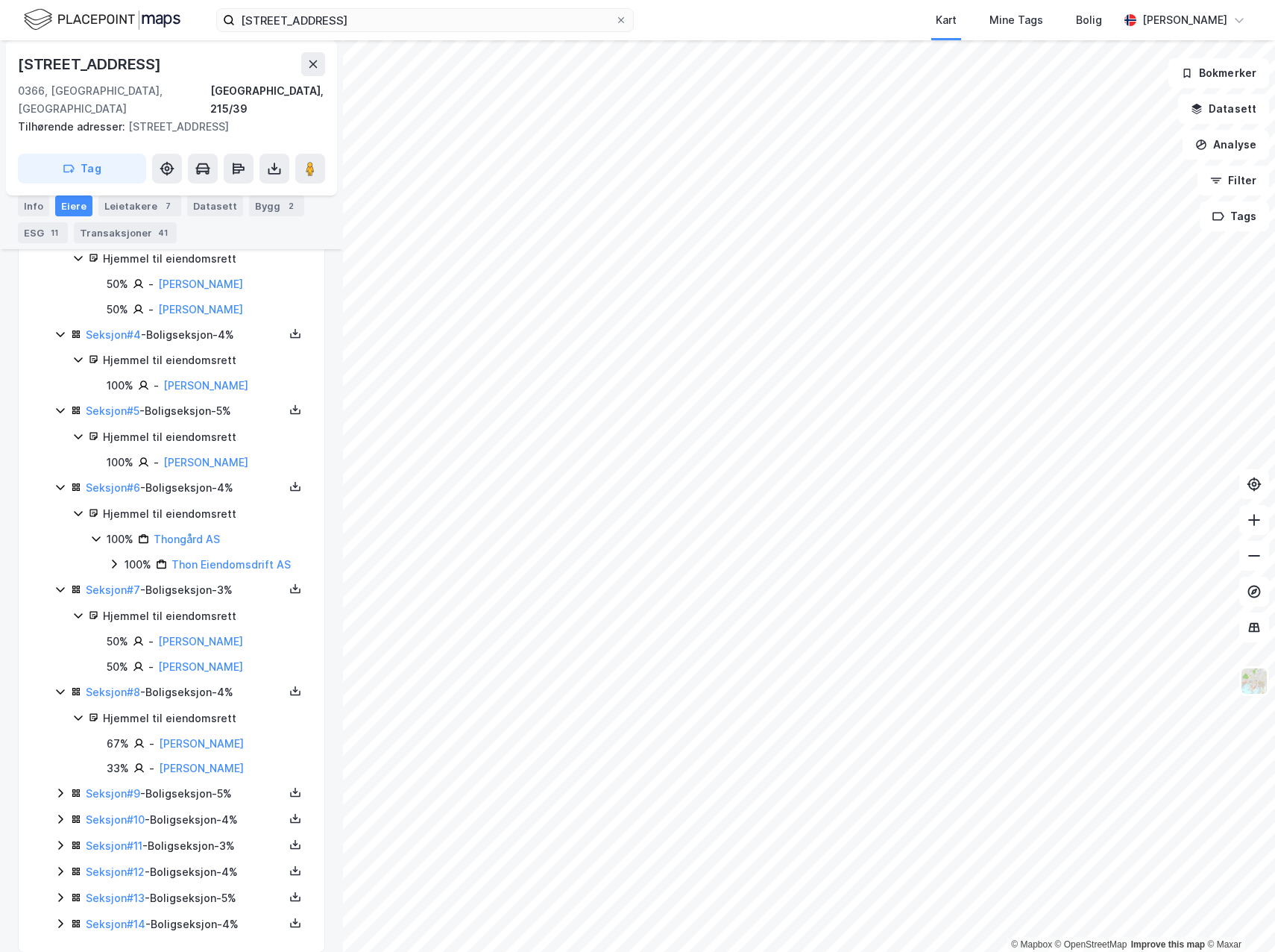
scroll to position [569, 0]
click at [58, 786] on icon at bounding box center [60, 792] width 12 height 12
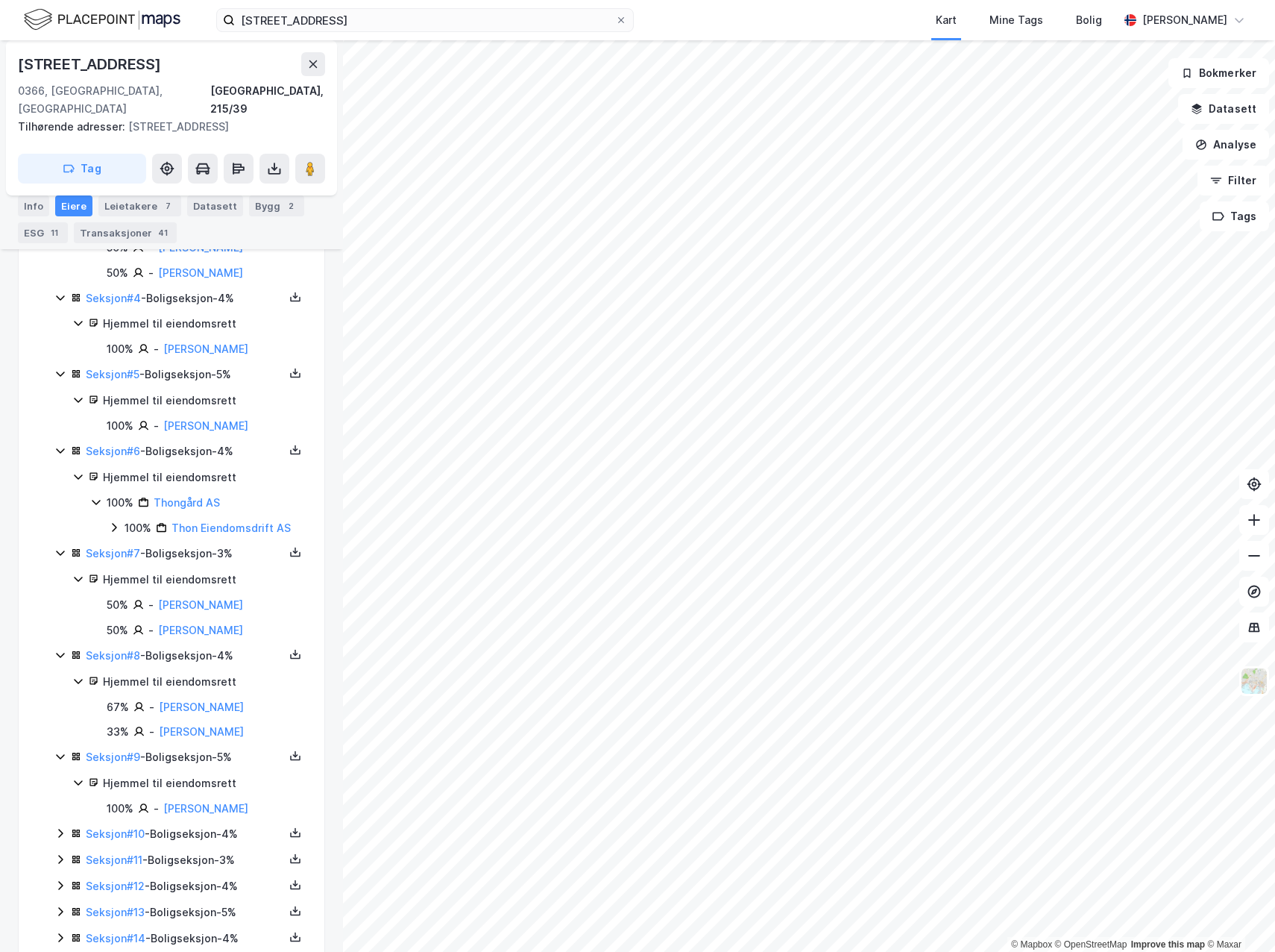
scroll to position [620, 0]
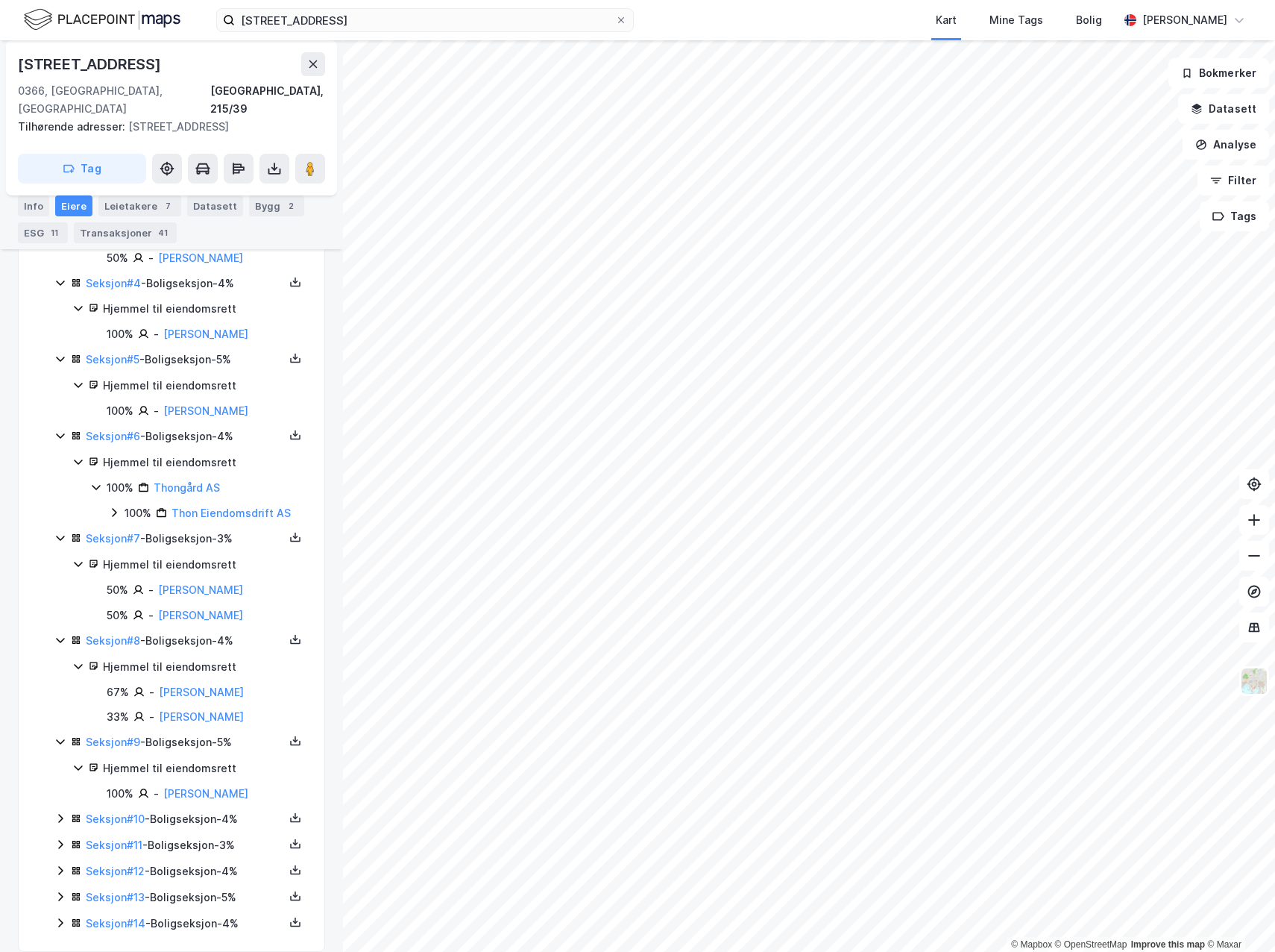
click at [59, 812] on icon at bounding box center [60, 818] width 12 height 12
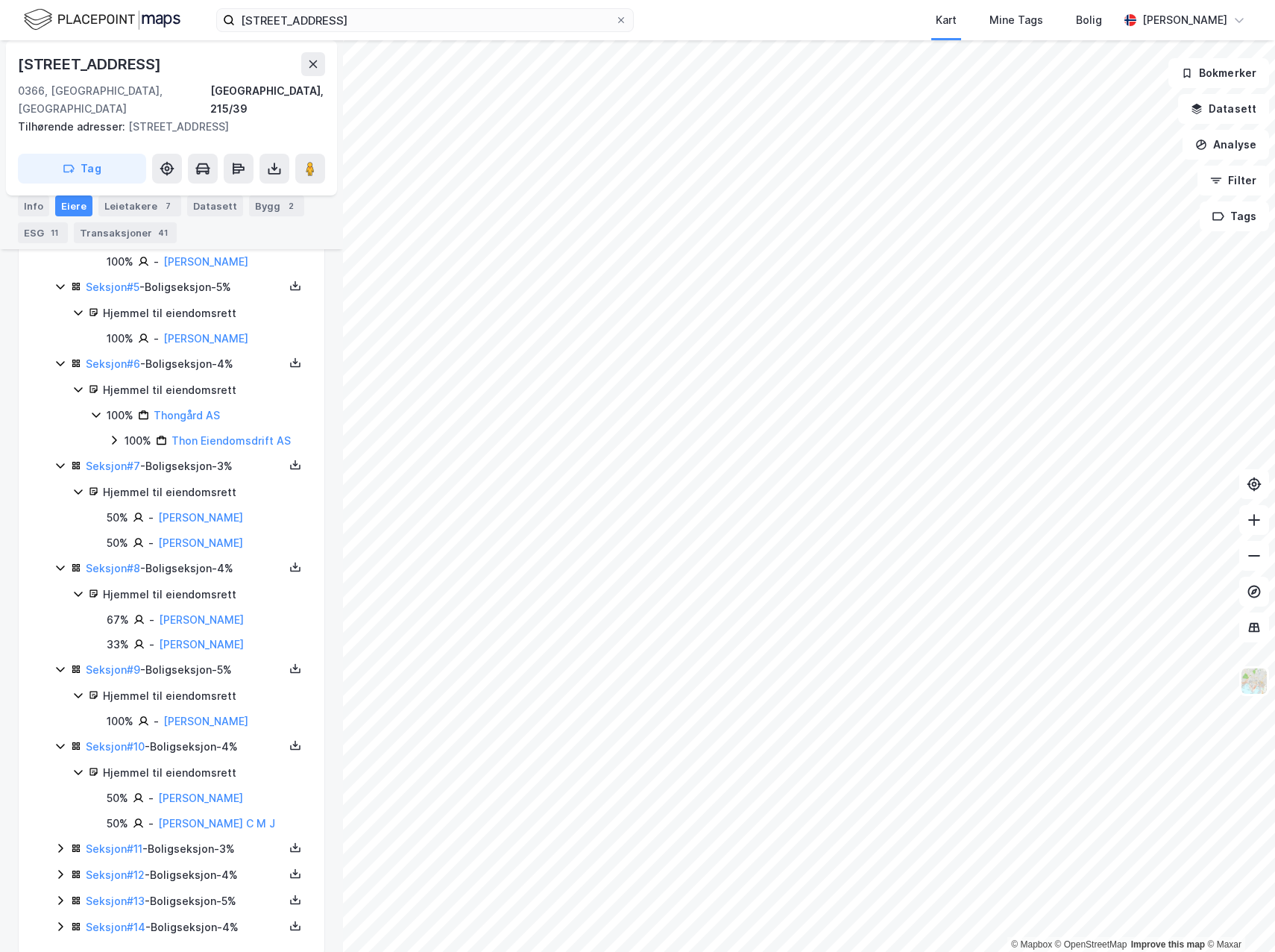
scroll to position [696, 0]
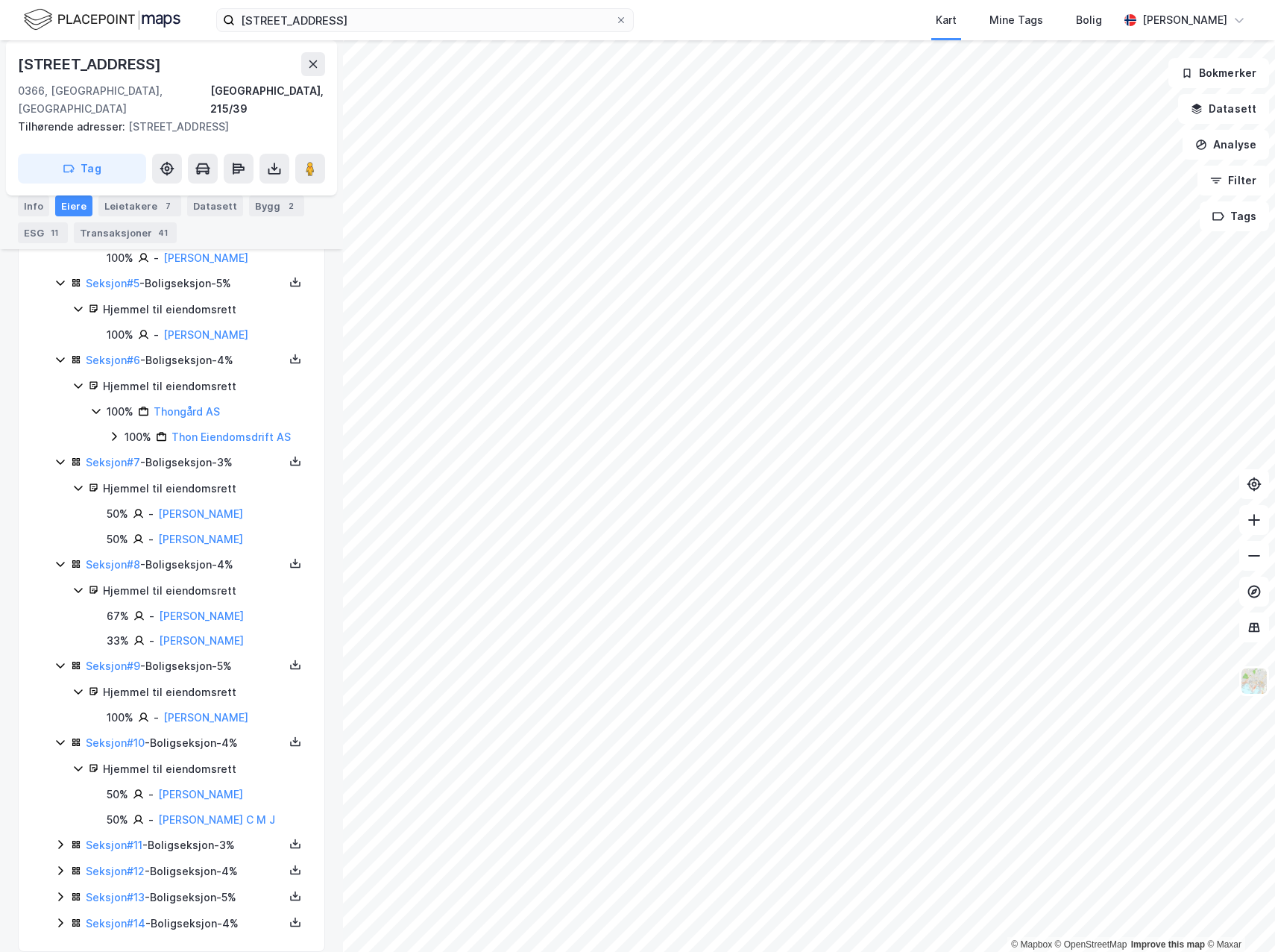
click at [59, 838] on icon at bounding box center [60, 844] width 12 height 12
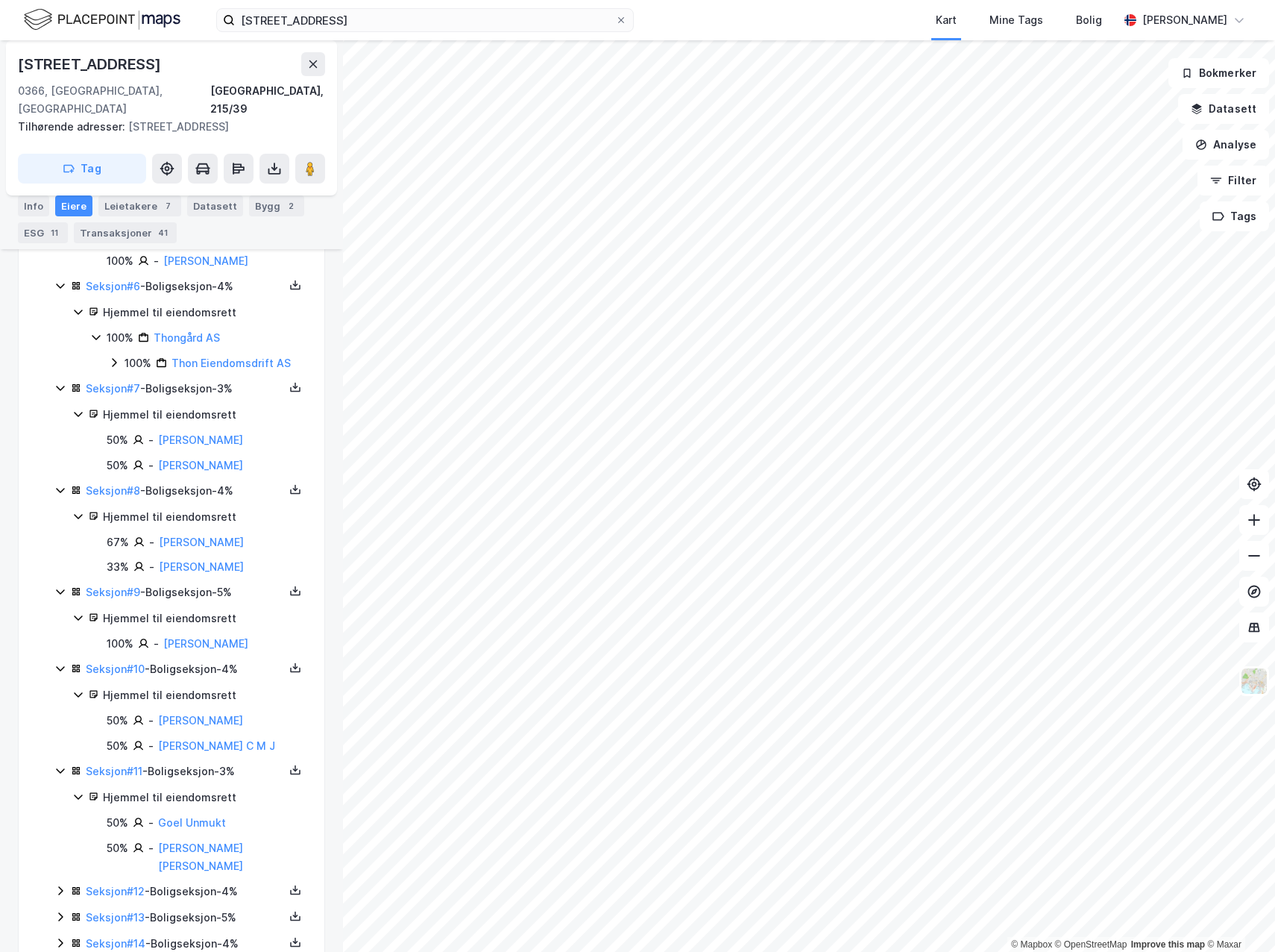
scroll to position [772, 0]
click at [58, 882] on icon at bounding box center [60, 888] width 12 height 12
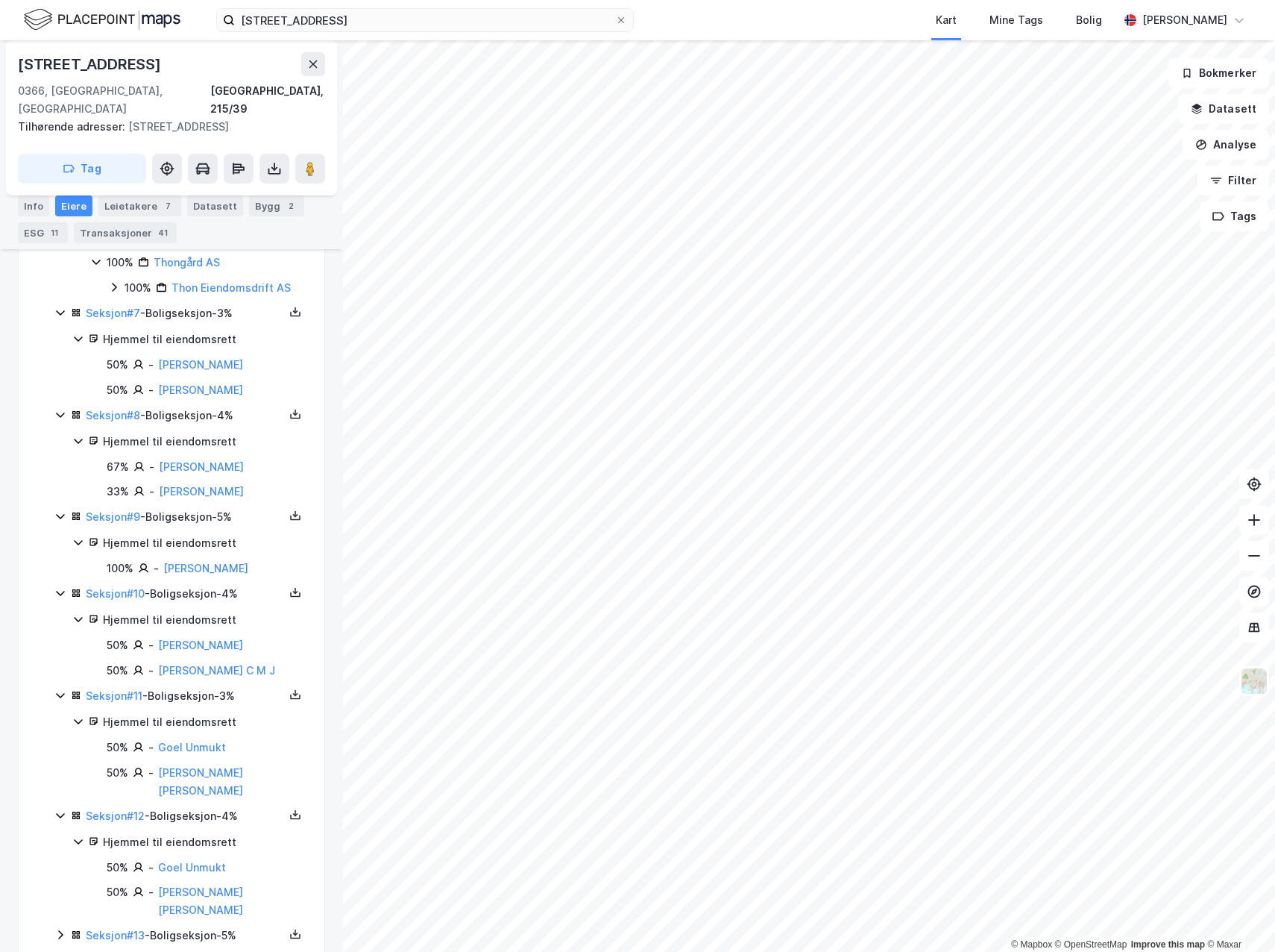
scroll to position [847, 0]
click at [59, 927] on icon at bounding box center [60, 933] width 12 height 12
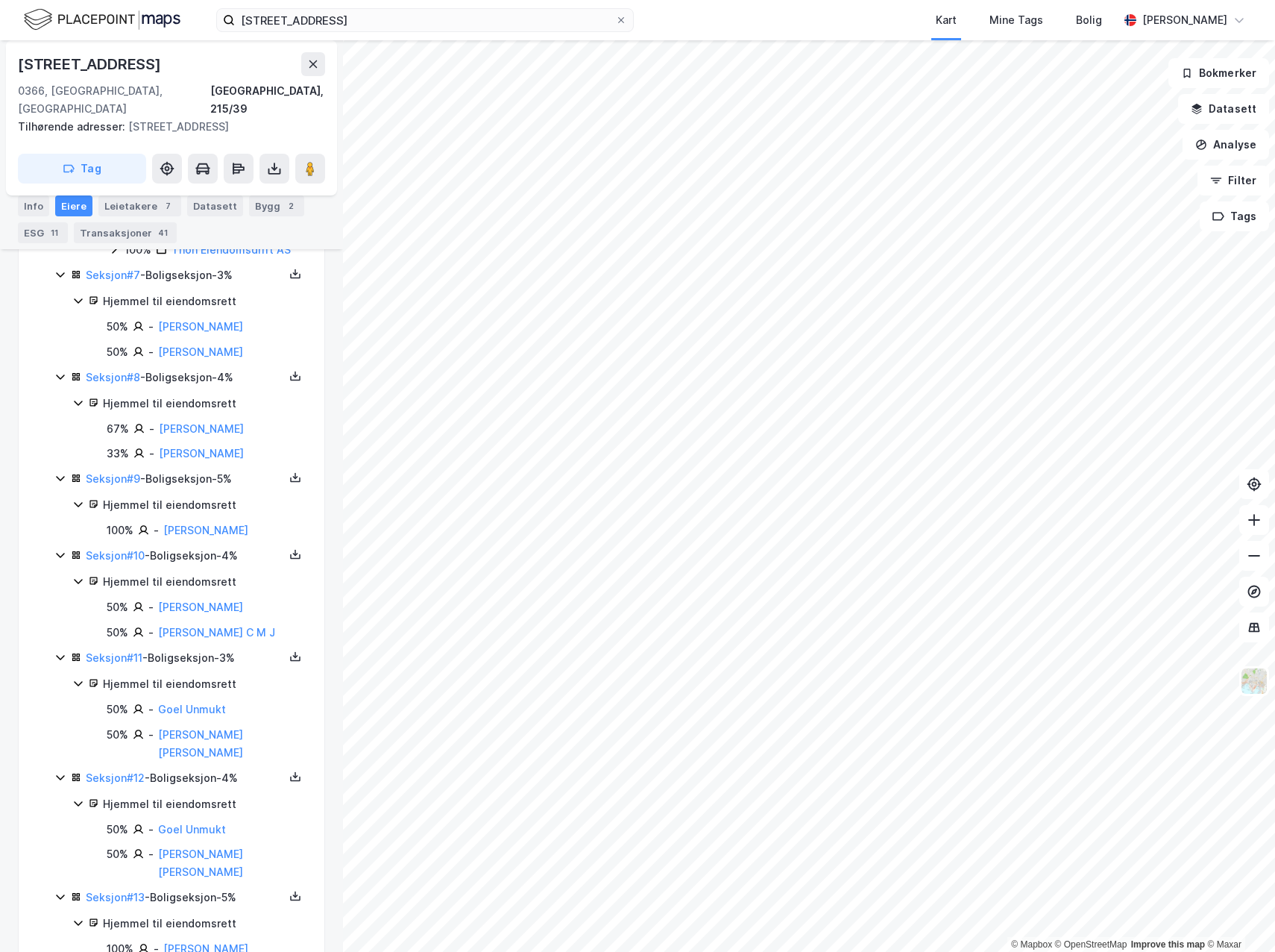
scroll to position [898, 0]
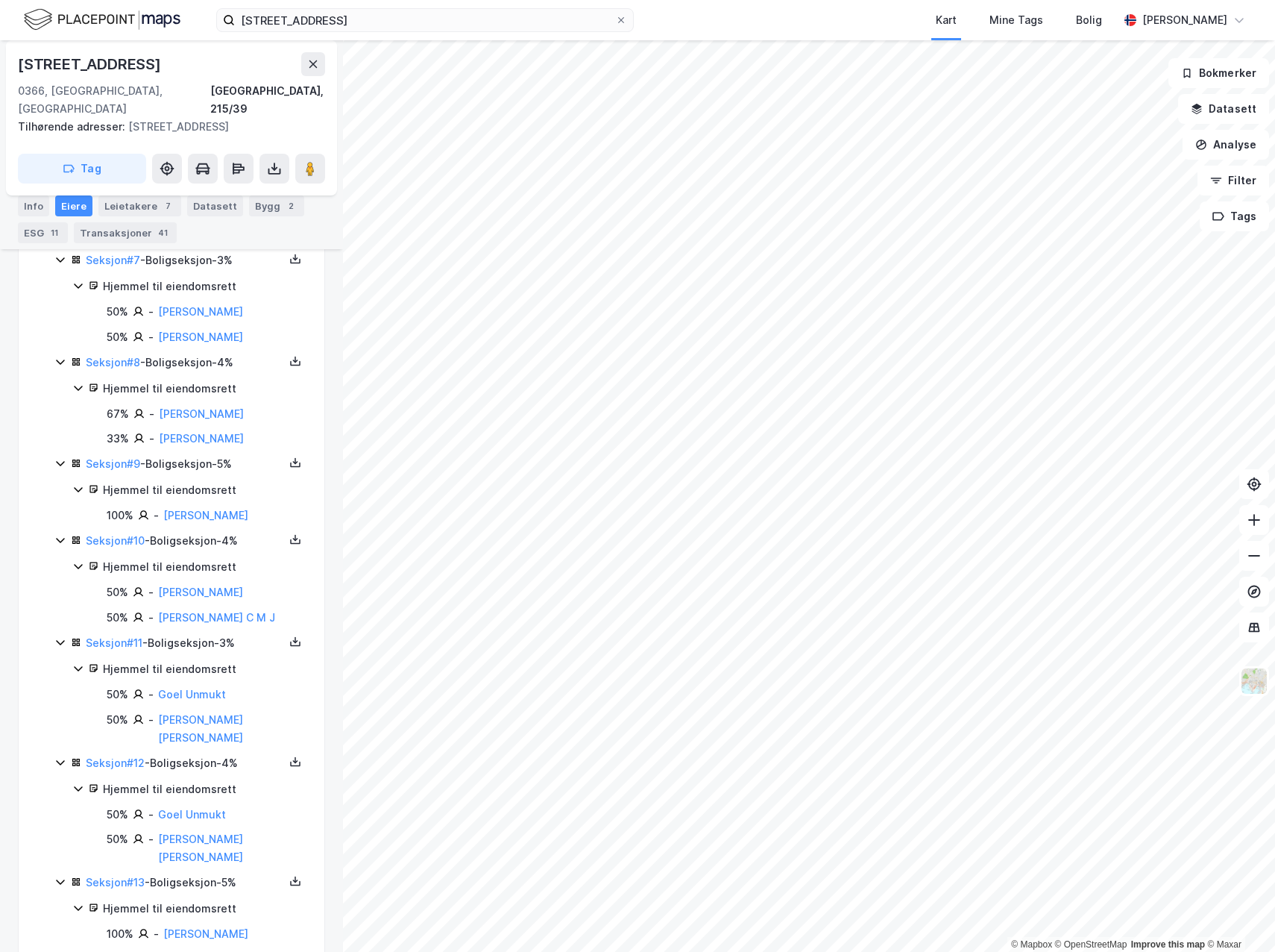
click at [56, 951] on icon at bounding box center [60, 959] width 12 height 12
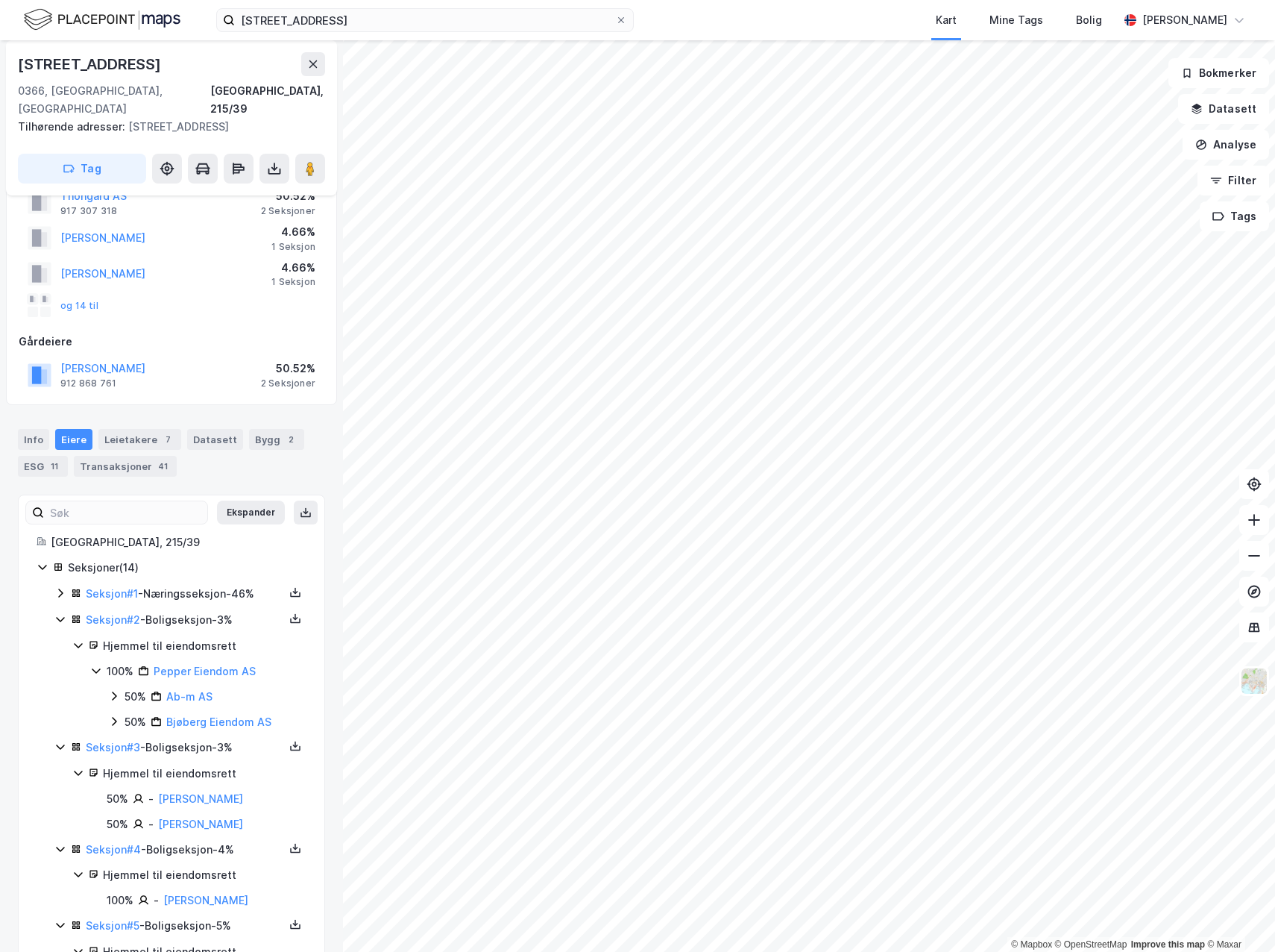
scroll to position [0, 0]
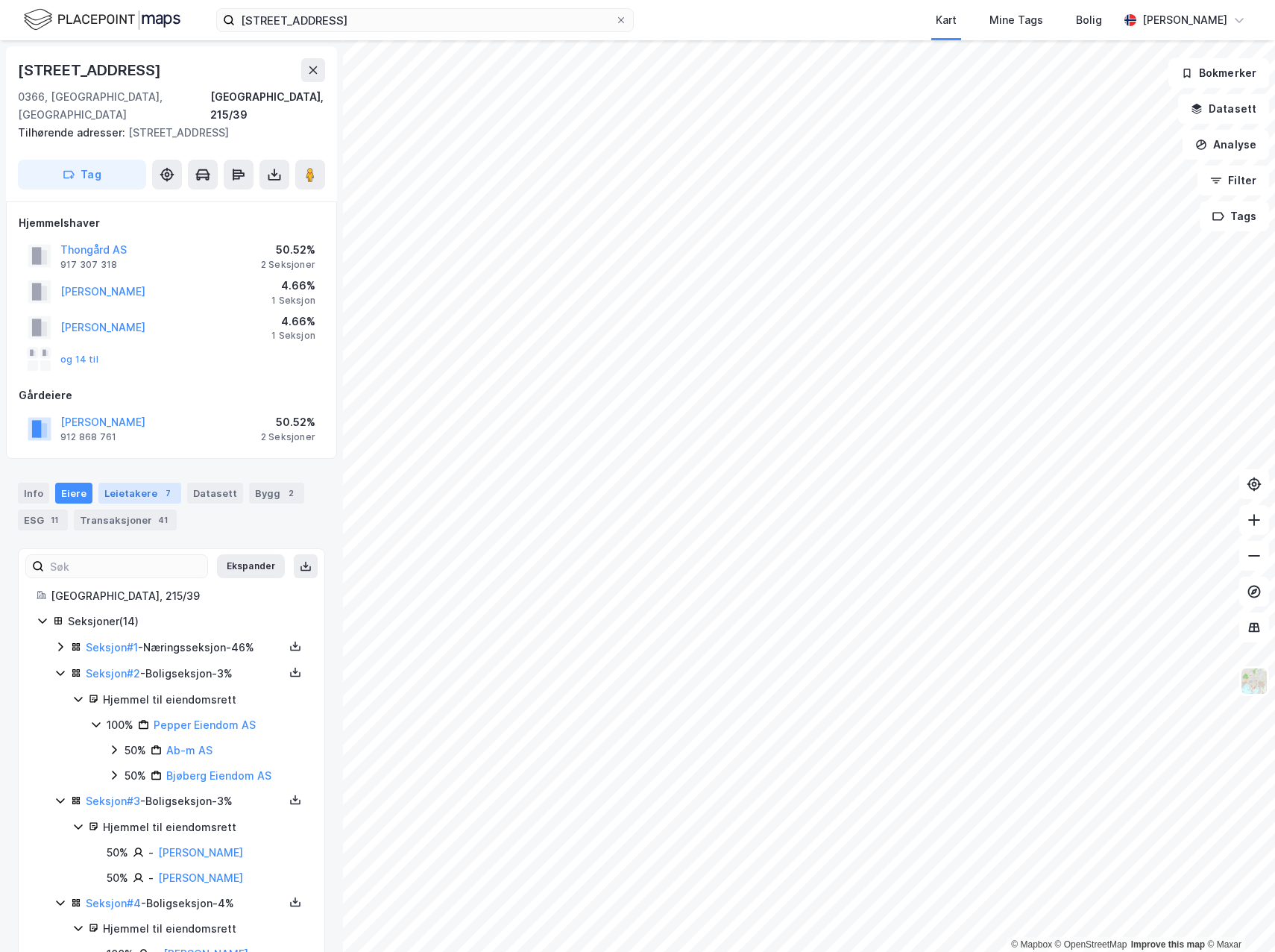
click at [147, 482] on div "Leietakere 7" at bounding box center [139, 493] width 82 height 21
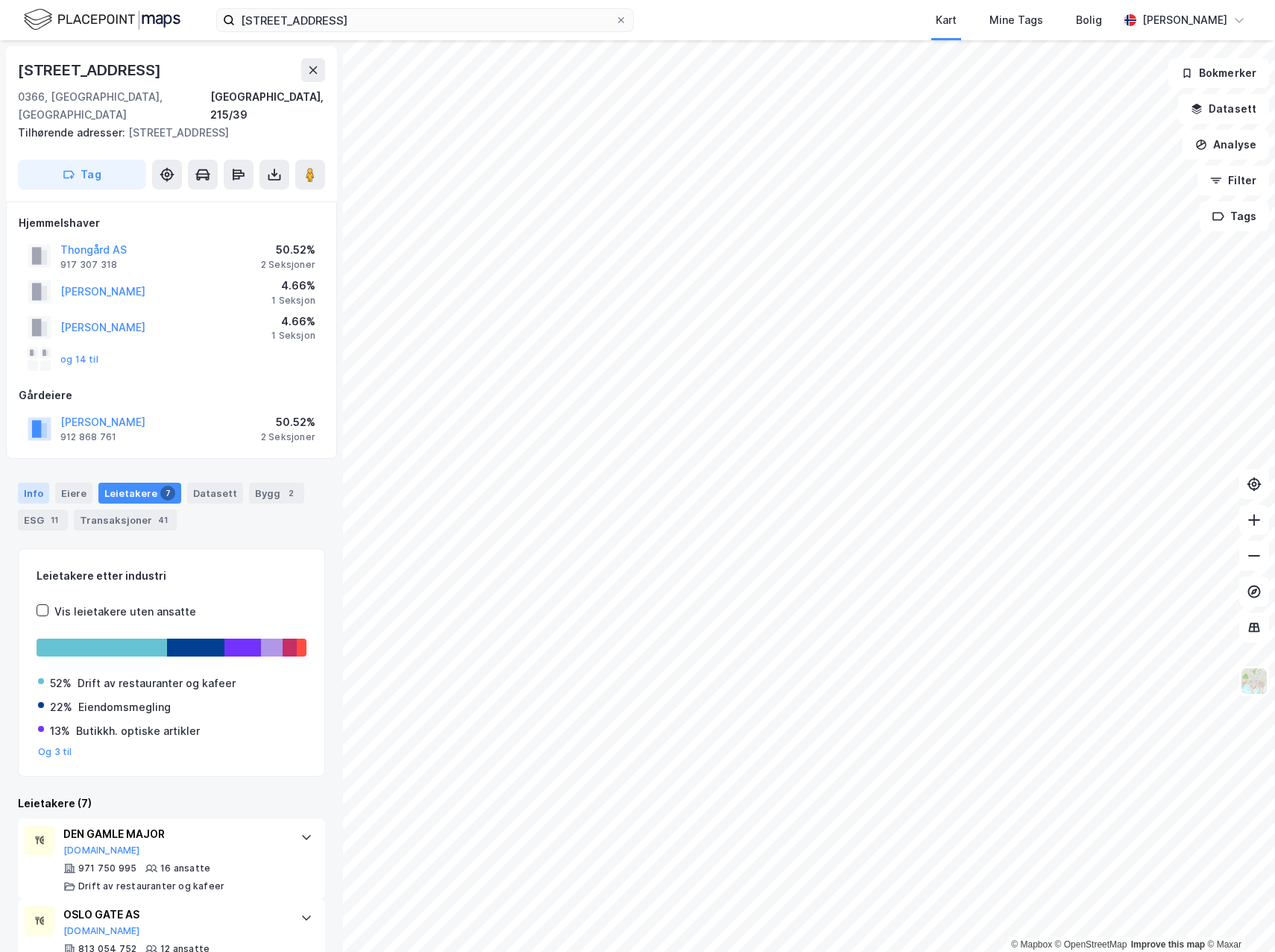
click at [26, 482] on div "Info" at bounding box center [33, 493] width 31 height 21
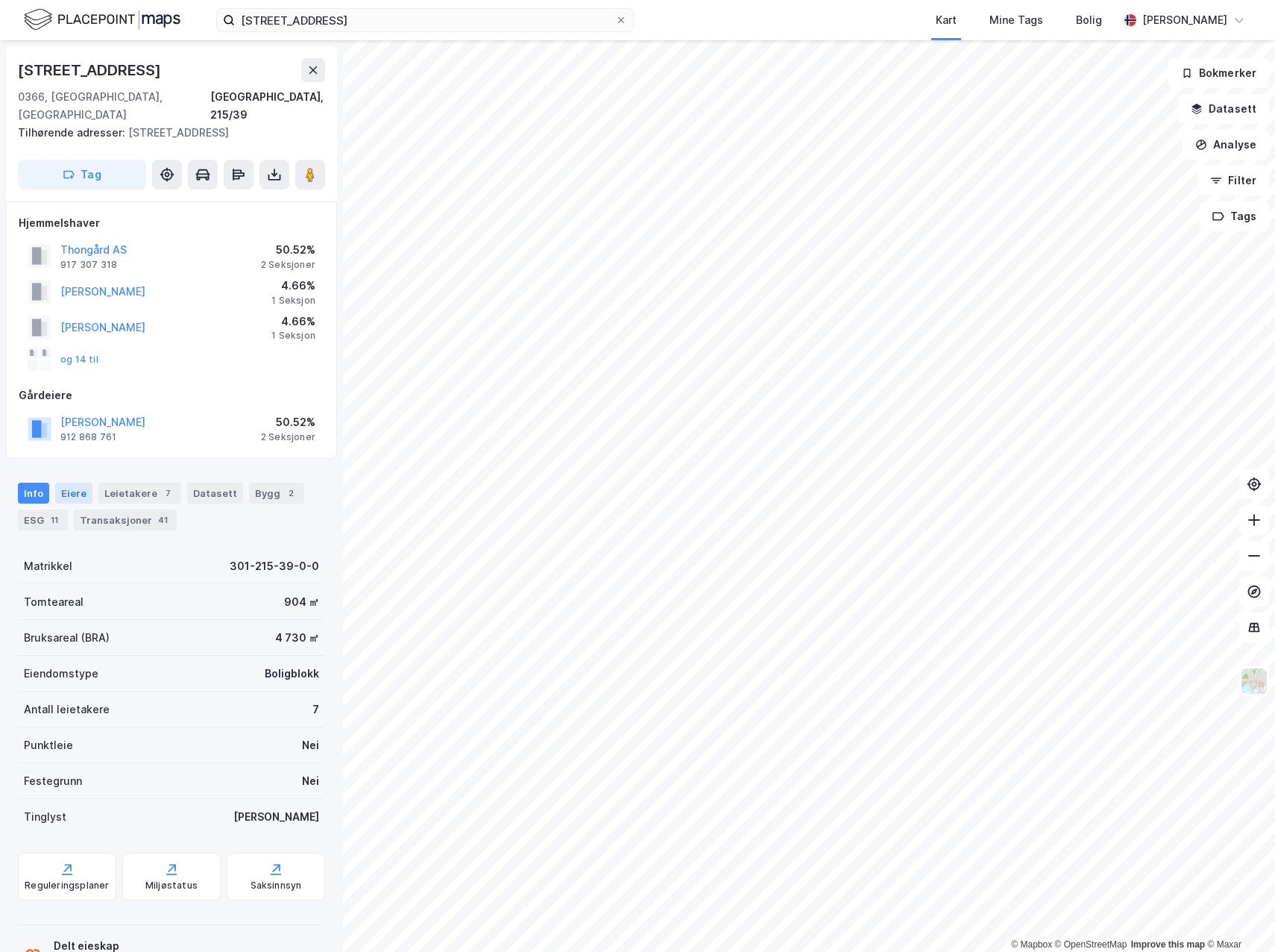
click at [69, 482] on div "Eiere" at bounding box center [74, 493] width 37 height 21
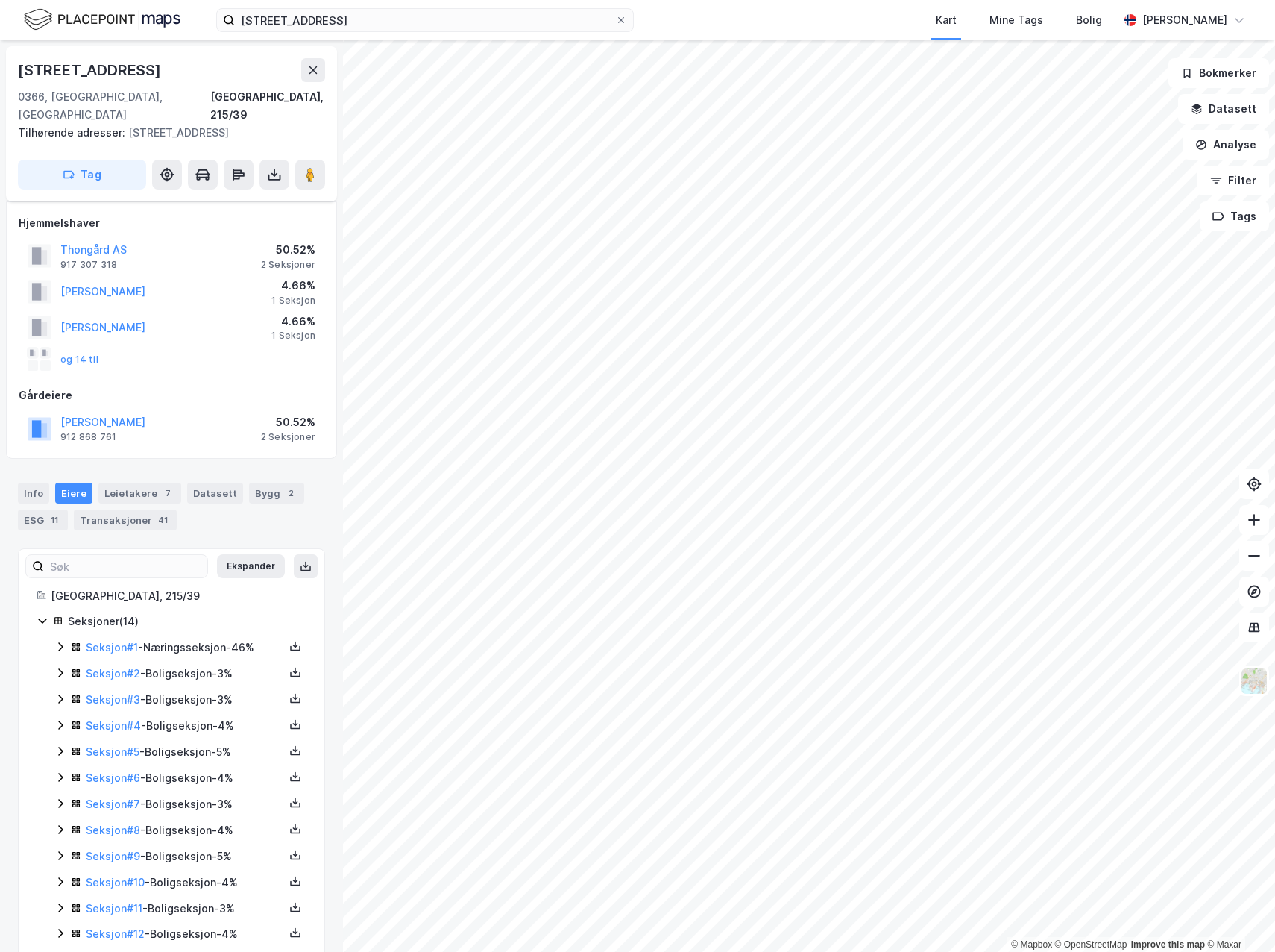
scroll to position [63, 0]
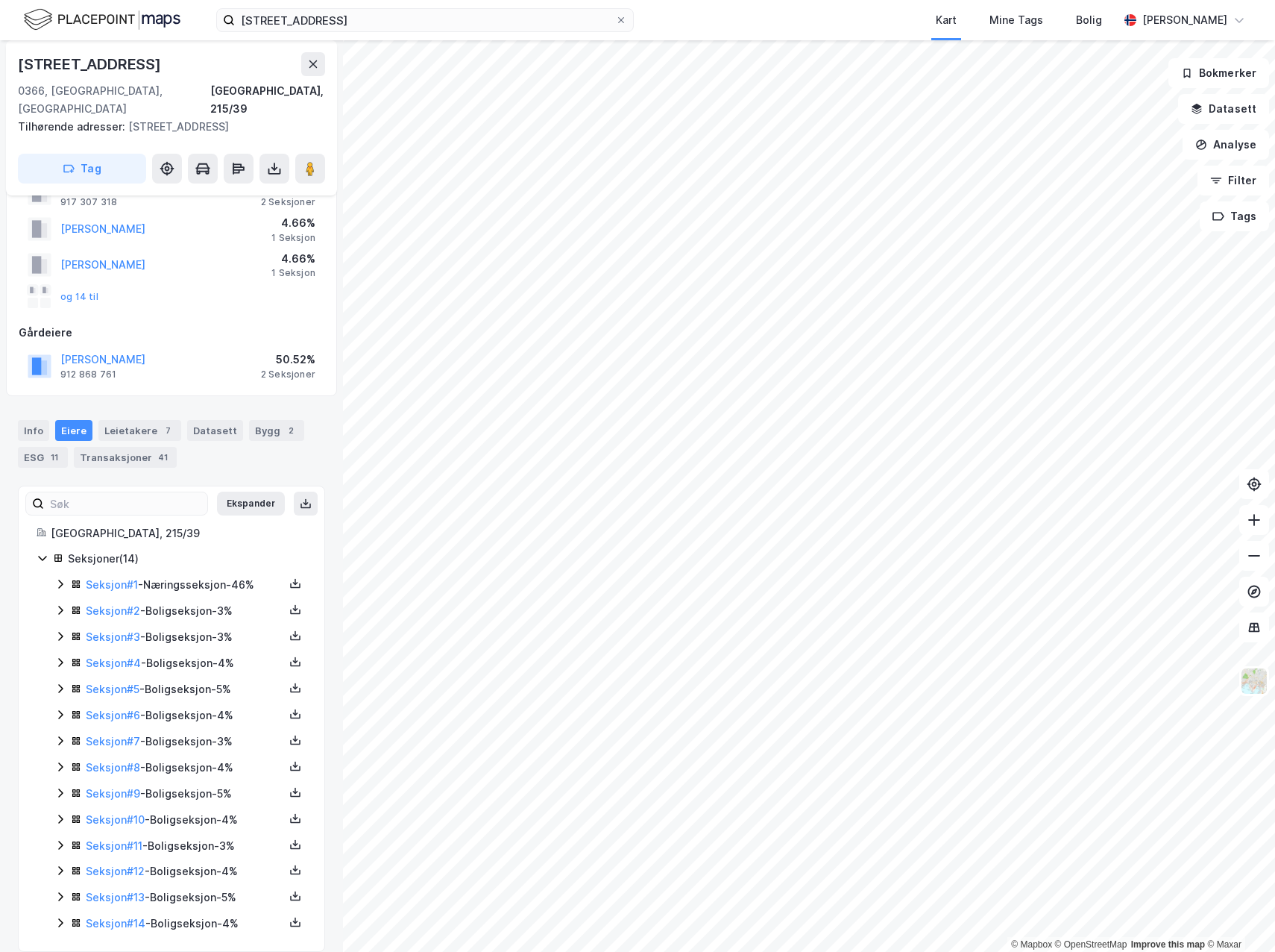
click at [60, 579] on icon at bounding box center [60, 583] width 5 height 9
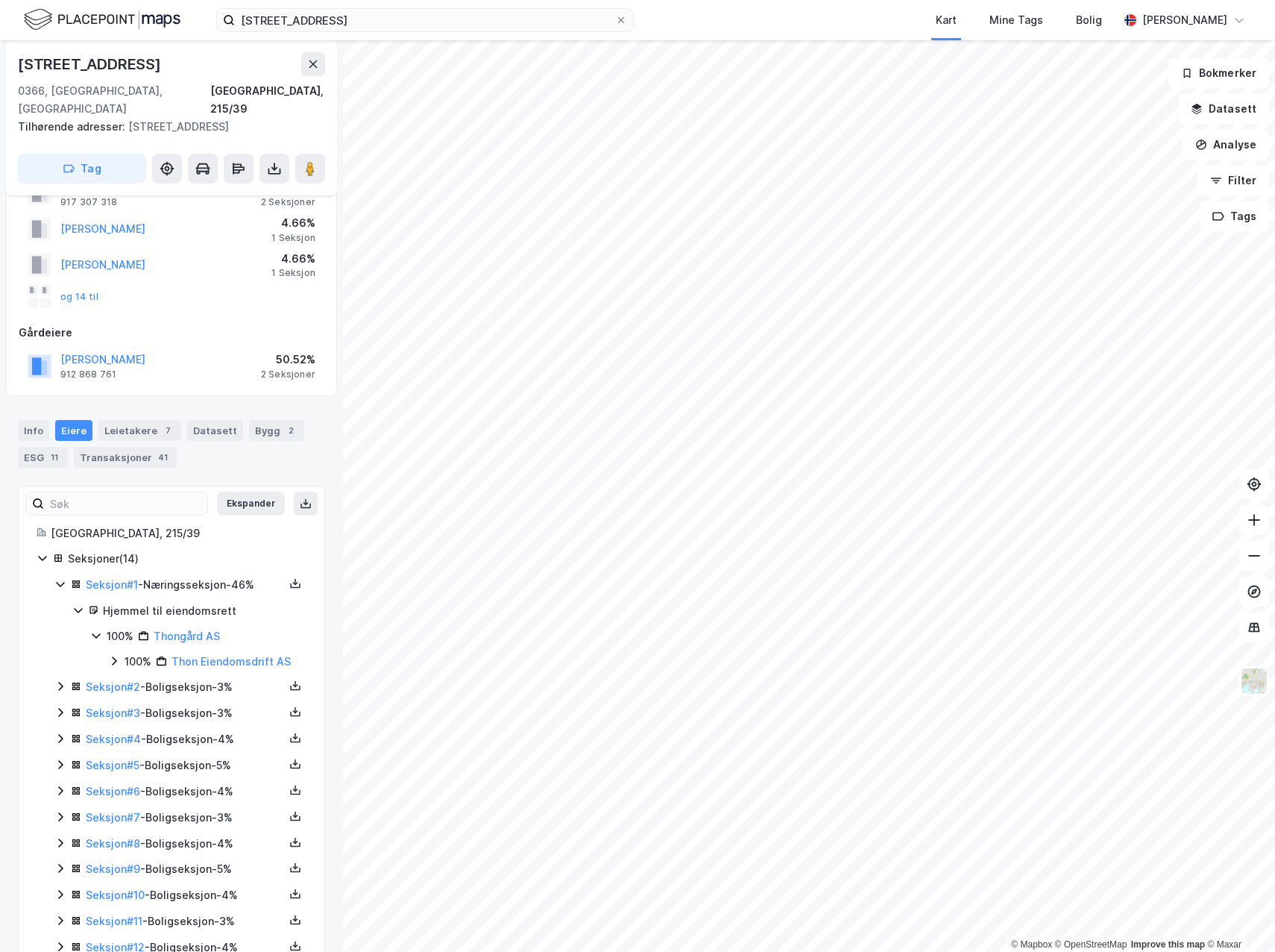
click at [51, 675] on div "Seksjoner ( 14 ) Seksjon # 1 - Næringsseksjon - 46% Hjemmel til eiendomsrett 10…" at bounding box center [172, 778] width 270 height 459
click at [56, 680] on icon at bounding box center [60, 686] width 12 height 12
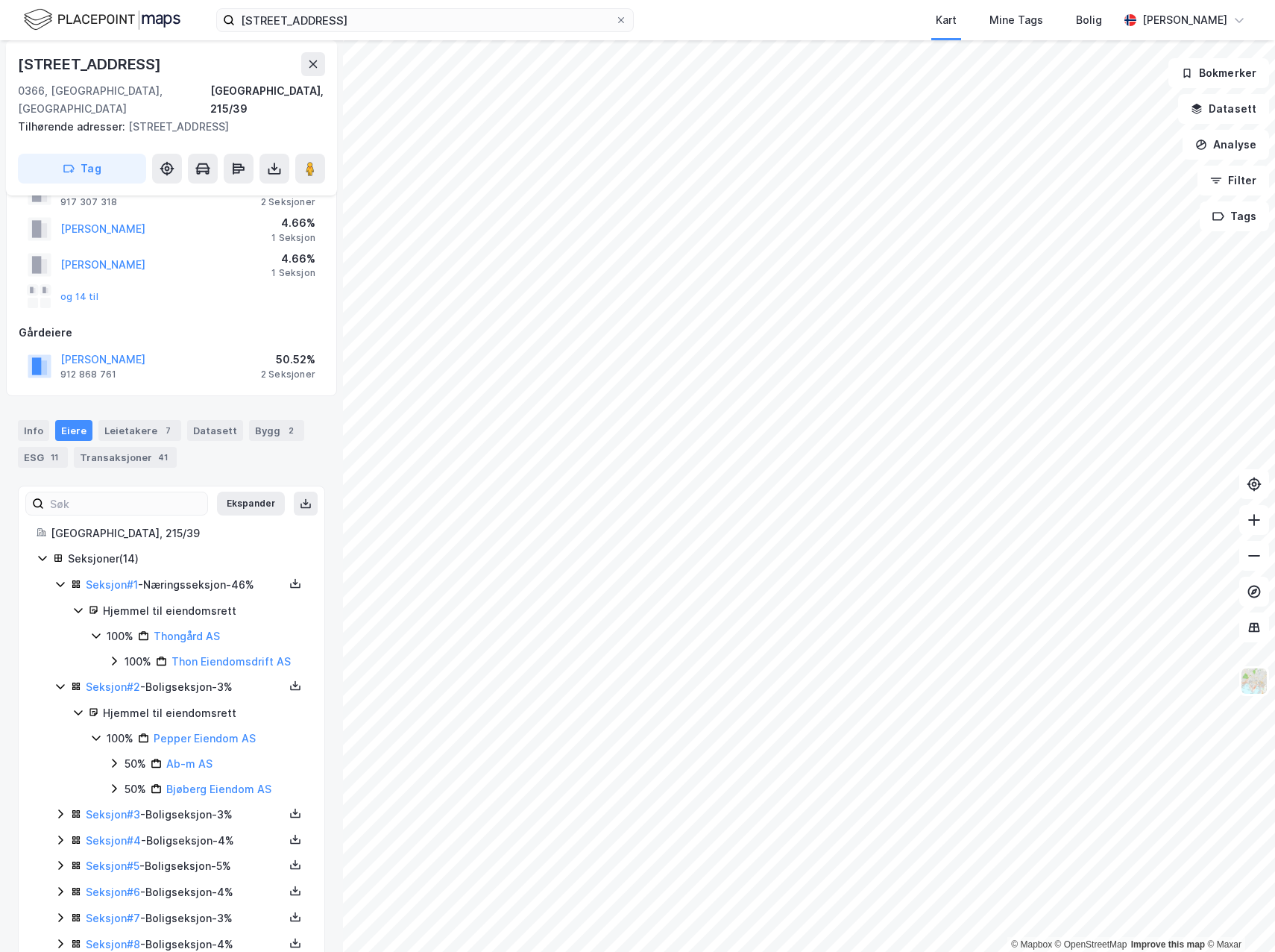
click at [59, 807] on icon at bounding box center [60, 813] width 12 height 12
click at [59, 909] on icon at bounding box center [60, 915] width 12 height 12
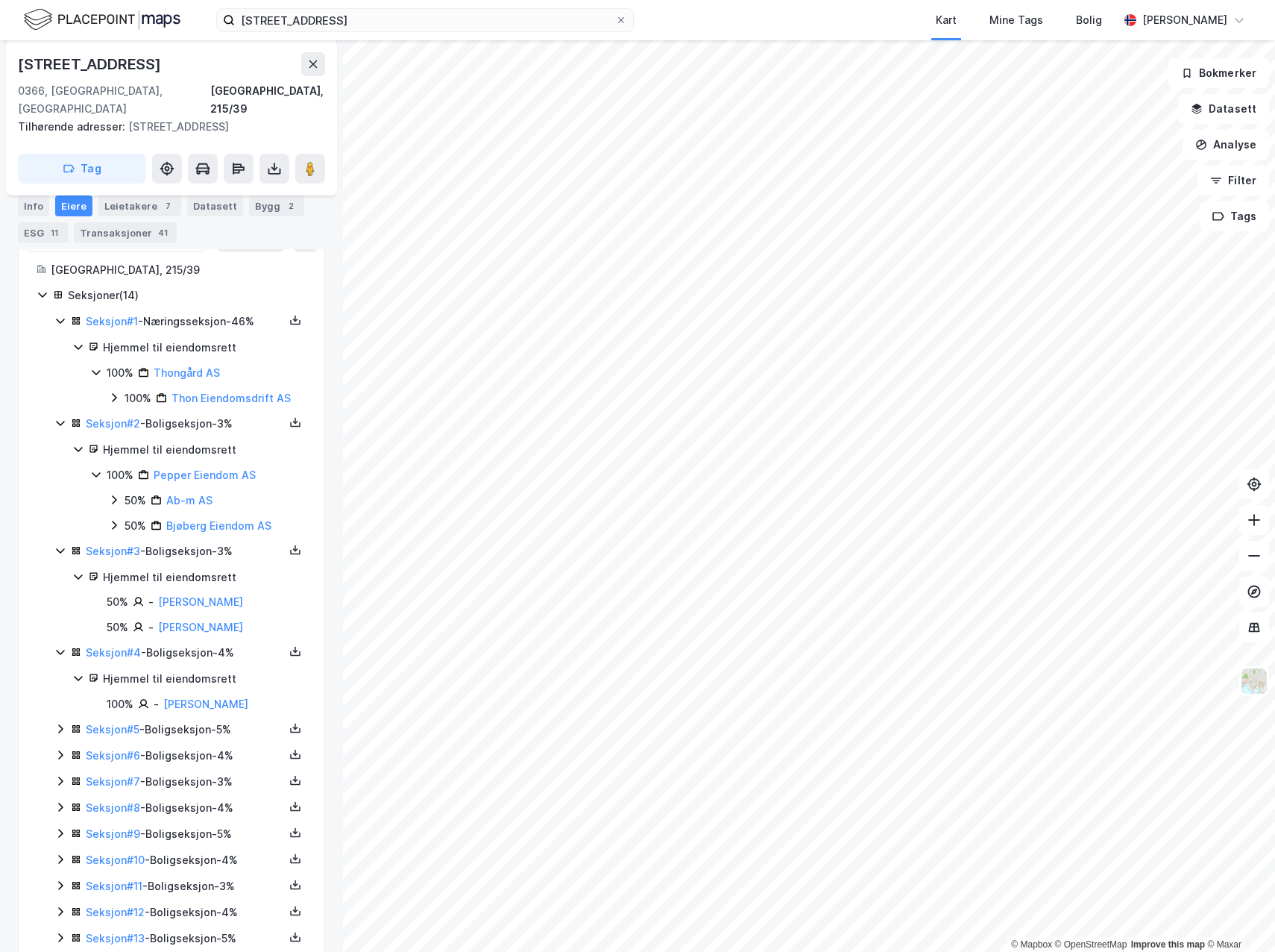
scroll to position [367, 0]
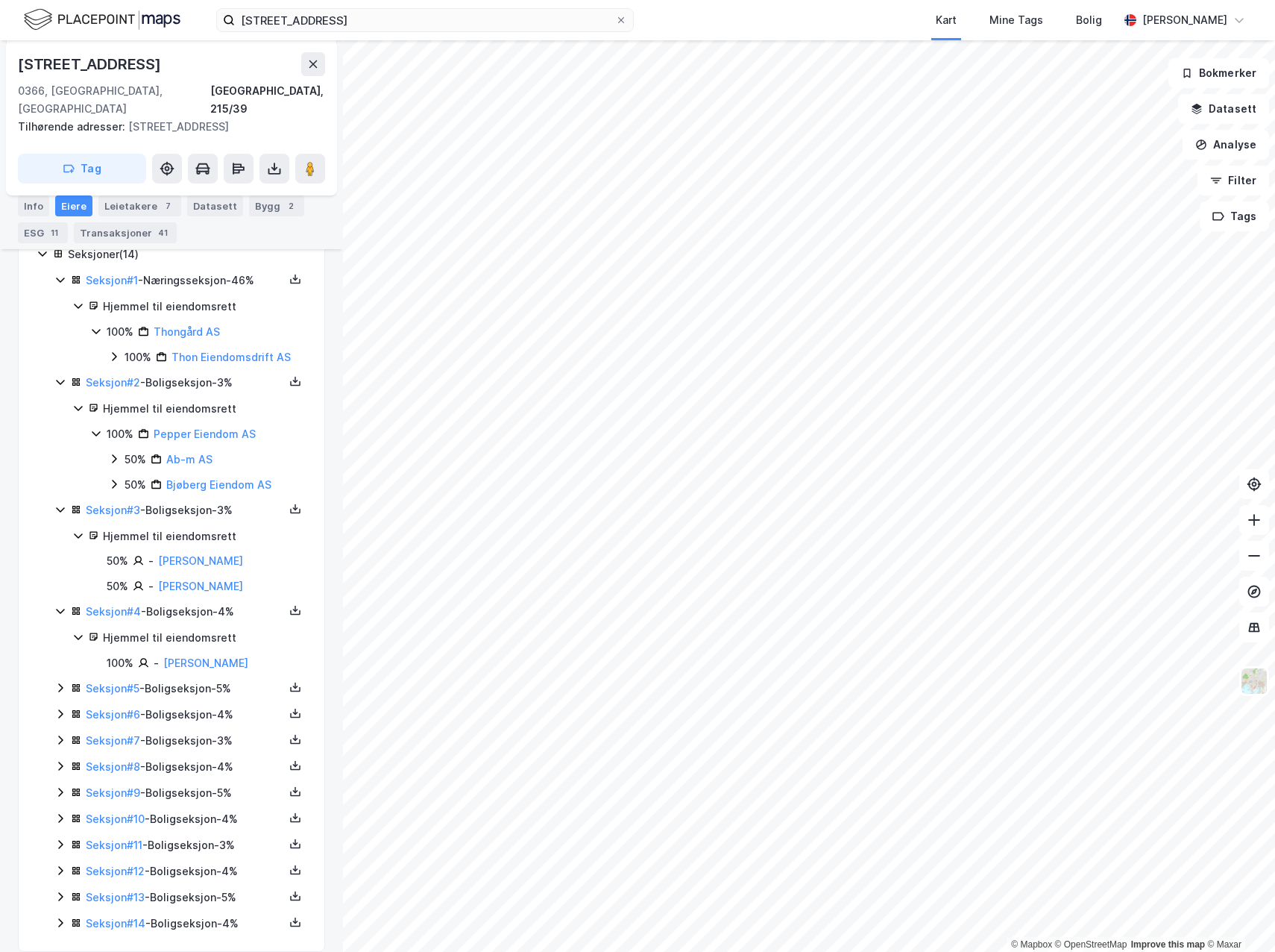
click at [66, 682] on icon at bounding box center [60, 688] width 12 height 12
click at [63, 759] on icon at bounding box center [60, 765] width 12 height 12
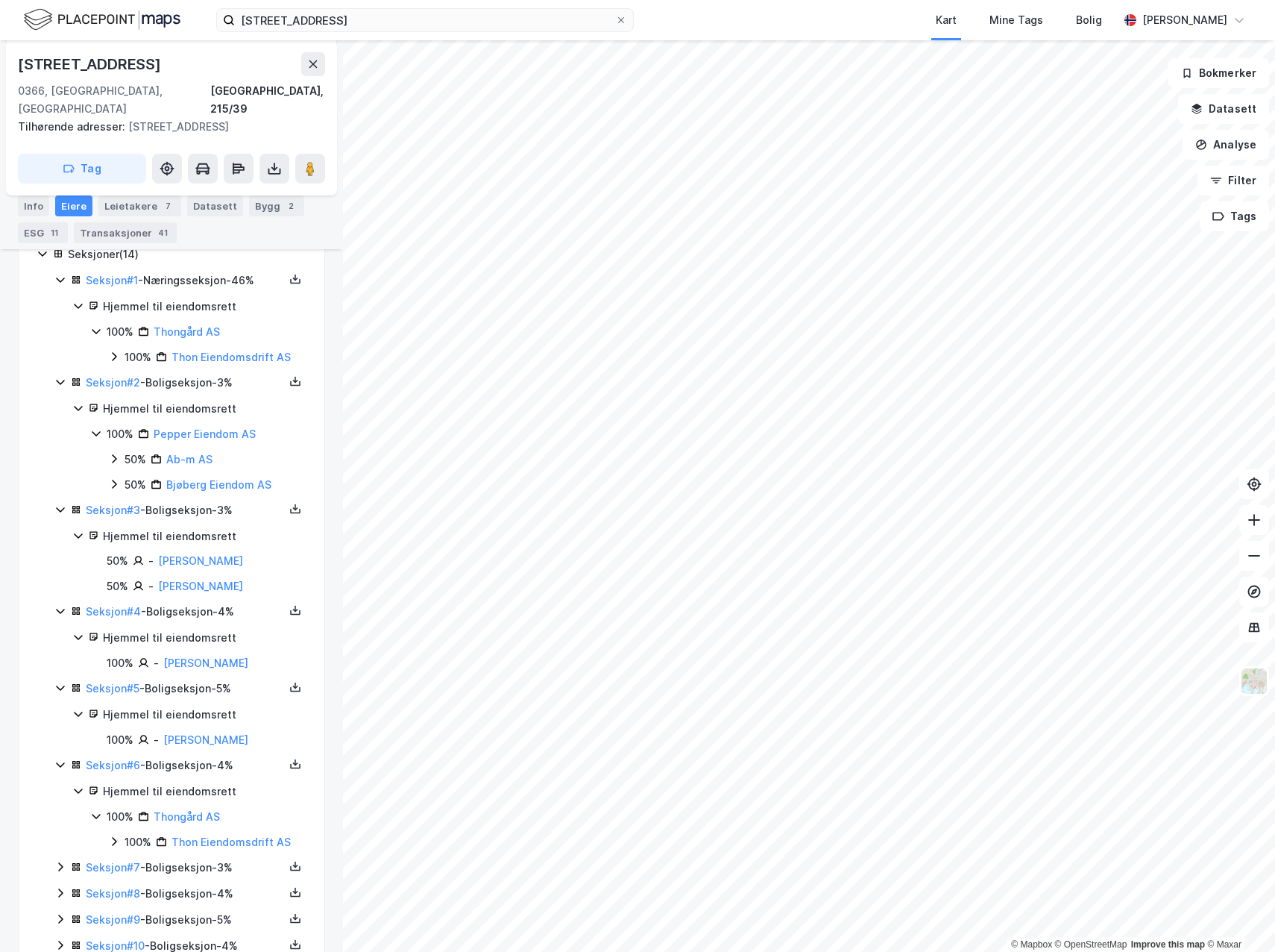
click at [61, 861] on icon at bounding box center [60, 867] width 12 height 12
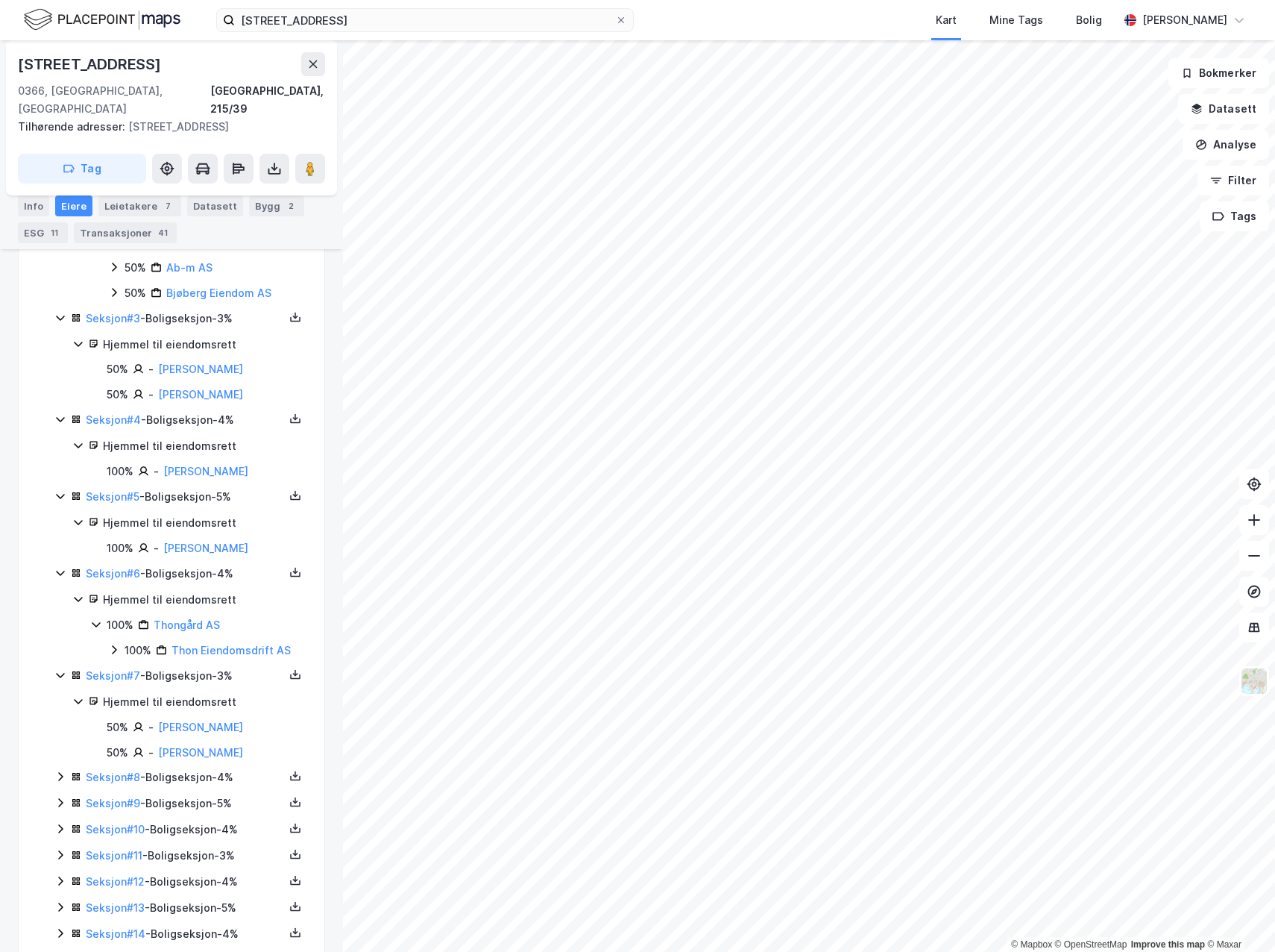
scroll to position [569, 0]
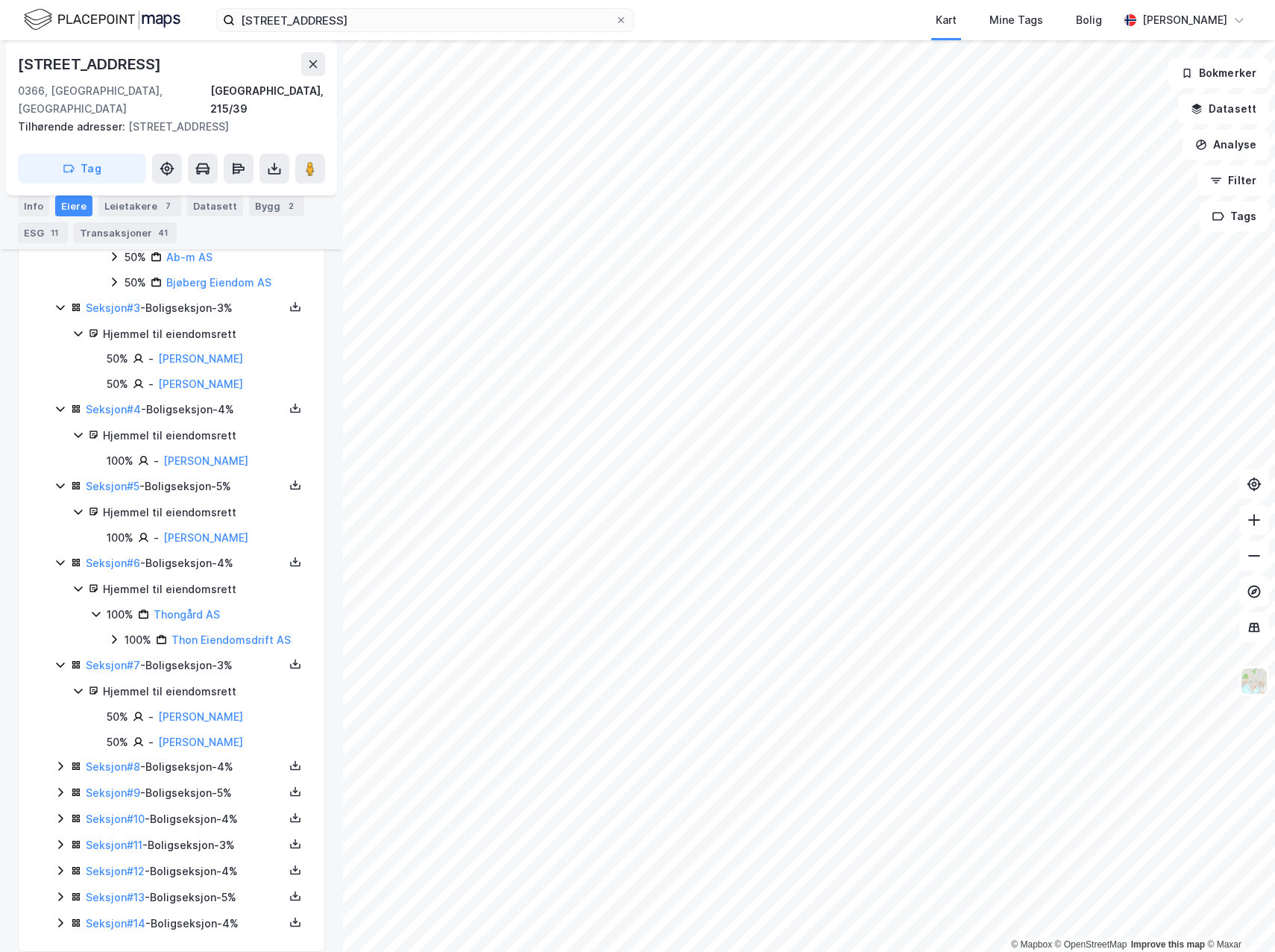
click at [60, 760] on icon at bounding box center [60, 766] width 12 height 12
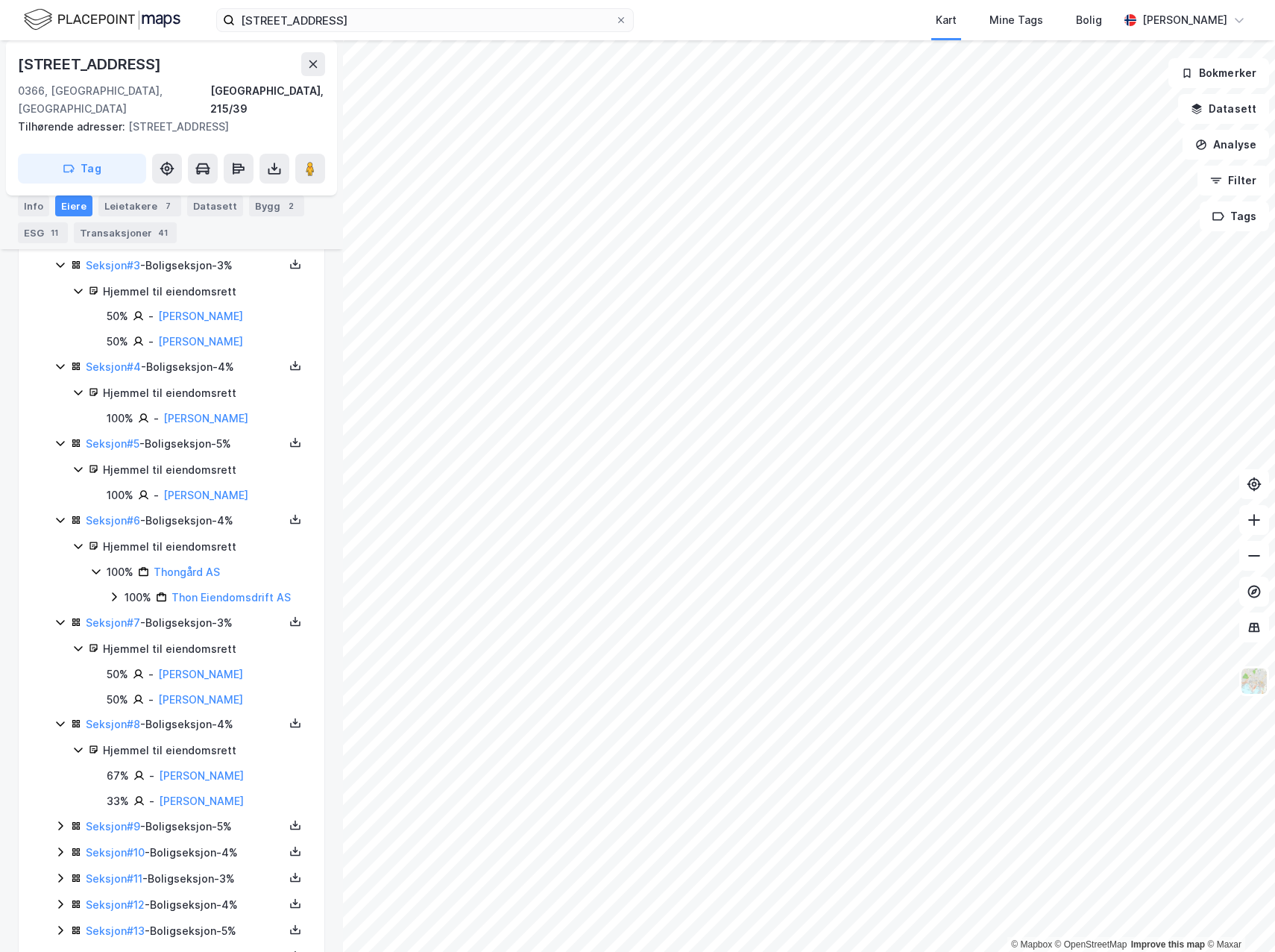
scroll to position [645, 0]
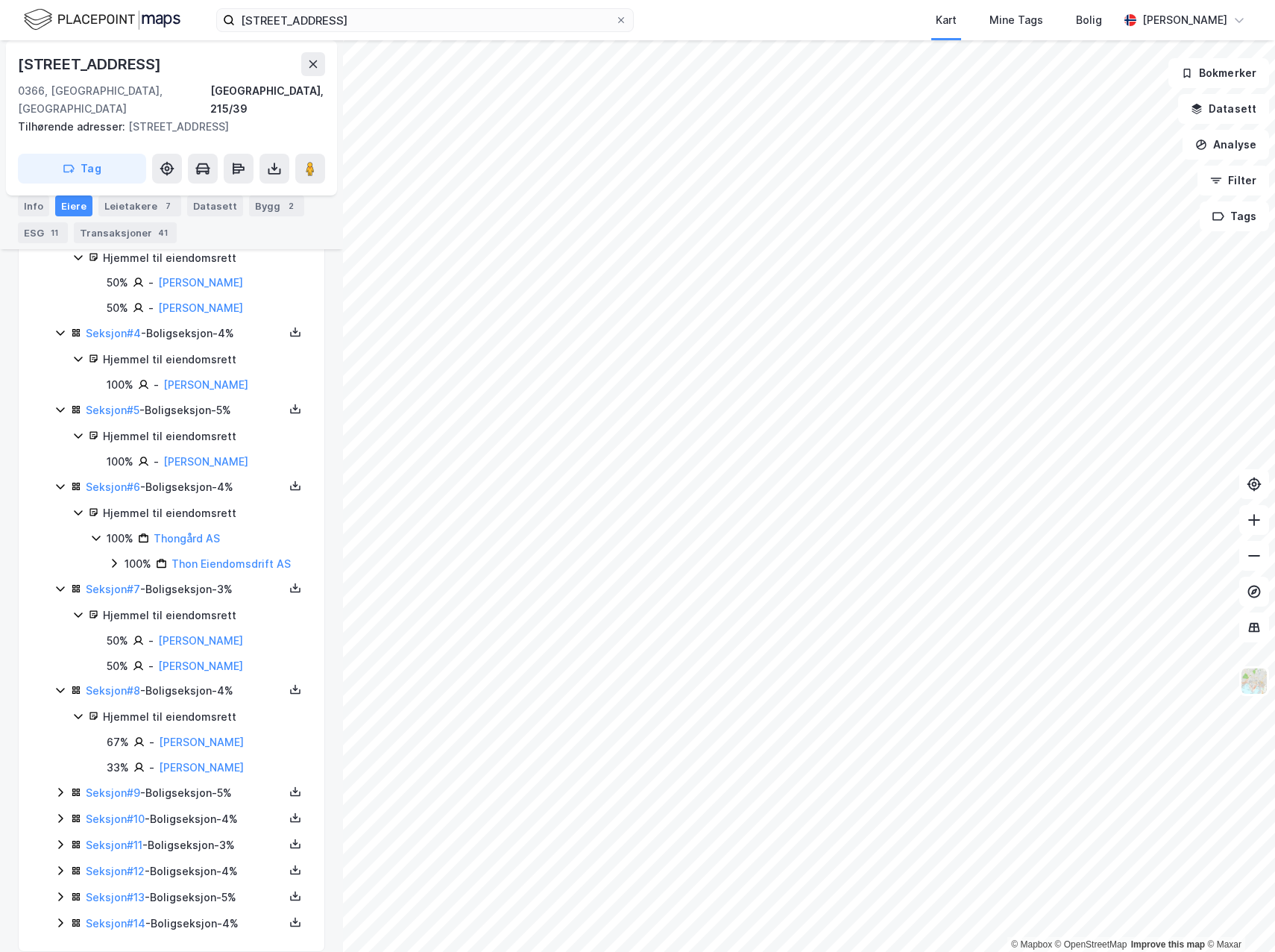
click at [62, 786] on icon at bounding box center [60, 792] width 12 height 12
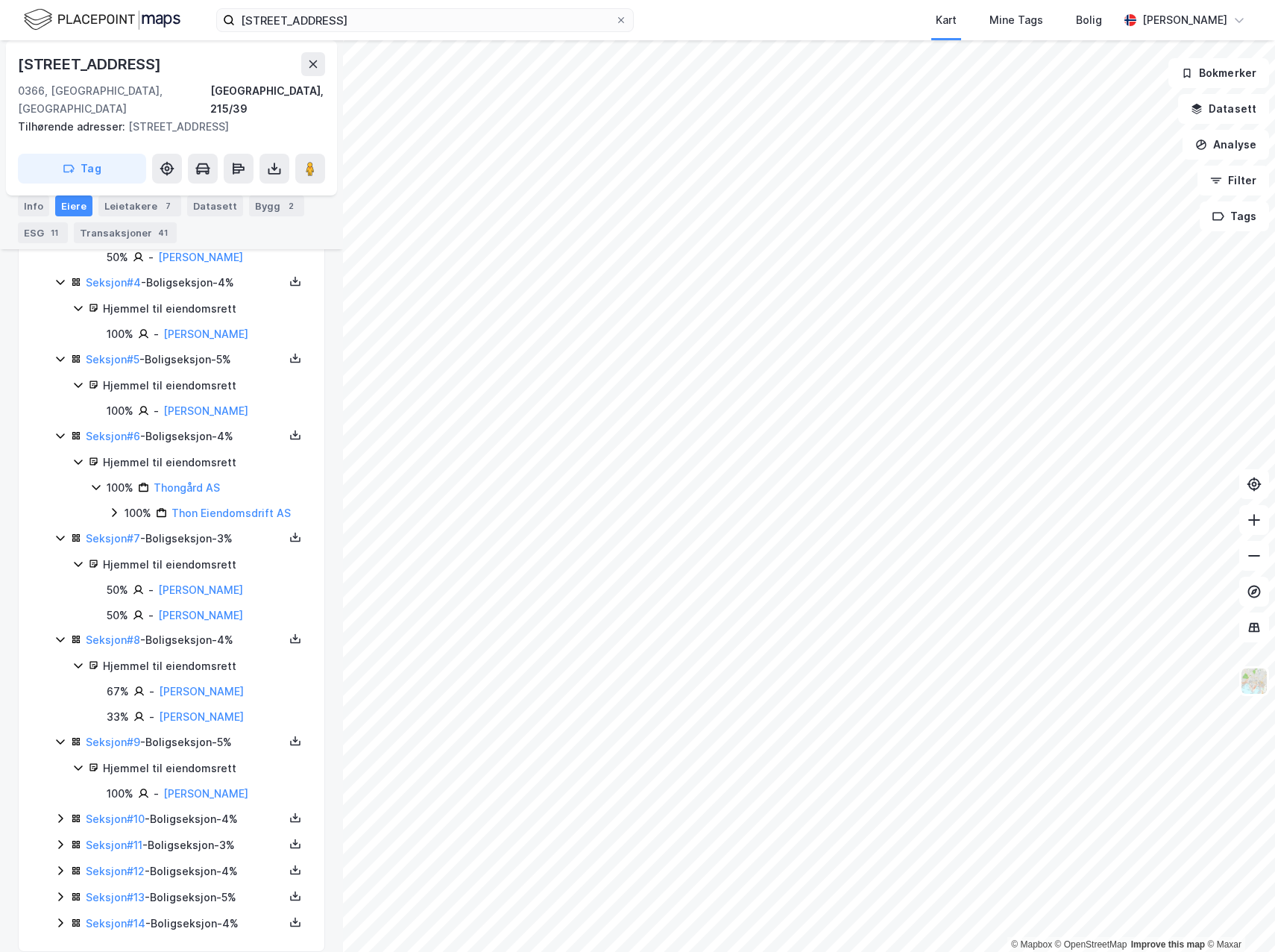
click at [62, 814] on icon at bounding box center [60, 818] width 5 height 9
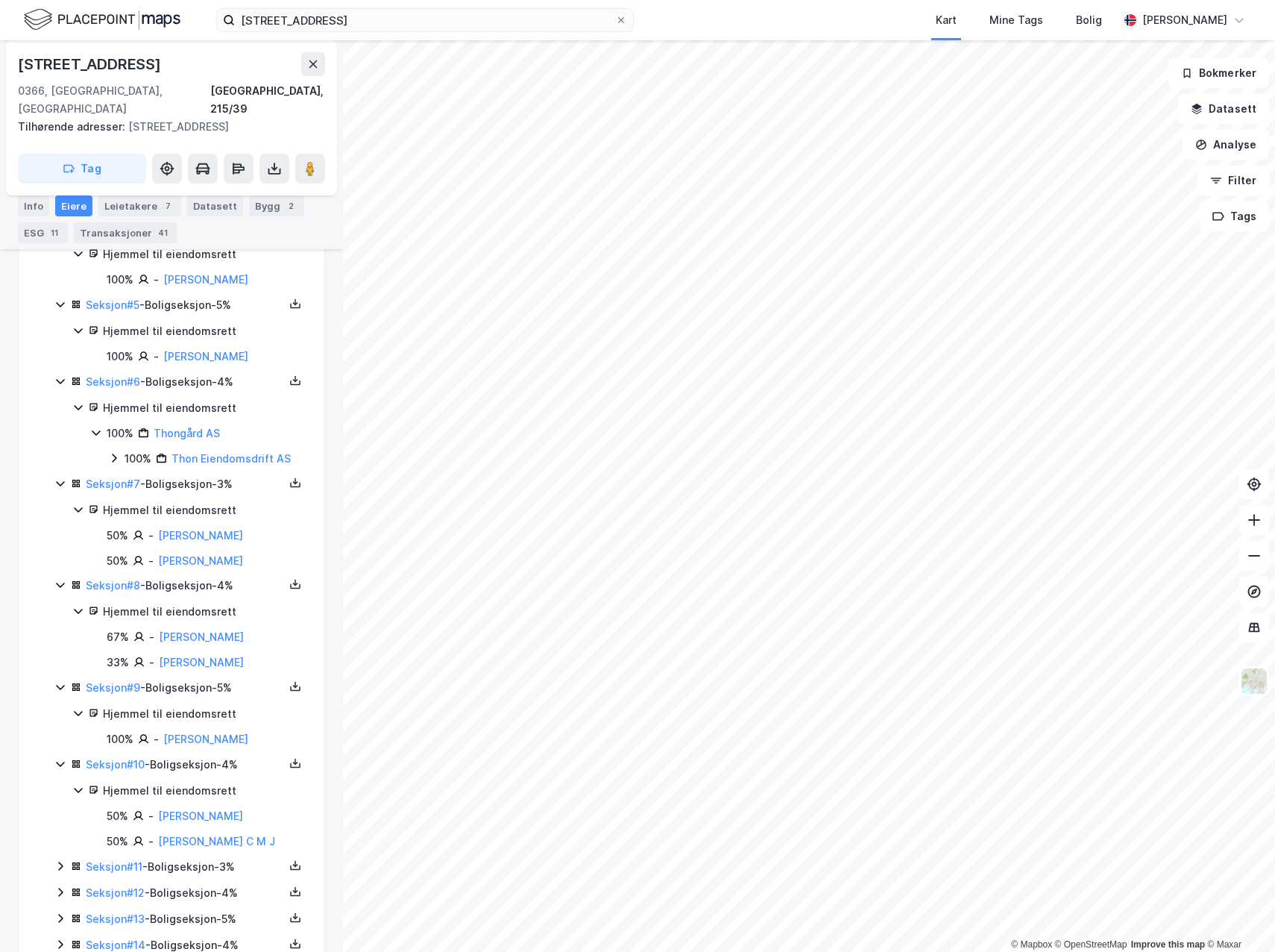
scroll to position [772, 0]
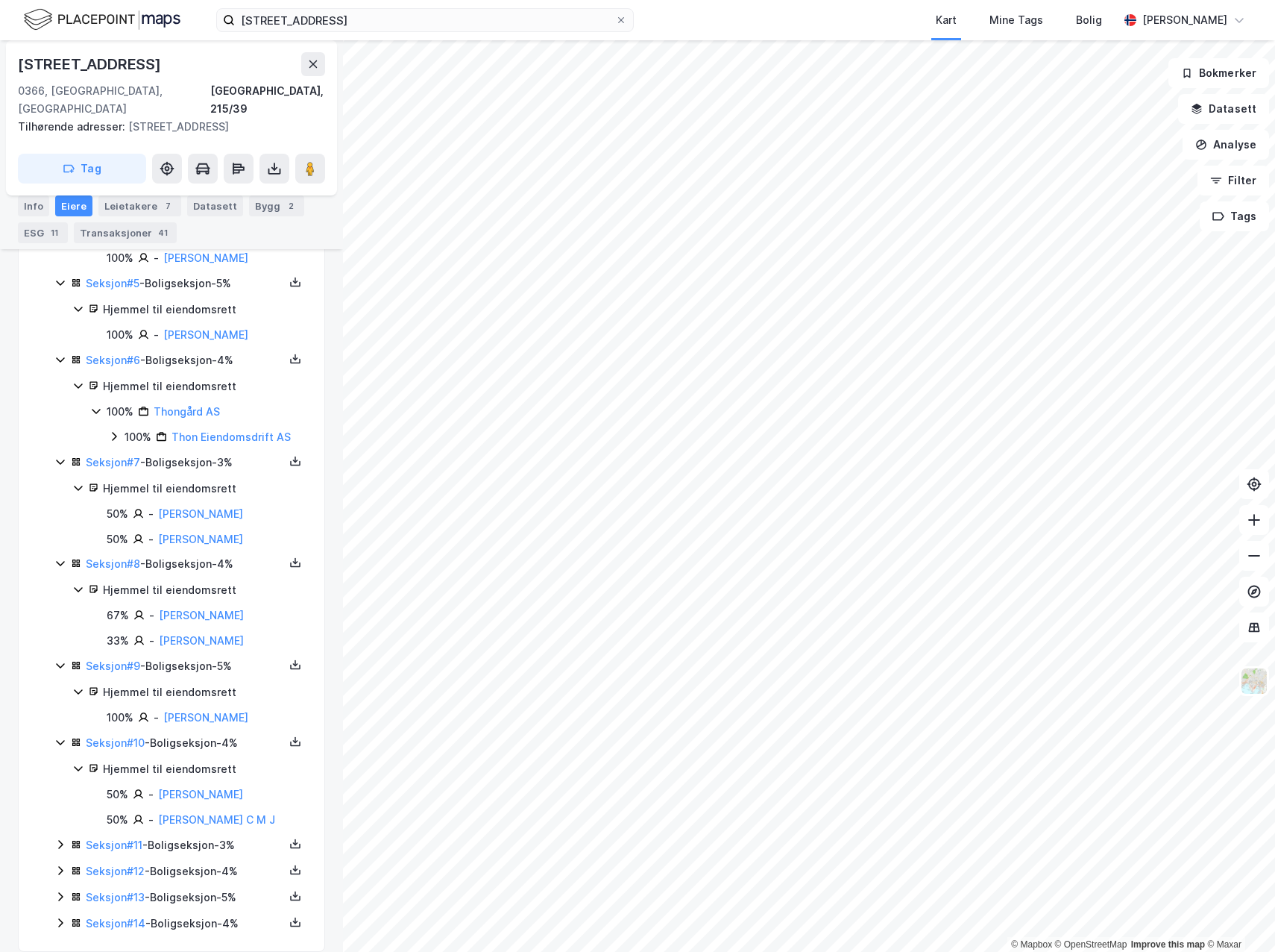
click at [57, 838] on icon at bounding box center [60, 844] width 12 height 12
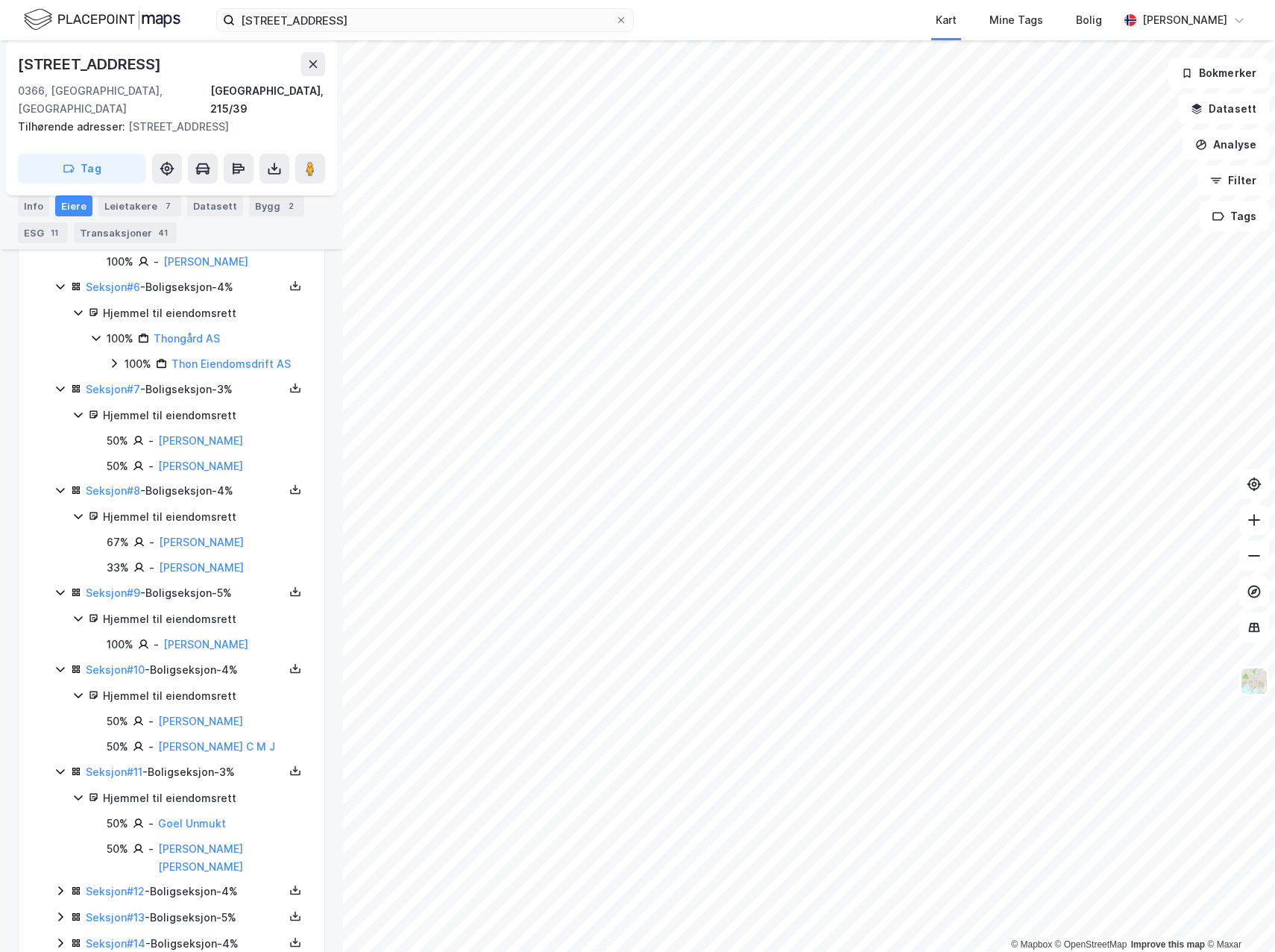
scroll to position [847, 0]
drag, startPoint x: 61, startPoint y: 853, endPoint x: 60, endPoint y: 866, distance: 13.0
click at [61, 882] on icon at bounding box center [60, 888] width 12 height 12
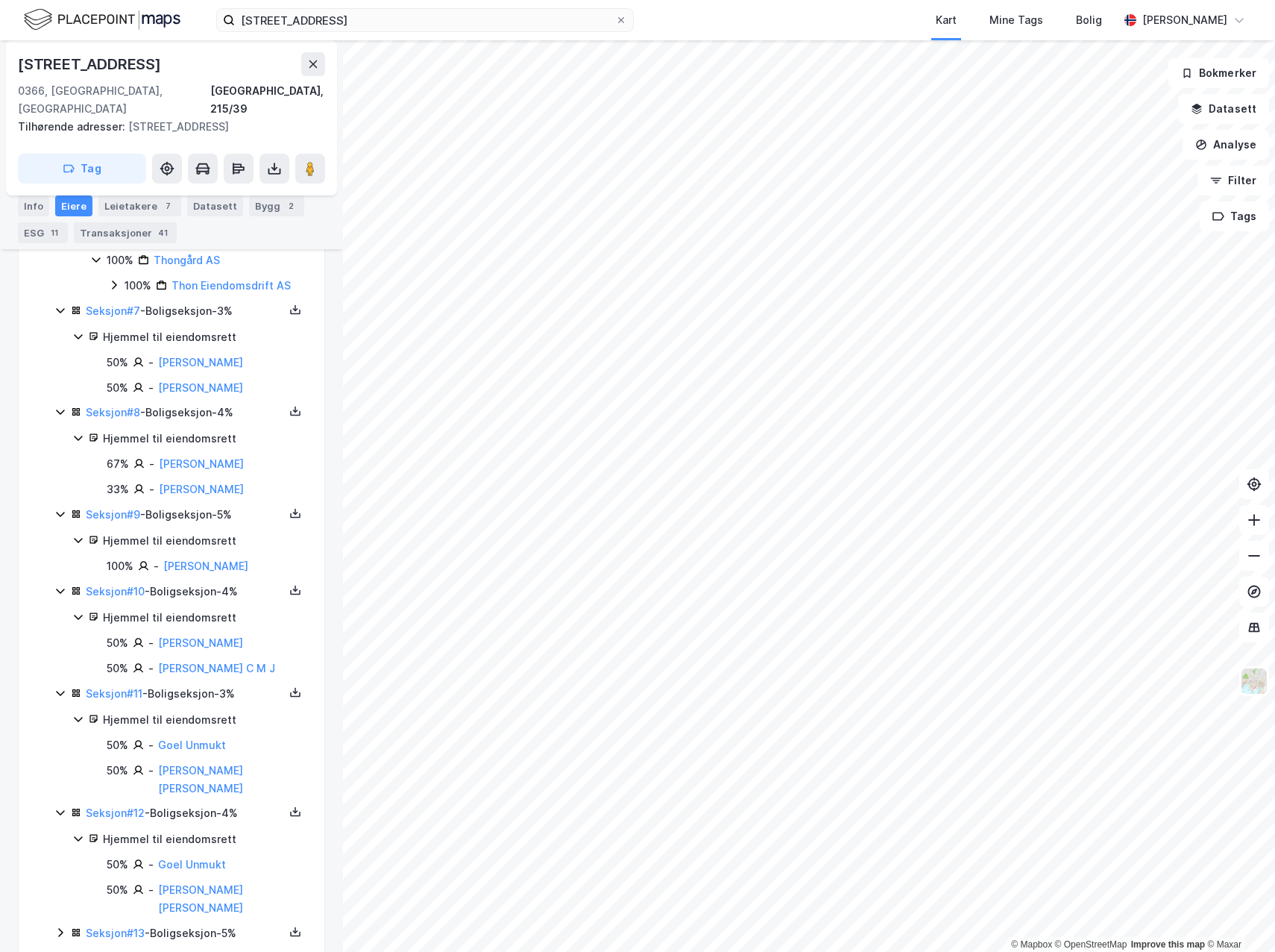
click at [57, 927] on icon at bounding box center [60, 933] width 12 height 12
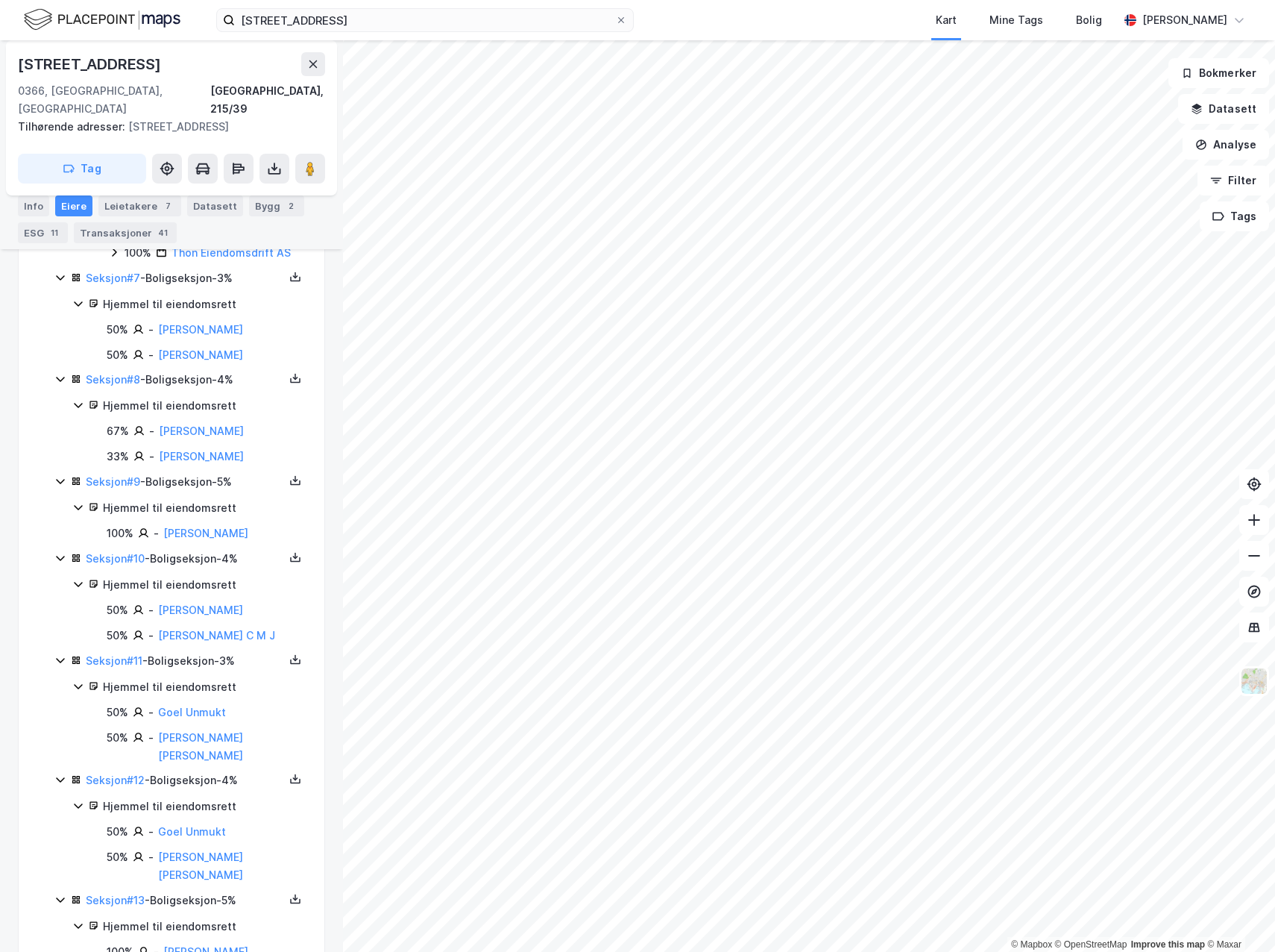
scroll to position [974, 0]
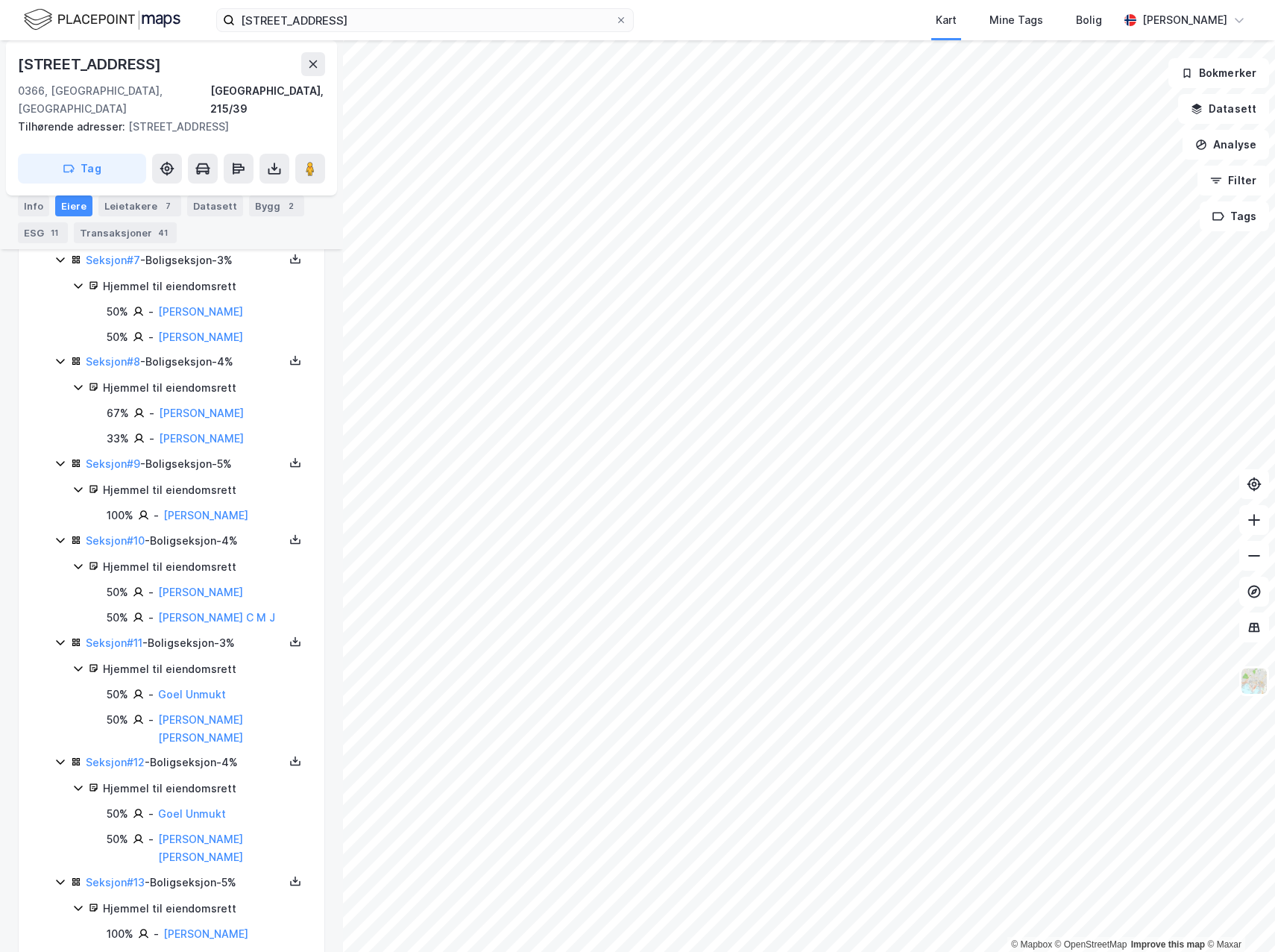
click at [58, 950] on div "Seksjon # 14 - Boligseksjon - 4%" at bounding box center [180, 959] width 252 height 18
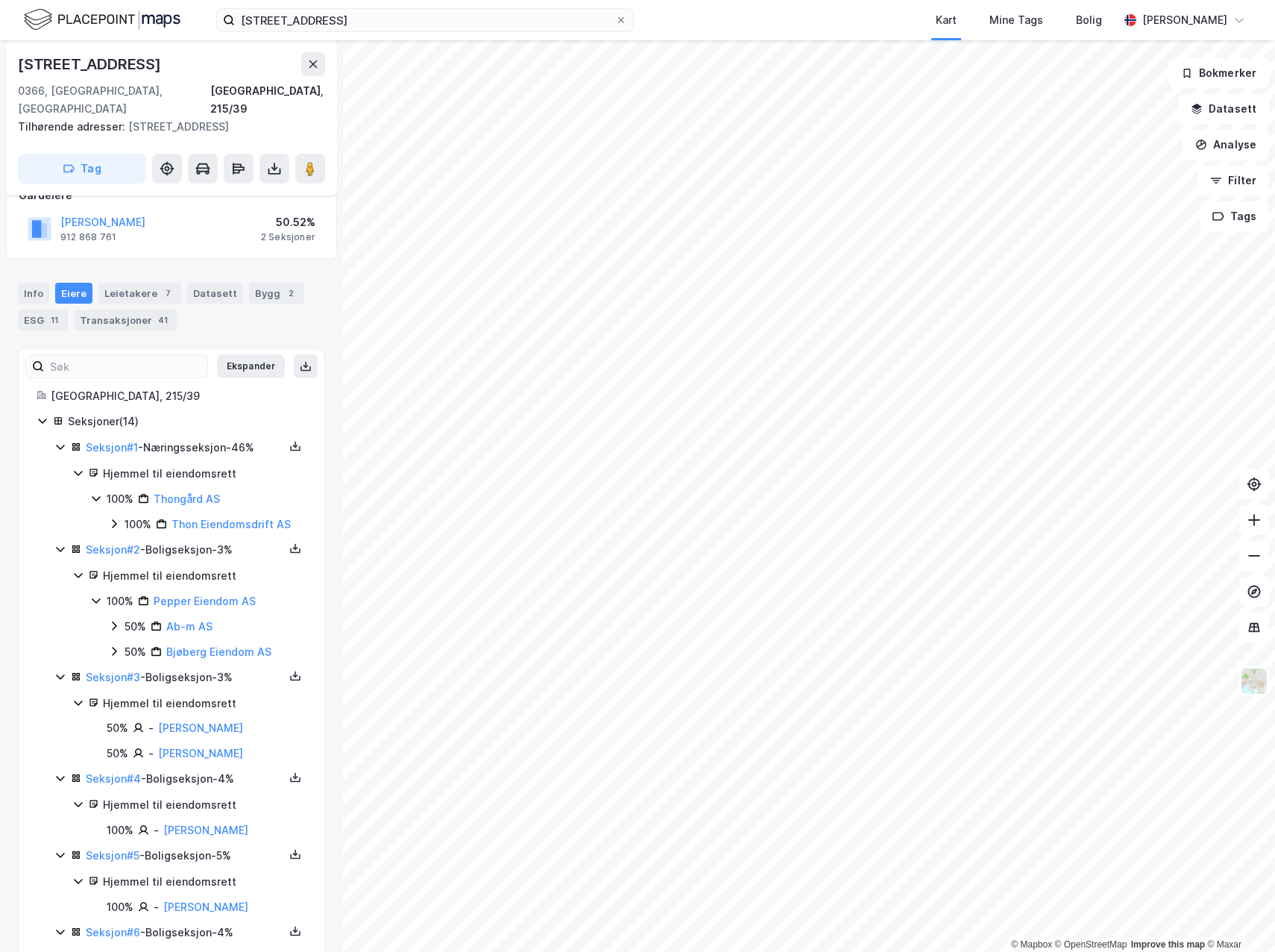
scroll to position [224, 0]
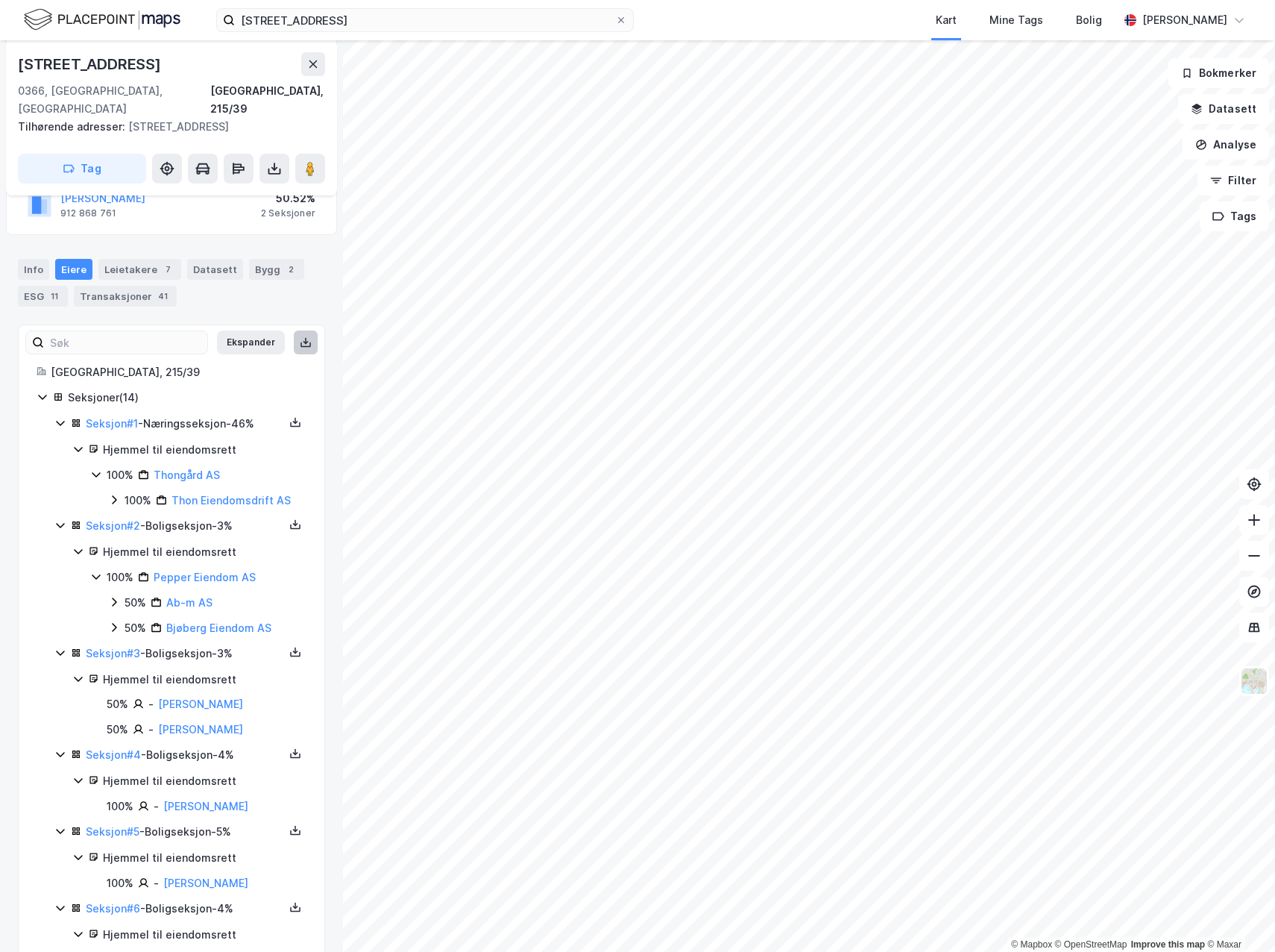
click at [300, 337] on icon at bounding box center [306, 343] width 12 height 12
